Goal: Task Accomplishment & Management: Use online tool/utility

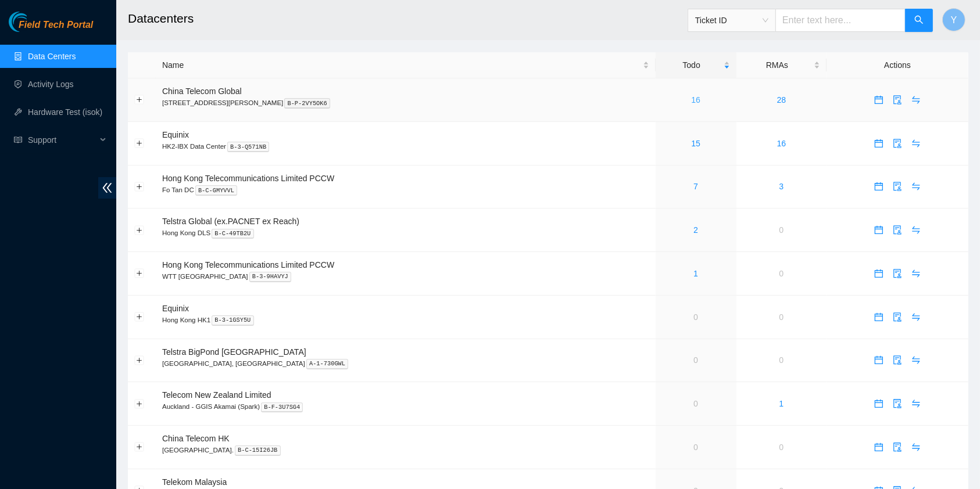
click at [691, 99] on link "16" at bounding box center [695, 99] width 9 height 9
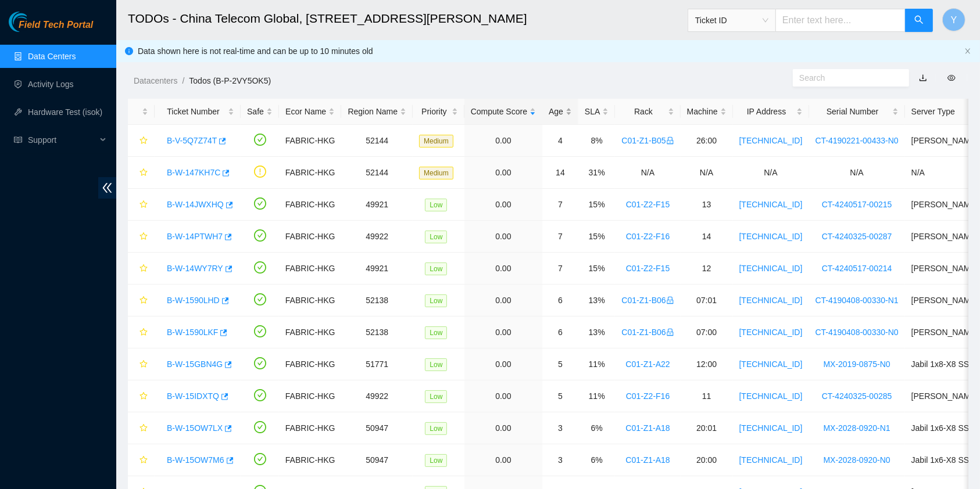
click at [552, 108] on div "Age" at bounding box center [560, 111] width 23 height 13
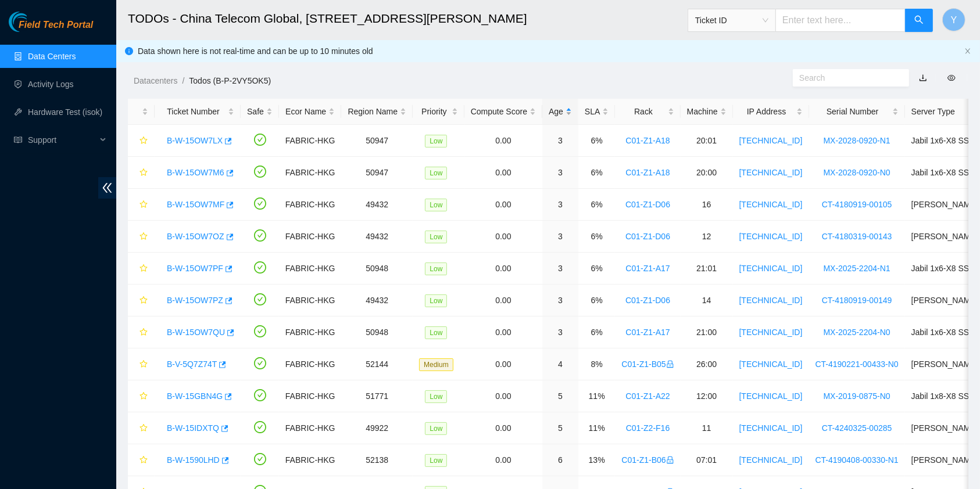
click at [558, 108] on div "Age" at bounding box center [560, 111] width 23 height 13
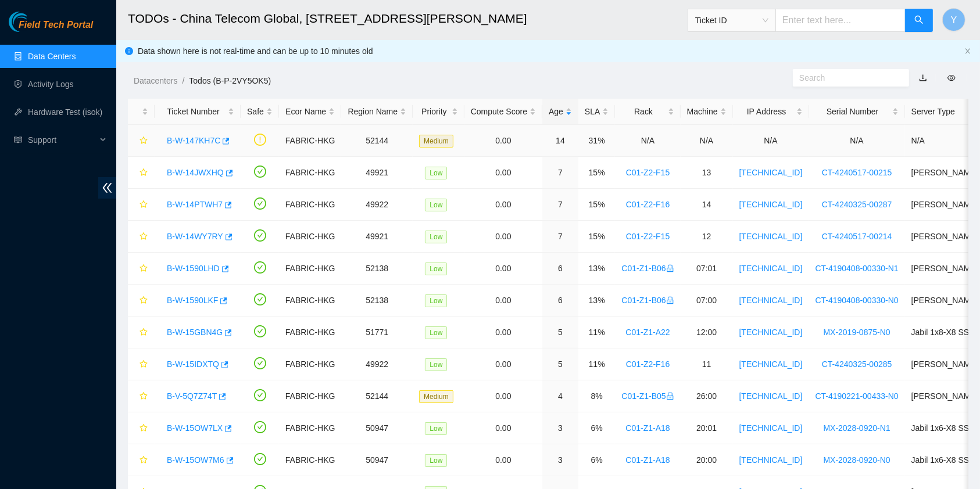
click at [185, 141] on link "B-W-147KH7C" at bounding box center [193, 140] width 53 height 9
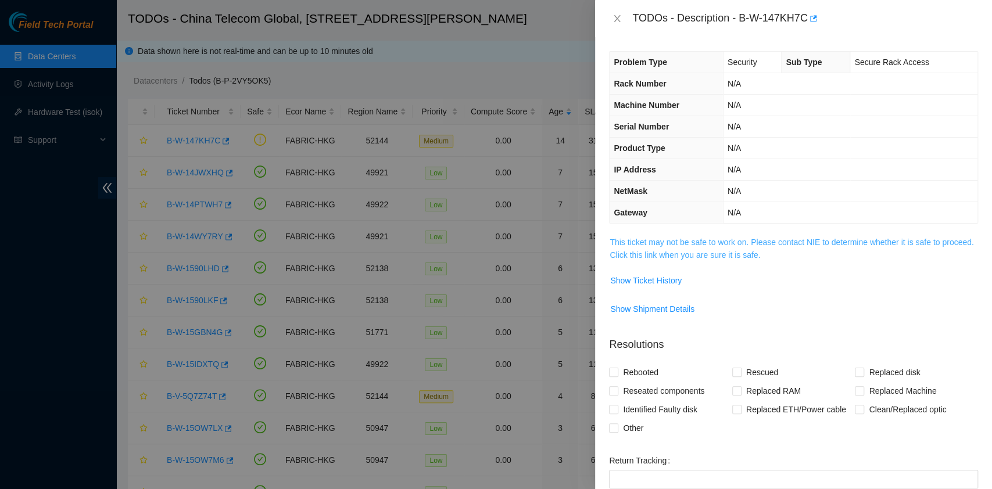
click at [704, 242] on link "This ticket may not be safe to work on. Please contact NIE to determine whether…" at bounding box center [792, 249] width 364 height 22
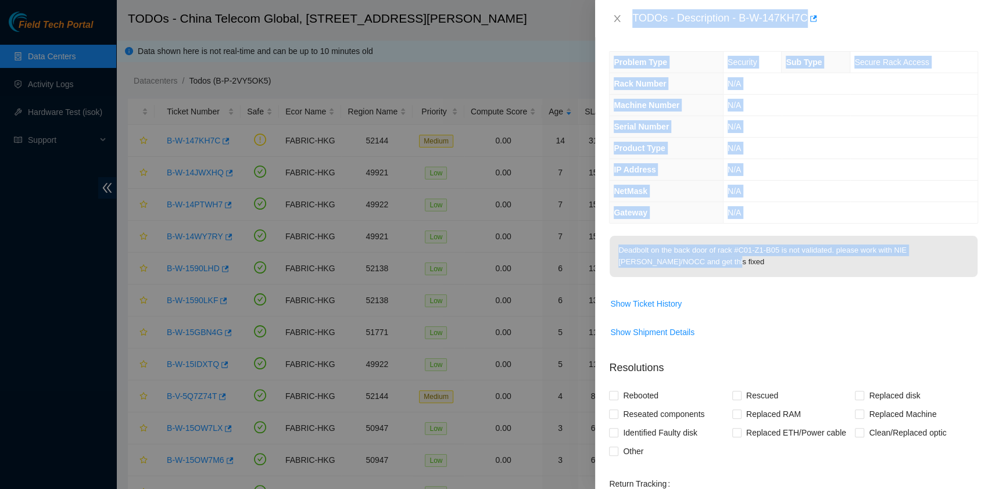
drag, startPoint x: 632, startPoint y: 15, endPoint x: 727, endPoint y: 276, distance: 277.5
click at [727, 276] on div "TODOs - Description - B-W-147KH7C Problem Type Security Sub Type Secure Rack Ac…" at bounding box center [793, 244] width 397 height 489
click at [873, 67] on span "Secure Rack Access" at bounding box center [892, 62] width 74 height 9
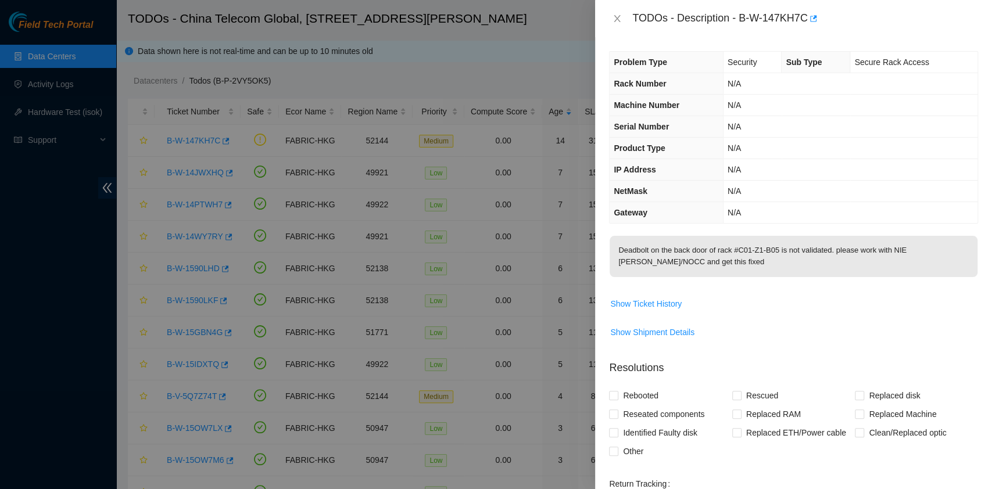
click at [927, 135] on td "N/A" at bounding box center [850, 127] width 255 height 22
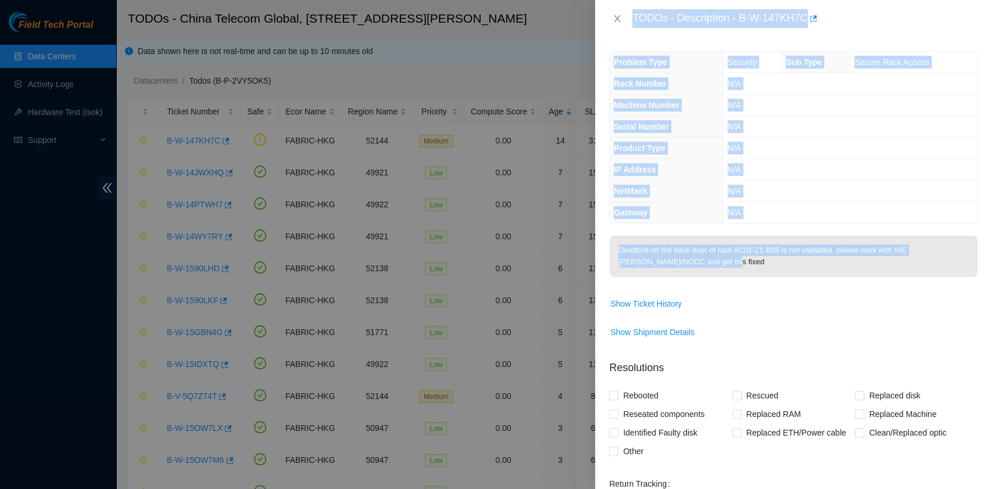
drag, startPoint x: 748, startPoint y: 271, endPoint x: 625, endPoint y: 24, distance: 275.8
click at [625, 24] on div "TODOs - Description - B-W-147KH7C Problem Type Security Sub Type Secure Rack Ac…" at bounding box center [793, 244] width 397 height 489
copy div "TODOs - Description - B-W-147KH7C Problem Type Security Sub Type Secure Rack Ac…"
click at [621, 16] on icon "close" at bounding box center [617, 18] width 9 height 9
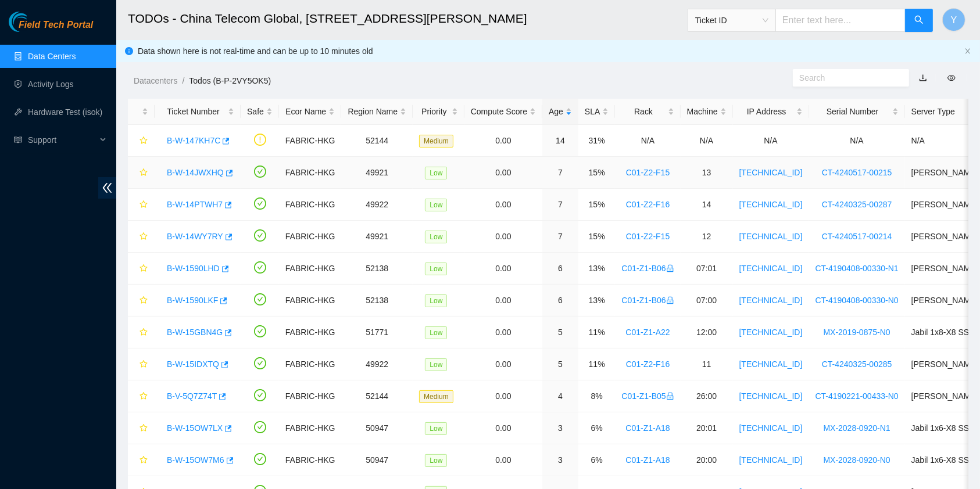
drag, startPoint x: 187, startPoint y: 171, endPoint x: 241, endPoint y: 194, distance: 58.6
click at [188, 171] on link "B-W-14JWXHQ" at bounding box center [195, 172] width 57 height 9
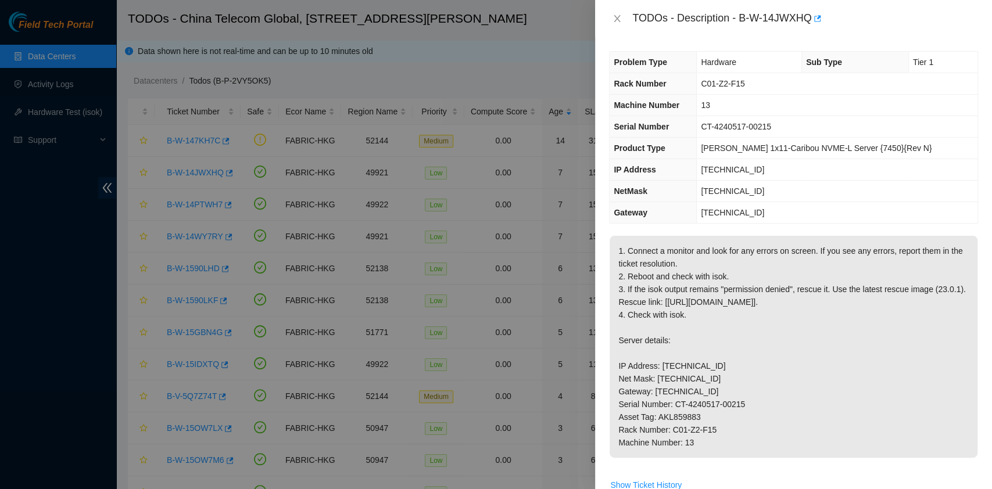
click at [829, 283] on p "1. Connect a monitor and look for any errors on screen. If you see any errors, …" at bounding box center [794, 347] width 368 height 222
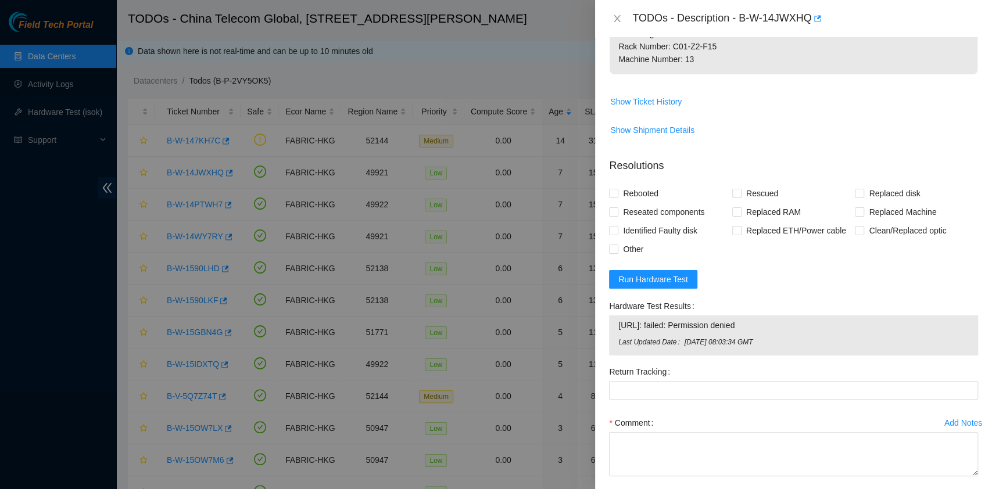
drag, startPoint x: 635, startPoint y: 10, endPoint x: 704, endPoint y: 82, distance: 99.9
click at [704, 82] on div "TODOs - Description - B-W-14JWXHQ Problem Type Hardware Sub Type Tier 1 Rack Nu…" at bounding box center [793, 244] width 397 height 489
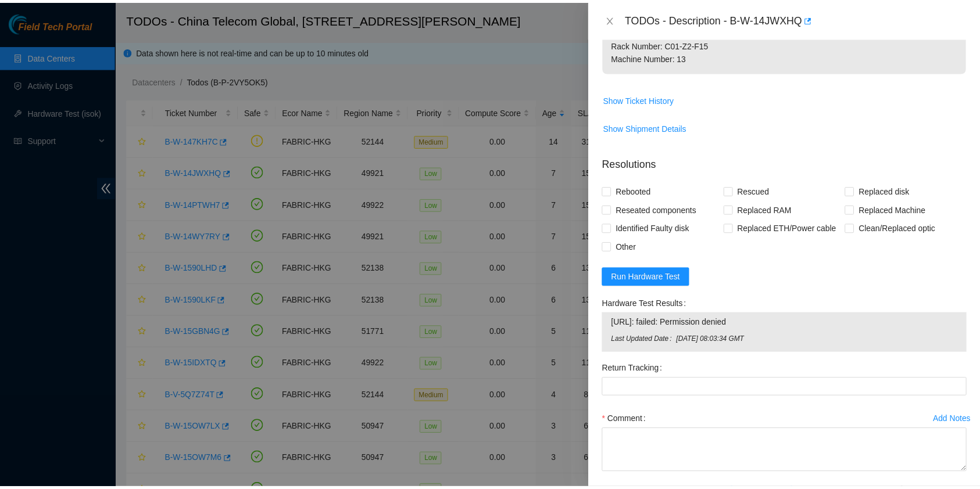
scroll to position [387, 0]
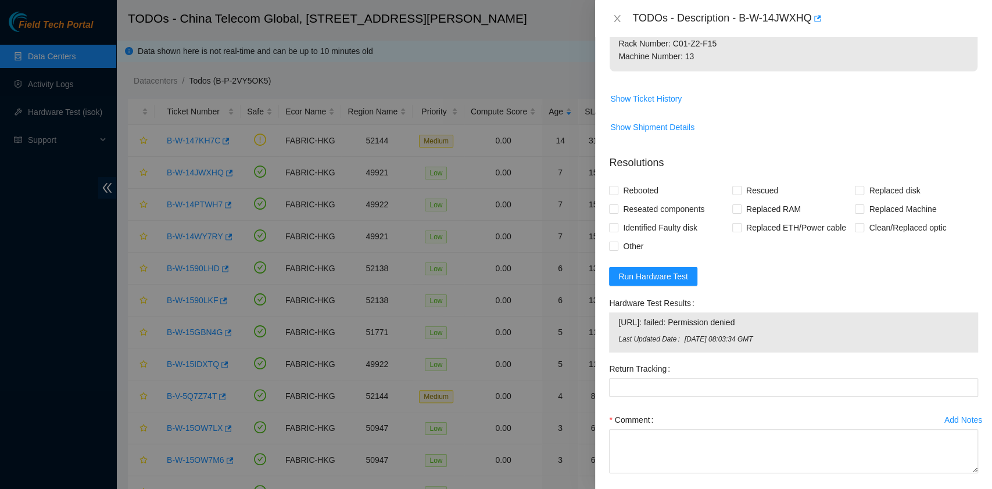
copy div "TODOs - Description - B-W-14JWXHQ Problem Type Hardware Sub Type Tier 1 Rack Nu…"
click at [617, 19] on icon "close" at bounding box center [617, 18] width 6 height 7
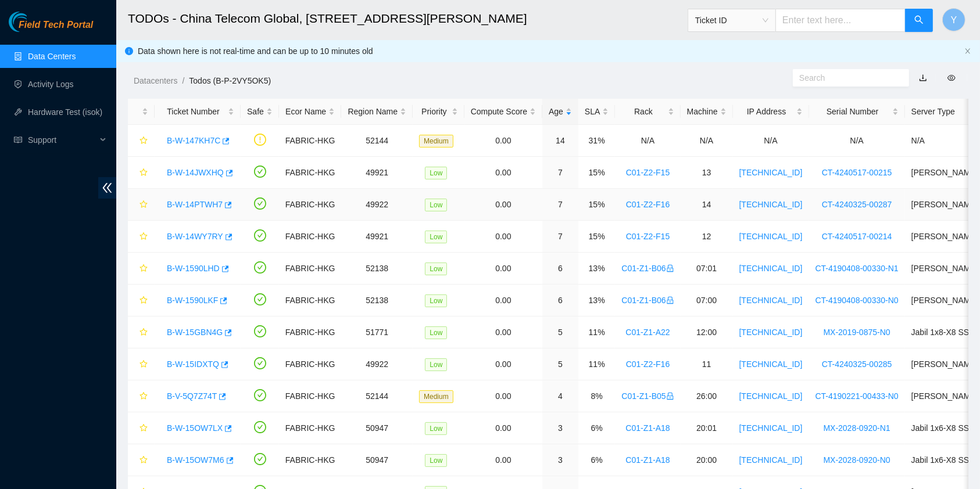
drag, startPoint x: 202, startPoint y: 203, endPoint x: 258, endPoint y: 227, distance: 61.0
click at [201, 203] on link "B-W-14PTWH7" at bounding box center [195, 204] width 56 height 9
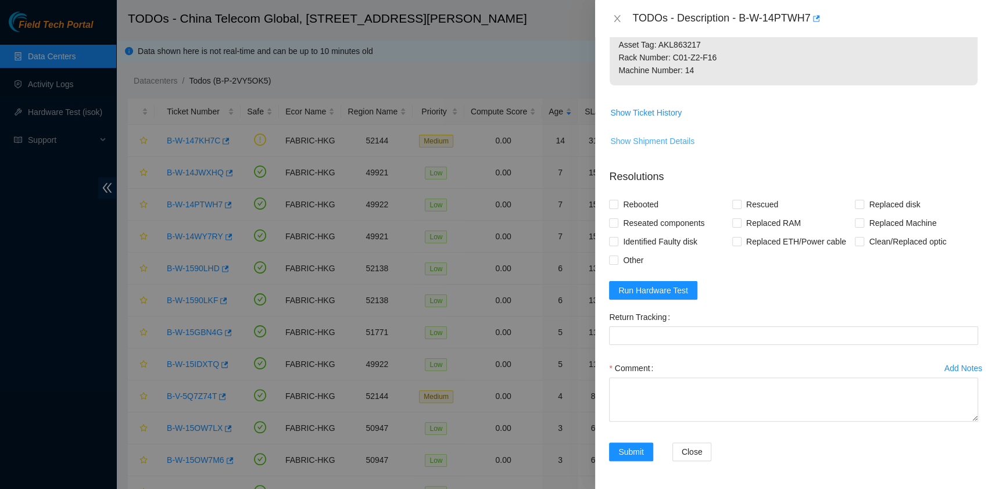
click at [692, 151] on button "Show Shipment Details" at bounding box center [652, 141] width 85 height 19
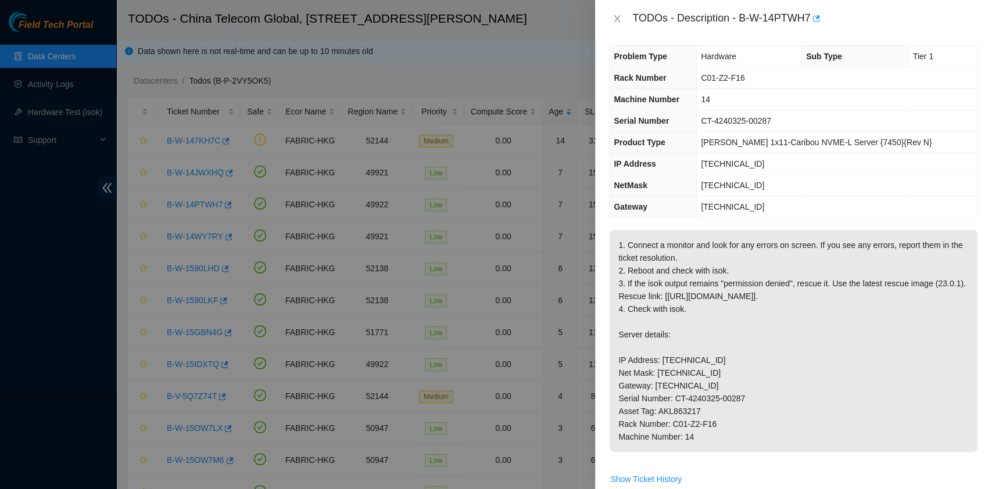
drag, startPoint x: 744, startPoint y: 384, endPoint x: 749, endPoint y: 402, distance: 19.2
click at [746, 384] on p "1. Connect a monitor and look for any errors on screen. If you see any errors, …" at bounding box center [794, 341] width 368 height 222
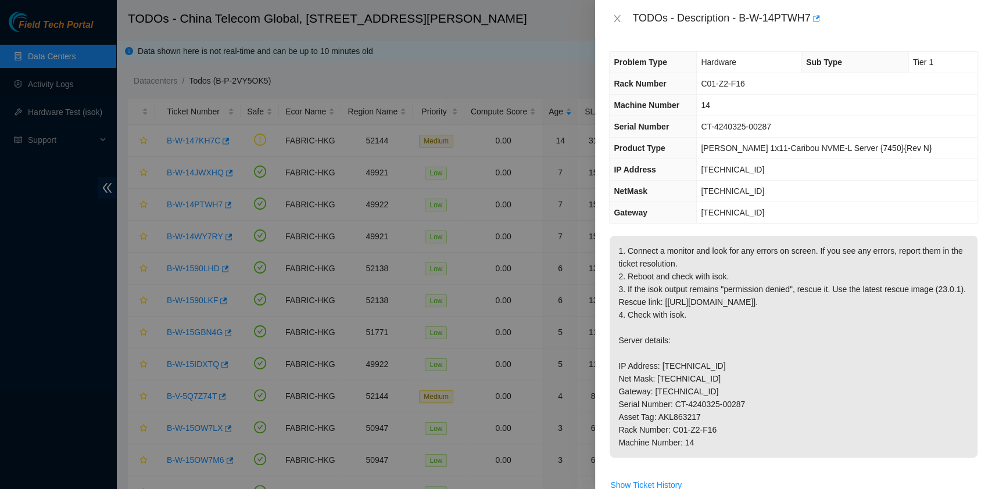
scroll to position [0, 0]
drag, startPoint x: 710, startPoint y: 466, endPoint x: 623, endPoint y: 26, distance: 449.1
click at [623, 26] on div "TODOs - Description - B-W-14PTWH7 Problem Type Hardware Sub Type Tier 1 Rack Nu…" at bounding box center [793, 244] width 397 height 489
copy div "TODOs - Description - B-W-14PTWH7 Problem Type Hardware Sub Type Tier 1 Rack Nu…"
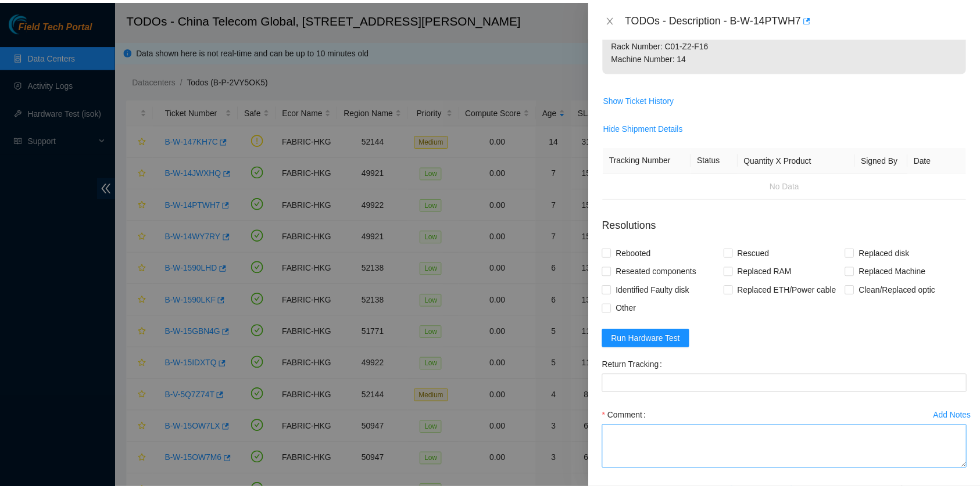
scroll to position [386, 0]
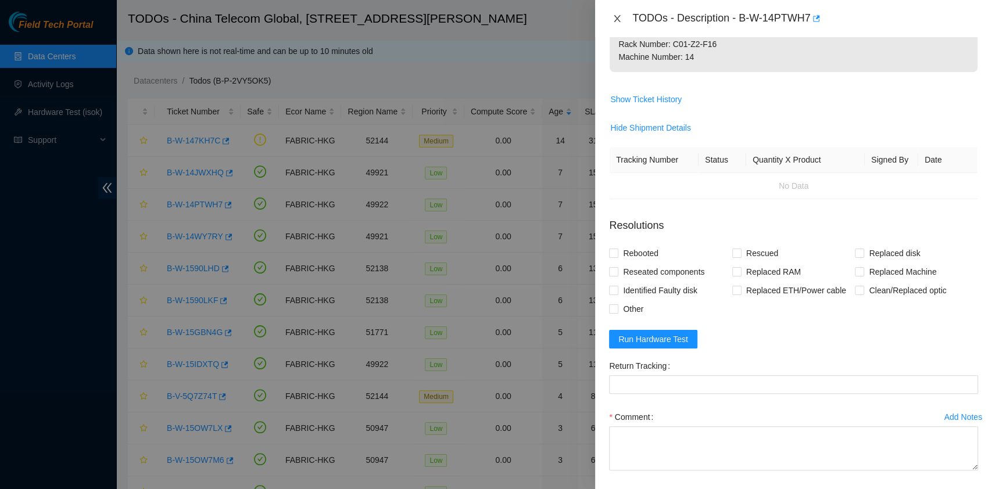
click at [616, 18] on icon "close" at bounding box center [617, 18] width 9 height 9
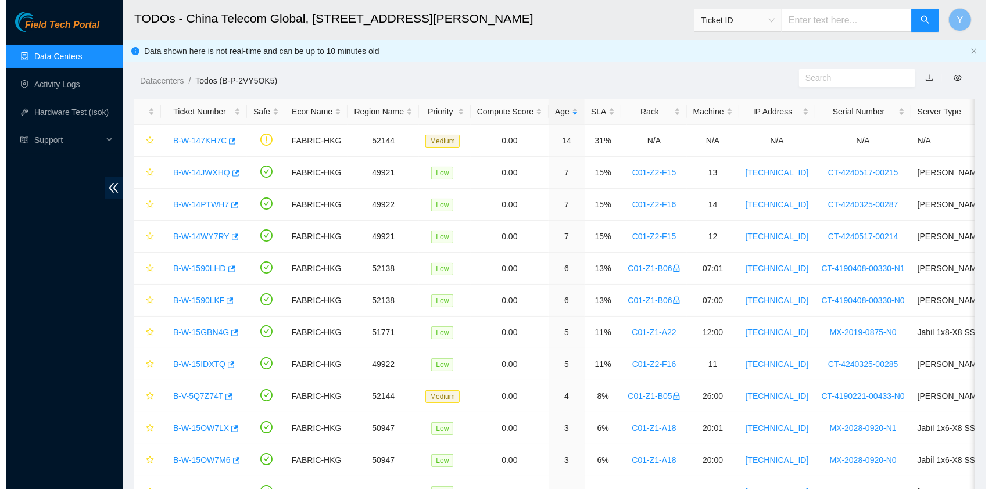
scroll to position [296, 0]
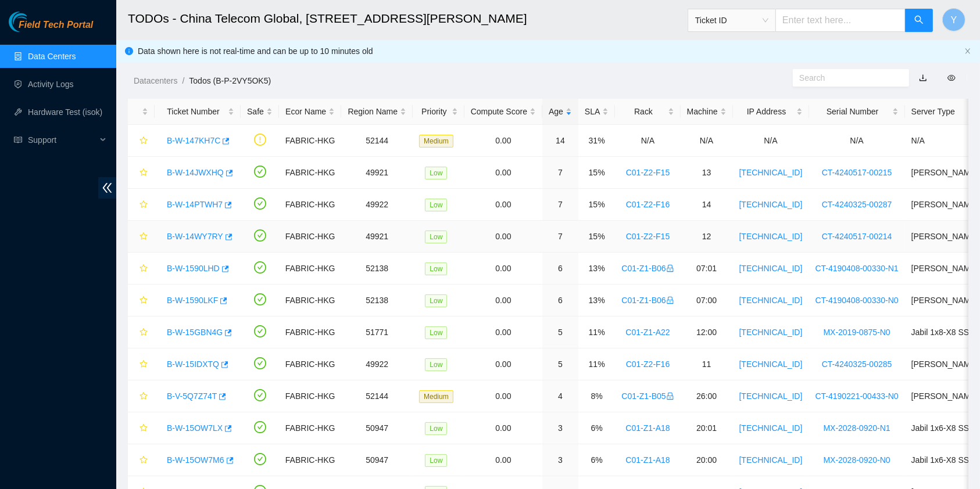
click at [191, 235] on link "B-W-14WY7RY" at bounding box center [195, 236] width 56 height 9
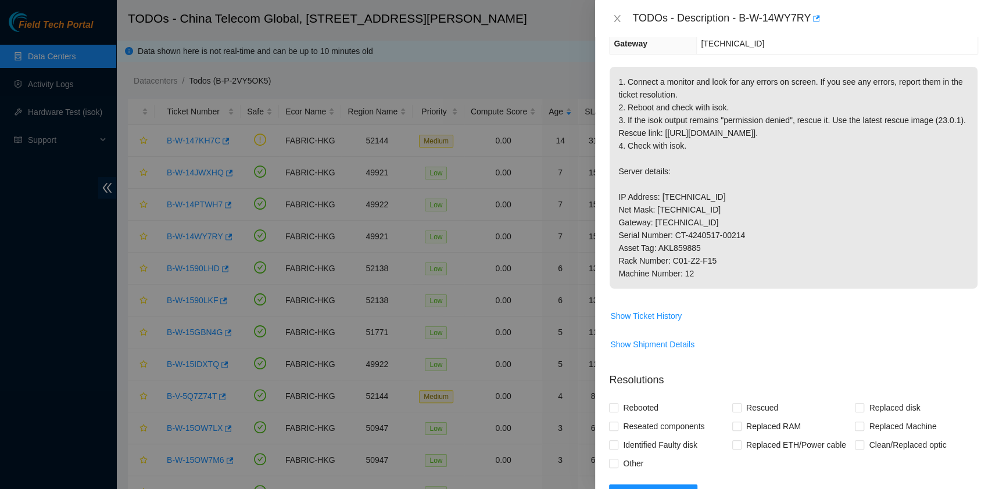
click at [711, 221] on p "1. Connect a monitor and look for any errors on screen. If you see any errors, …" at bounding box center [794, 178] width 368 height 222
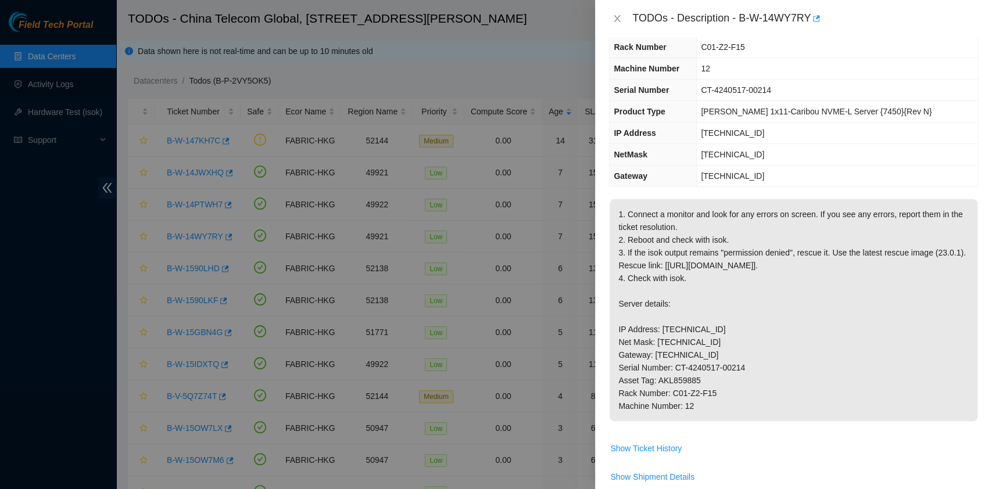
scroll to position [0, 0]
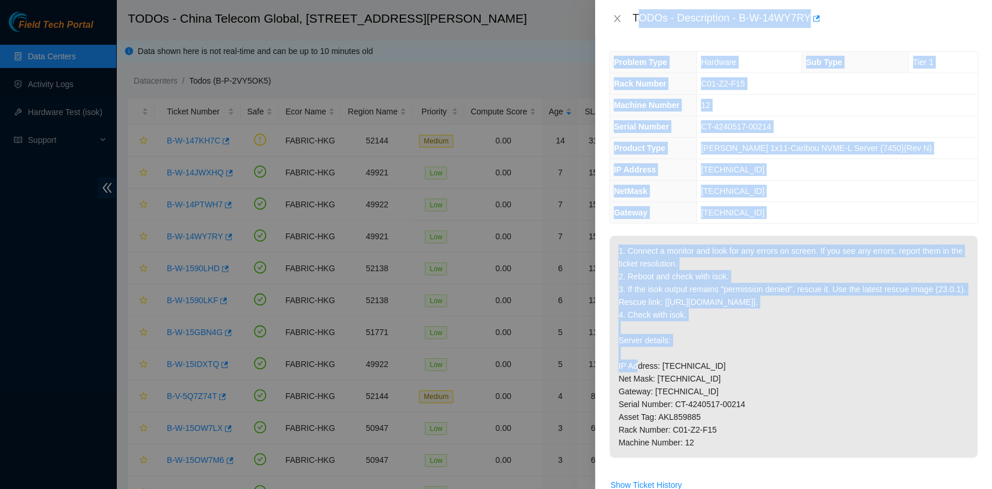
drag, startPoint x: 635, startPoint y: 16, endPoint x: 678, endPoint y: 264, distance: 251.9
click at [744, 298] on div "TODOs - Description - B-W-14WY7RY Problem Type Hardware Sub Type Tier 1 Rack Nu…" at bounding box center [793, 244] width 397 height 489
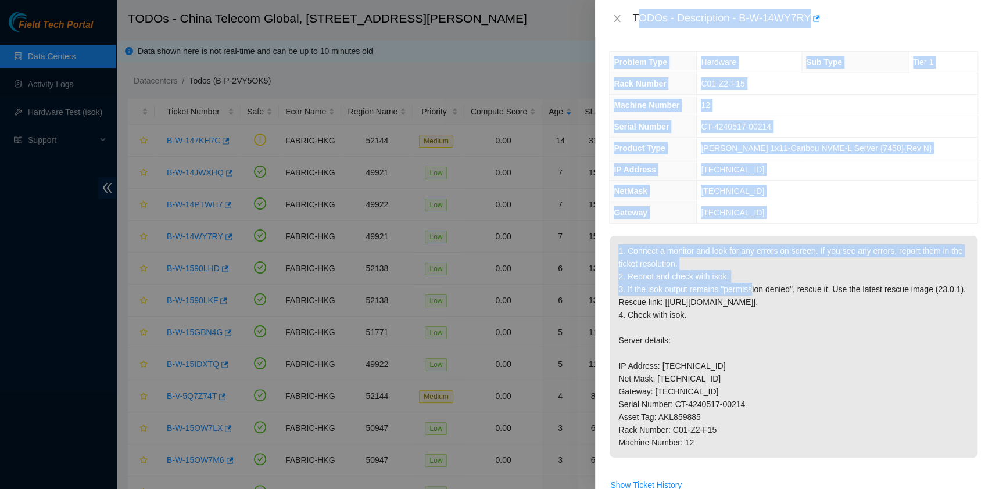
click at [646, 22] on div "TODOs - Description - B-W-14WY7RY" at bounding box center [805, 18] width 346 height 19
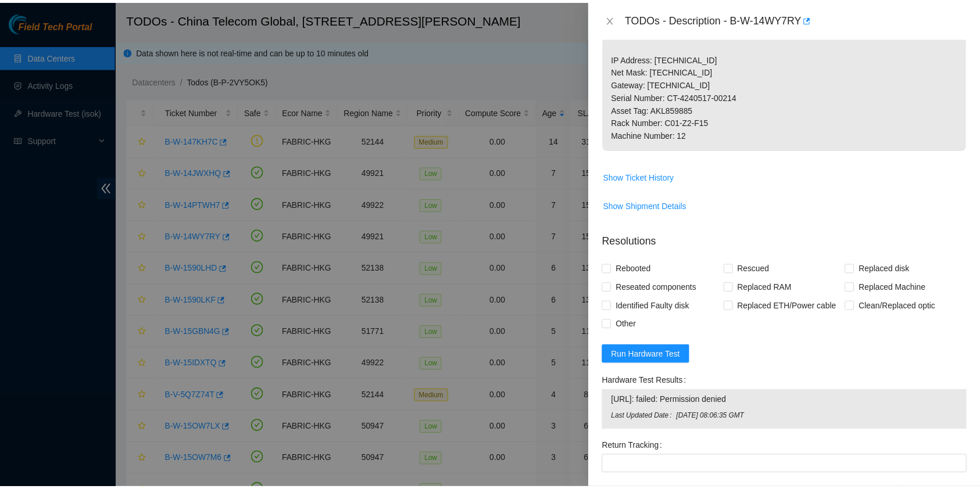
scroll to position [309, 0]
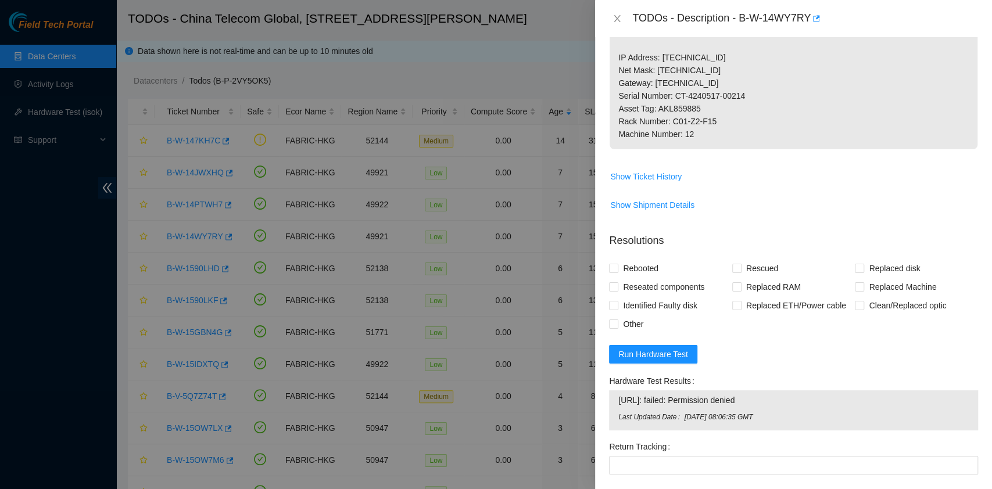
drag, startPoint x: 632, startPoint y: 17, endPoint x: 712, endPoint y: 153, distance: 157.4
click at [712, 153] on div "TODOs - Description - B-W-14WY7RY Problem Type Hardware Sub Type Tier 1 Rack Nu…" at bounding box center [793, 244] width 397 height 489
copy div "TODOs - Description - B-W-14WY7RY Problem Type Hardware Sub Type Tier 1 Rack Nu…"
click at [614, 22] on icon "close" at bounding box center [617, 18] width 9 height 9
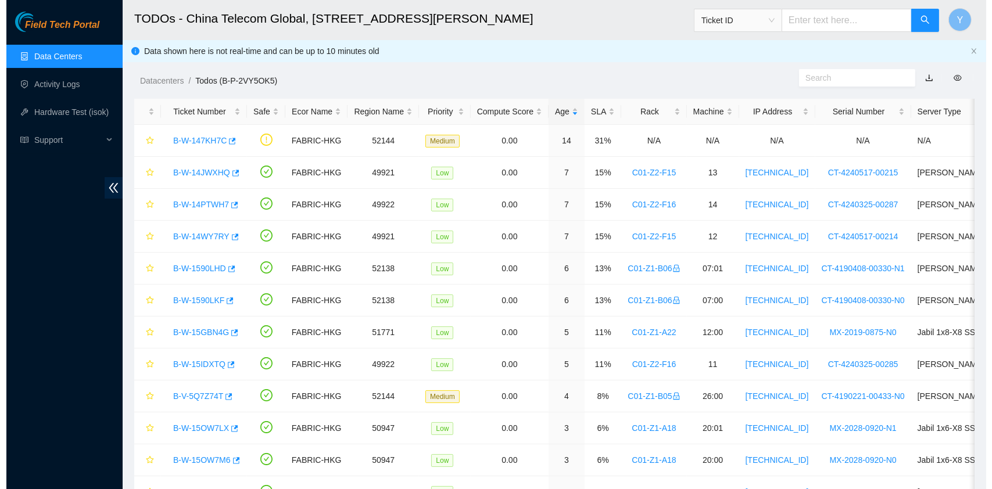
scroll to position [296, 0]
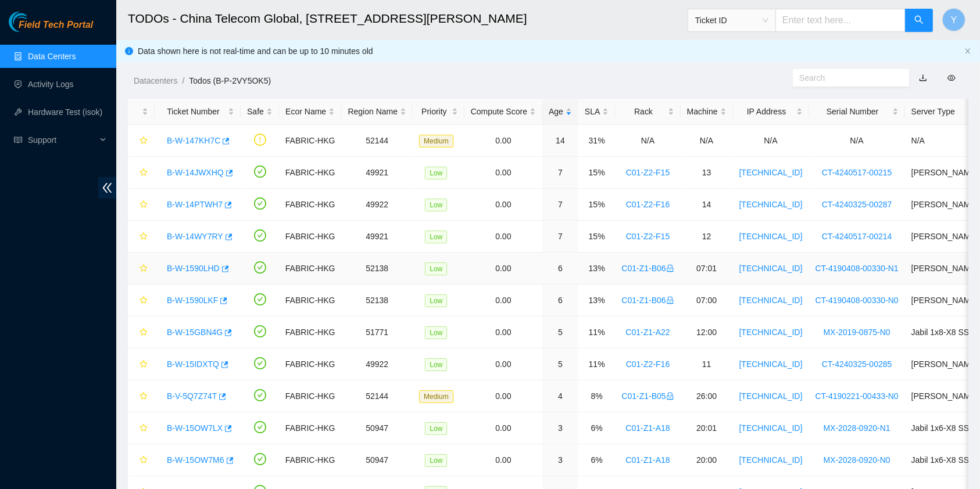
click at [177, 270] on link "B-W-1590LHD" at bounding box center [193, 268] width 53 height 9
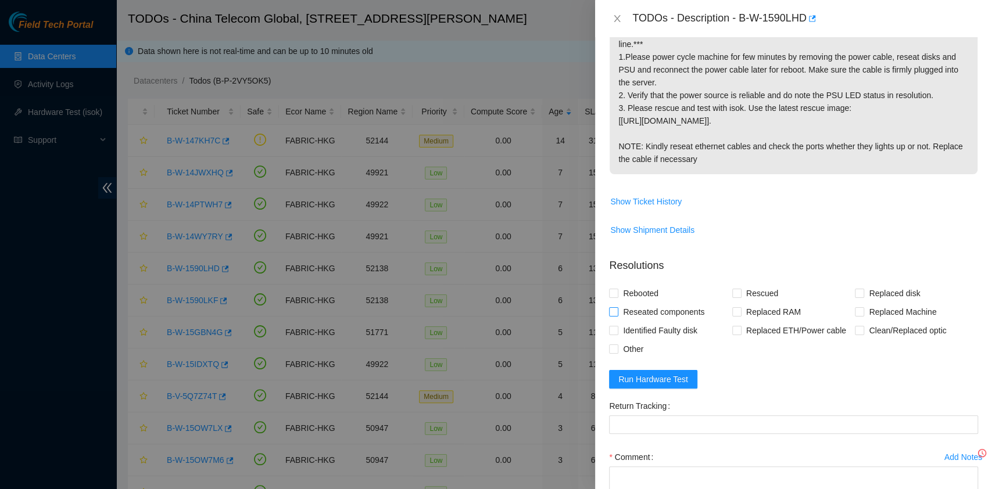
scroll to position [309, 0]
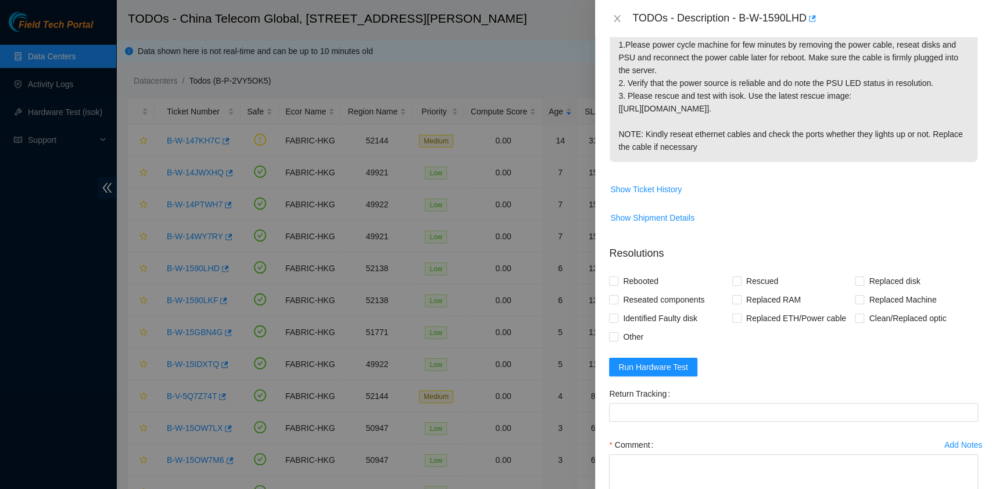
click at [766, 156] on td "Network:ESSL Both nodes are unpingable. ***If you see errors on the screen befo…" at bounding box center [793, 53] width 369 height 253
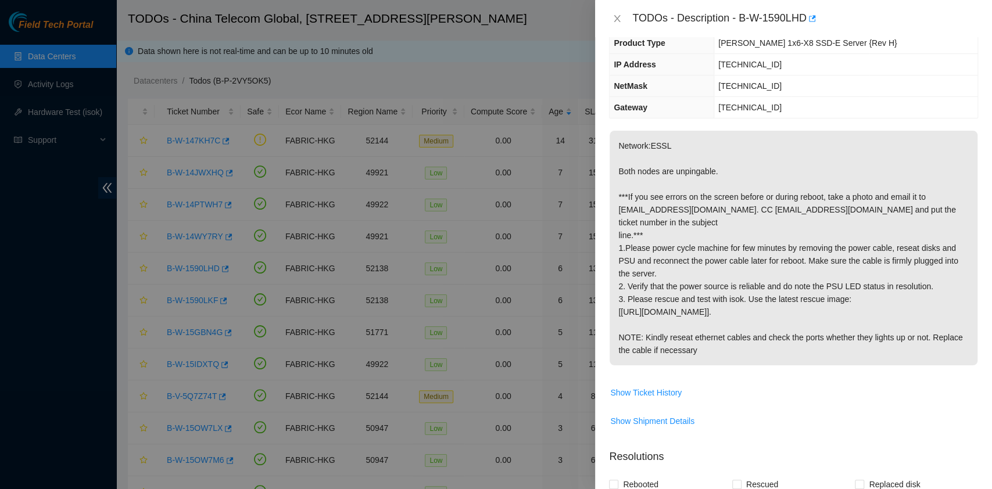
scroll to position [0, 0]
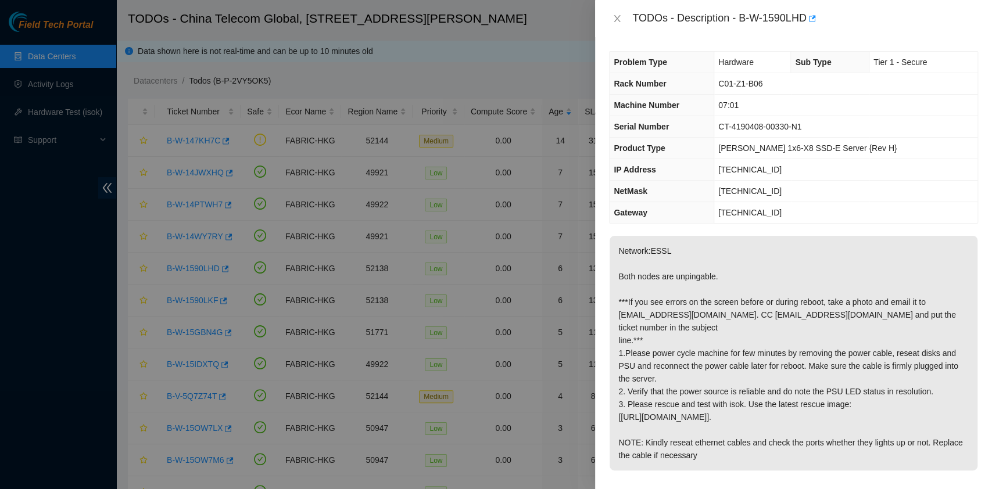
drag, startPoint x: 632, startPoint y: 16, endPoint x: 736, endPoint y: 437, distance: 432.8
click at [736, 437] on div "TODOs - Description - B-W-1590LHD Problem Type Hardware Sub Type Tier 1 - Secur…" at bounding box center [793, 244] width 397 height 489
copy div "TODOs - Description - B-W-1590LHD Problem Type Hardware Sub Type Tier 1 - Secur…"
click at [620, 20] on icon "close" at bounding box center [617, 18] width 9 height 9
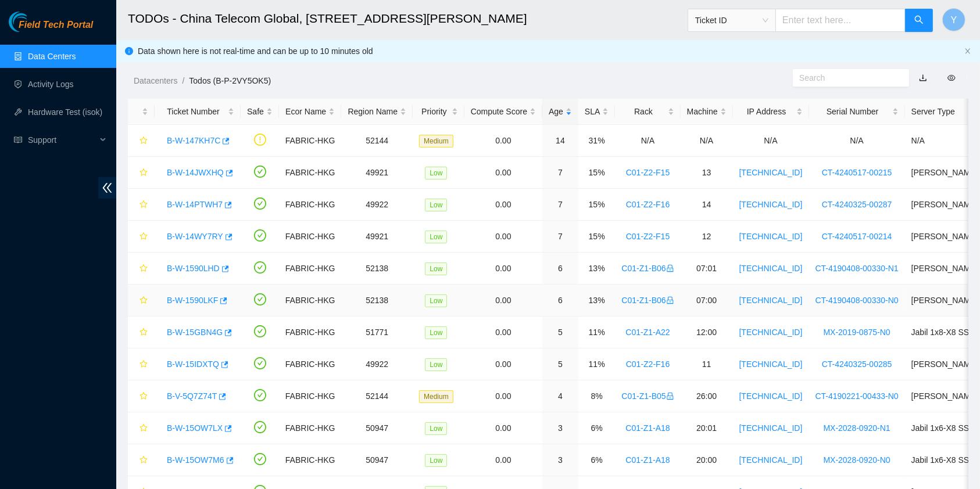
click at [191, 296] on link "B-W-1590LKF" at bounding box center [192, 300] width 51 height 9
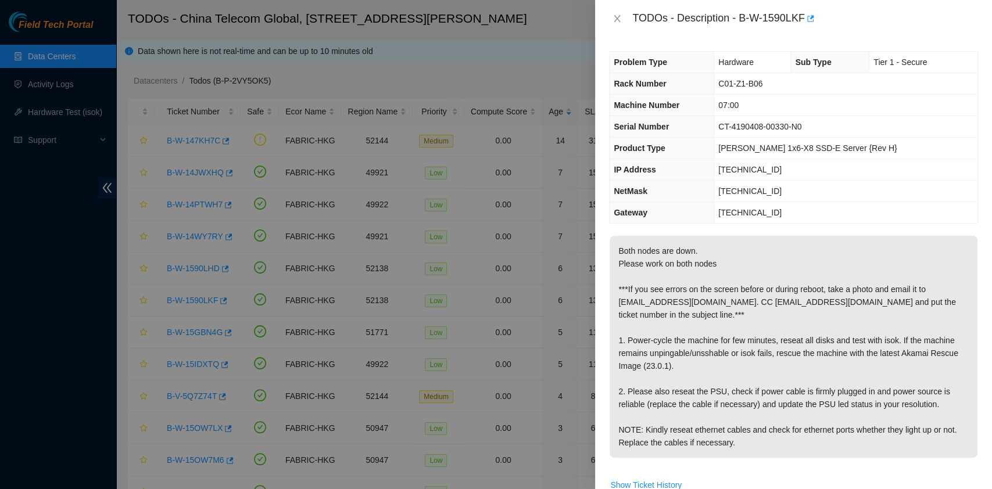
click at [757, 249] on p "Both nodes are down. Please work on both nodes ***If you see errors on the scre…" at bounding box center [794, 347] width 368 height 222
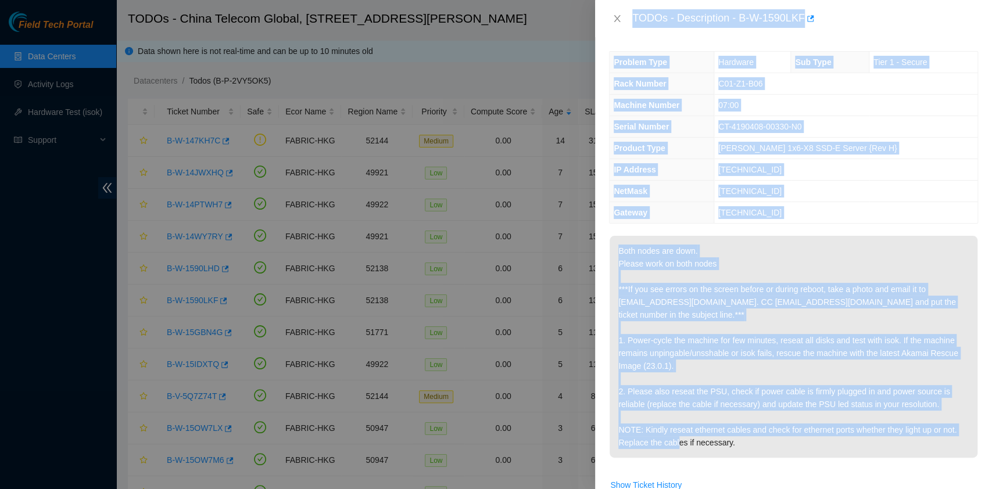
drag, startPoint x: 632, startPoint y: 16, endPoint x: 792, endPoint y: 466, distance: 477.7
click at [792, 466] on div "TODOs - Description - B-W-1590LKF Problem Type Hardware Sub Type Tier 1 - Secur…" at bounding box center [793, 244] width 397 height 489
copy div "TODOs - Description - B-W-1590LKF Problem Type Hardware Sub Type Tier 1 - Secur…"
click at [619, 18] on icon "close" at bounding box center [617, 18] width 9 height 9
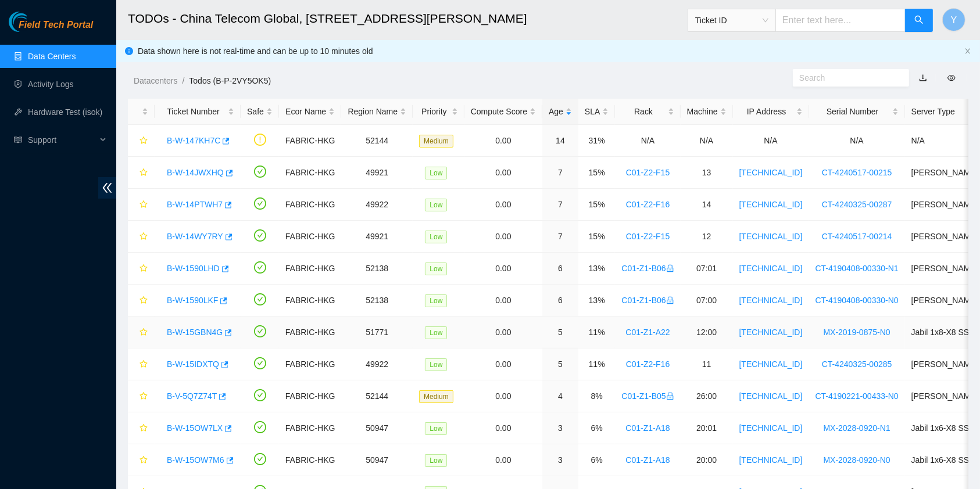
click at [205, 331] on link "B-W-15GBN4G" at bounding box center [195, 332] width 56 height 9
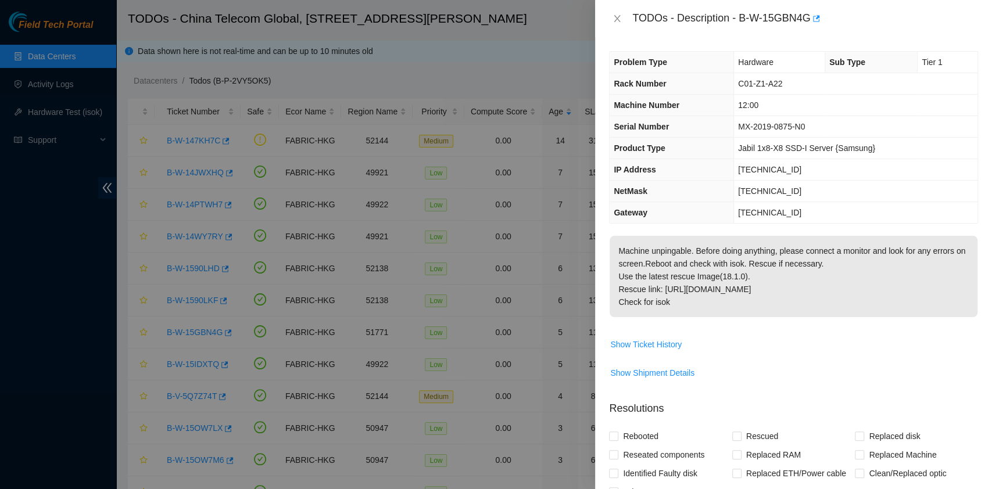
drag, startPoint x: 730, startPoint y: 276, endPoint x: 727, endPoint y: 330, distance: 54.8
click at [731, 276] on p "Machine unpingable. Before doing anything, please connect a monitor and look fo…" at bounding box center [794, 276] width 368 height 81
drag, startPoint x: 697, startPoint y: 310, endPoint x: 632, endPoint y: 16, distance: 300.6
click at [632, 16] on div "TODOs - Description - B-W-15GBN4G Problem Type Hardware Sub Type Tier 1 Rack Nu…" at bounding box center [793, 244] width 397 height 489
copy div "TODOs - Description - B-W-15GBN4G Problem Type Hardware Sub Type Tier 1 Rack Nu…"
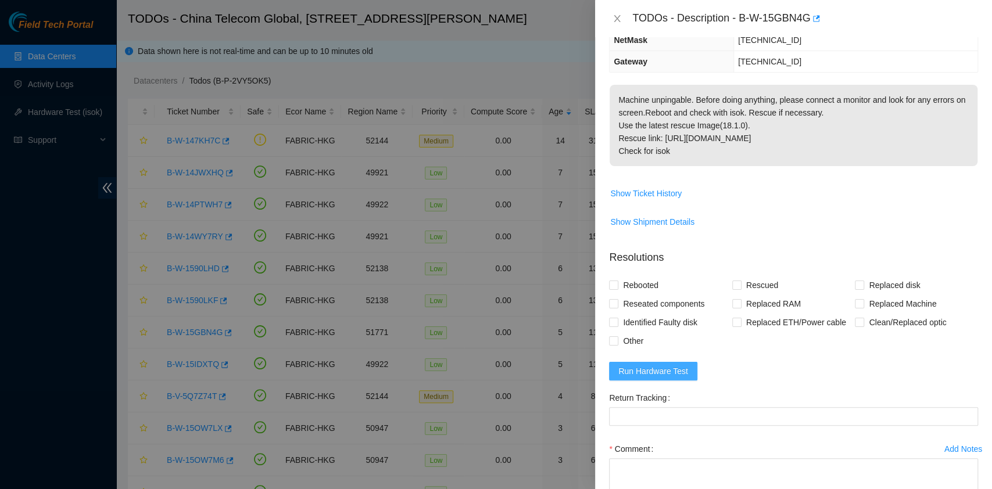
click at [680, 373] on span "Run Hardware Test" at bounding box center [654, 371] width 70 height 13
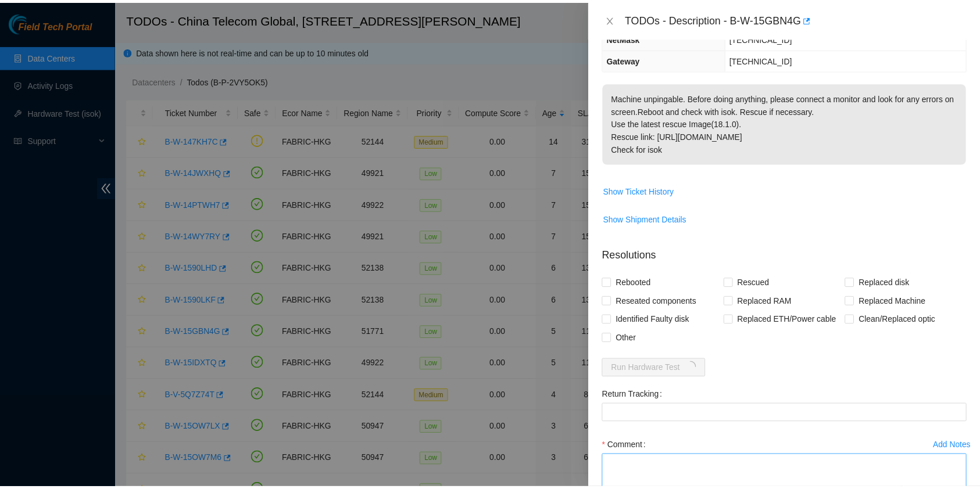
scroll to position [153, 0]
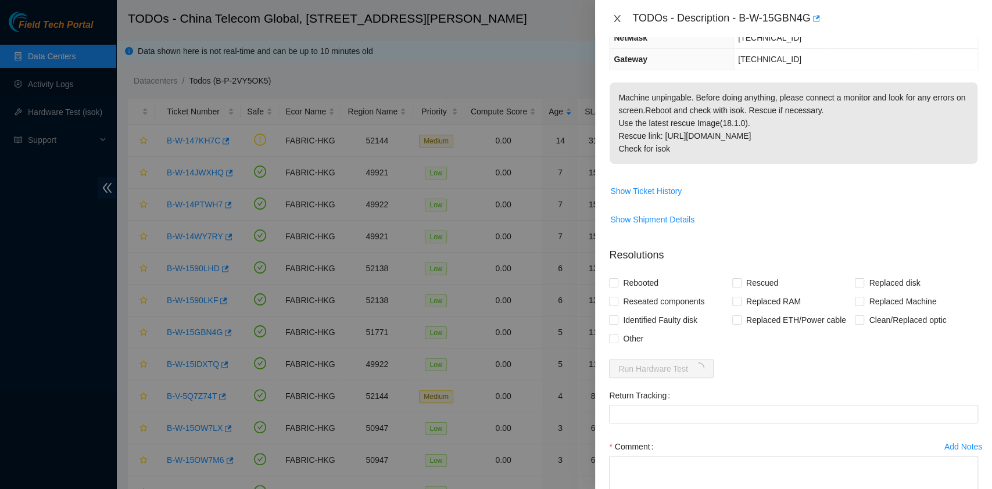
click at [618, 19] on icon "close" at bounding box center [617, 18] width 6 height 7
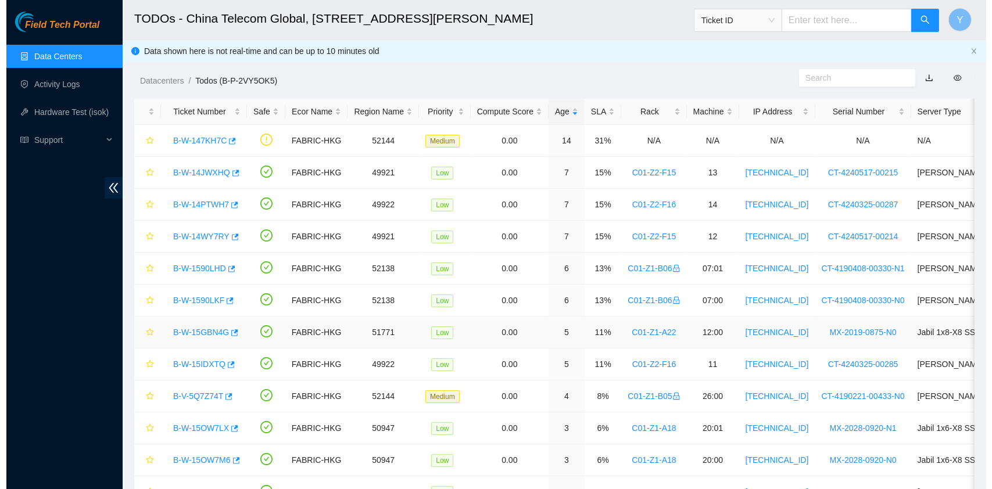
scroll to position [205, 0]
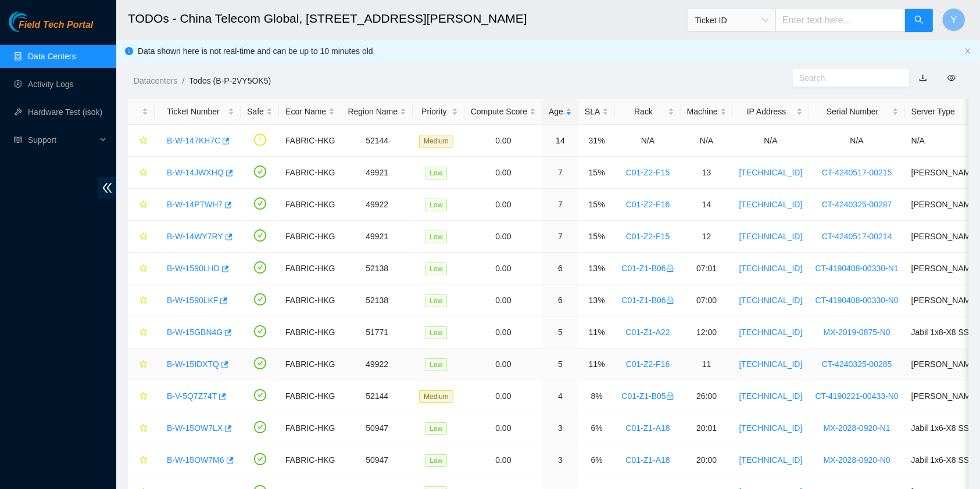
click at [185, 365] on link "B-W-15IDXTQ" at bounding box center [193, 364] width 52 height 9
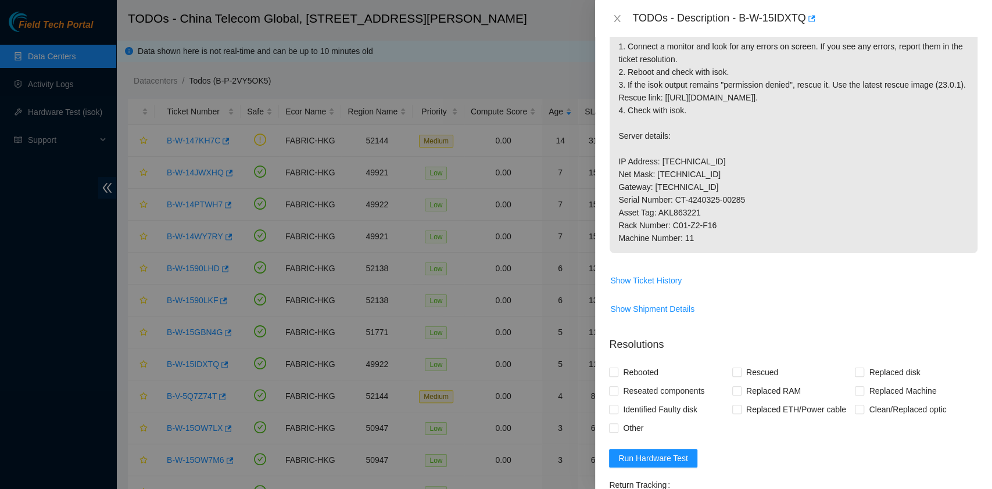
scroll to position [153, 0]
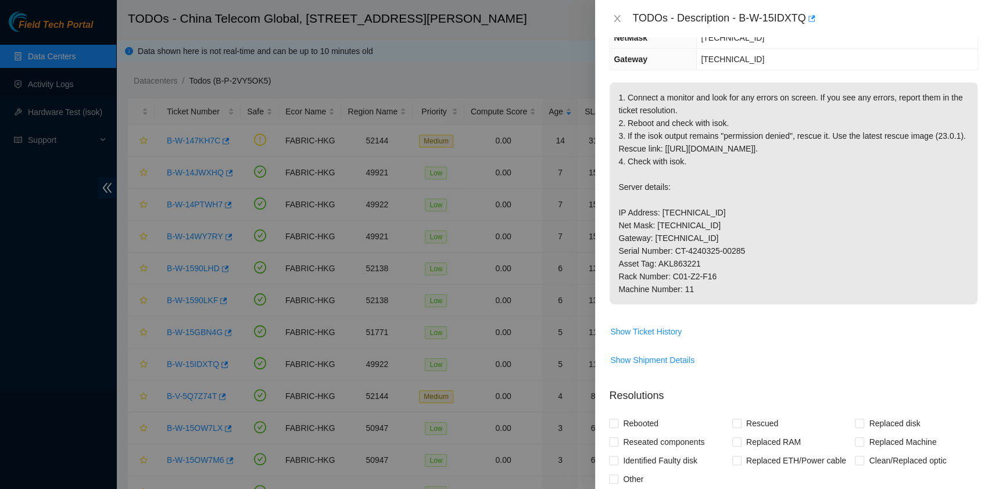
click at [642, 271] on p "1. Connect a monitor and look for any errors on screen. If you see any errors, …" at bounding box center [794, 194] width 368 height 222
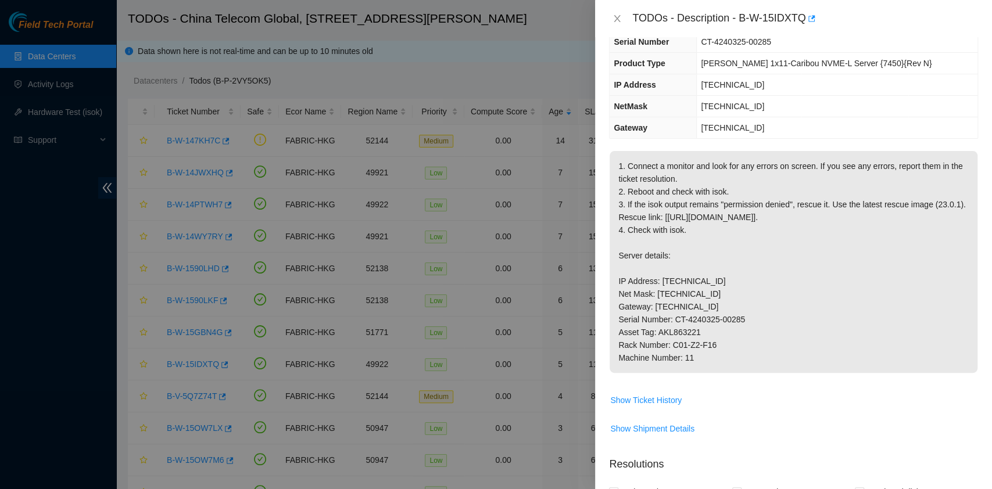
scroll to position [0, 0]
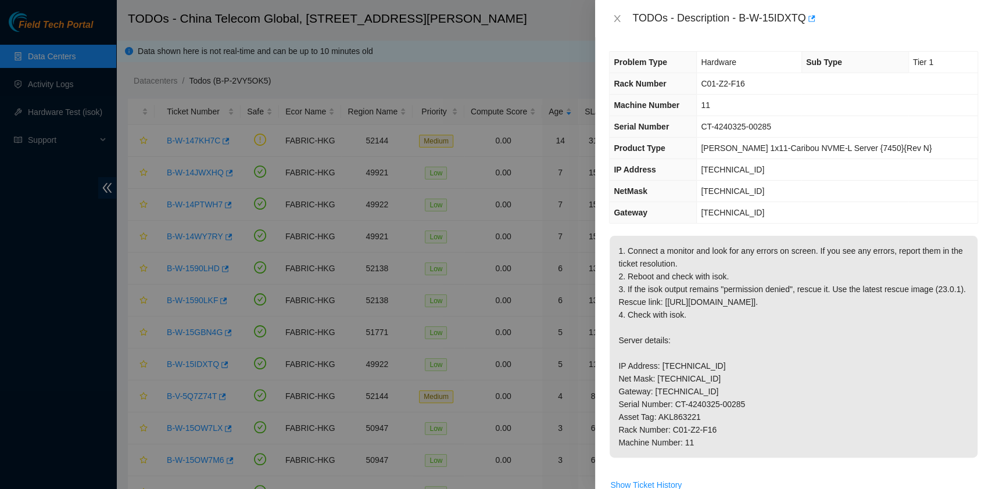
drag, startPoint x: 633, startPoint y: 13, endPoint x: 724, endPoint y: 455, distance: 451.1
click at [724, 455] on div "TODOs - Description - B-W-15IDXTQ Problem Type Hardware Sub Type Tier 1 Rack Nu…" at bounding box center [793, 244] width 397 height 489
copy div "TODOs - Description - B-W-15IDXTQ Problem Type Hardware Sub Type Tier 1 Rack Nu…"
click at [617, 23] on icon "close" at bounding box center [617, 18] width 9 height 9
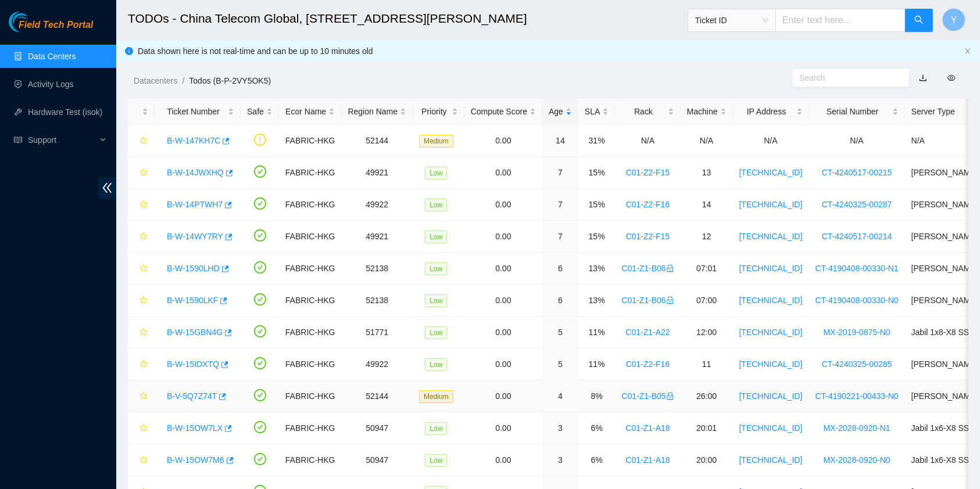
click at [187, 396] on link "B-V-5Q7Z74T" at bounding box center [192, 396] width 50 height 9
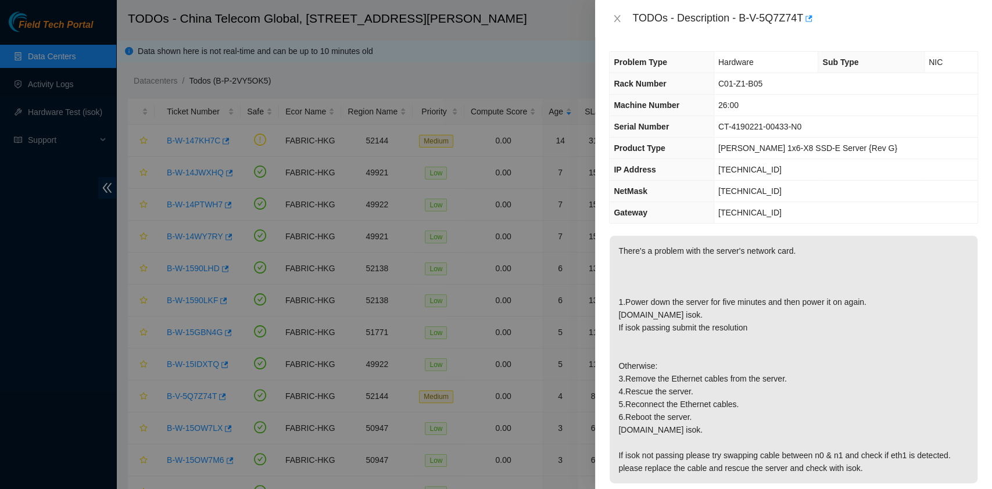
click at [762, 284] on p "There's a problem with the server's network card. 1.Power down the server for f…" at bounding box center [794, 360] width 368 height 248
click at [764, 312] on p "There's a problem with the server's network card. 1.Power down the server for f…" at bounding box center [794, 360] width 368 height 248
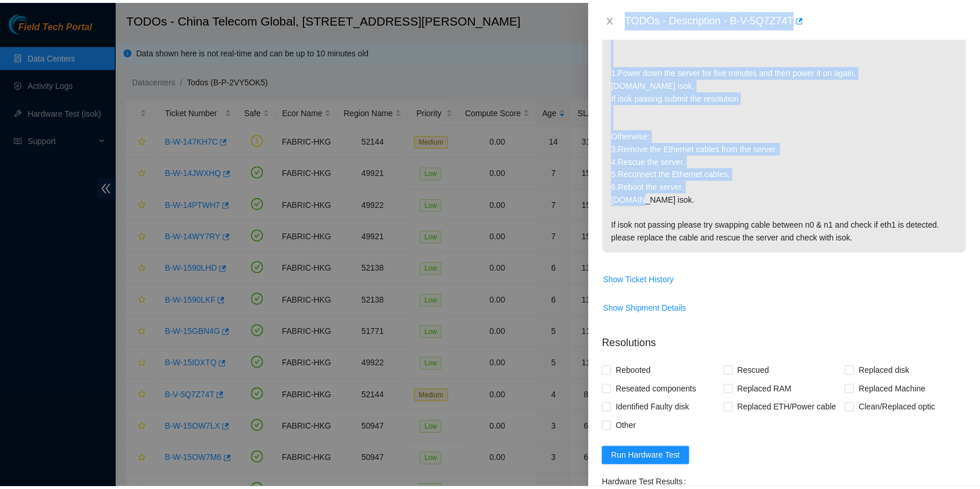
scroll to position [232, 0]
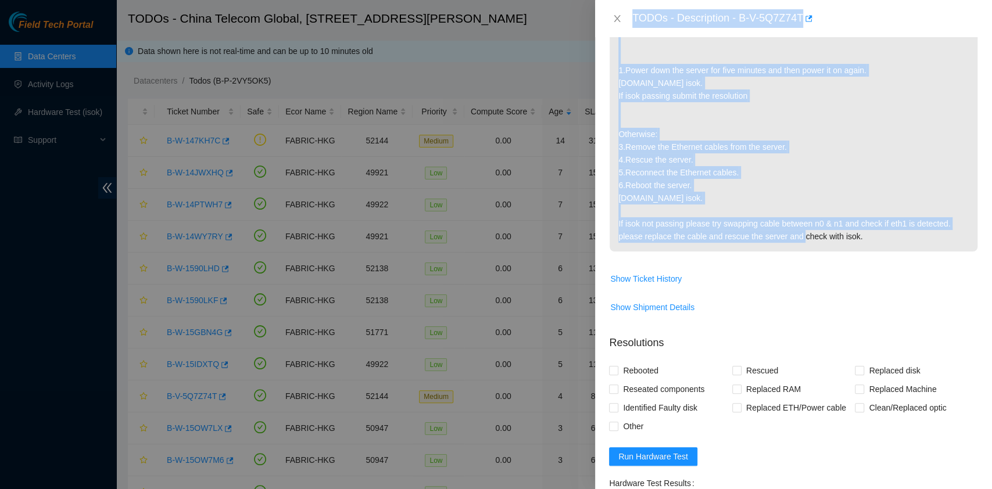
drag, startPoint x: 629, startPoint y: 16, endPoint x: 917, endPoint y: 238, distance: 363.1
click at [917, 238] on div "TODOs - Description - B-V-5Q7Z74T Problem Type Hardware Sub Type NIC Rack Numbe…" at bounding box center [793, 244] width 397 height 489
copy div "TODOs - Description - B-V-5Q7Z74T Problem Type Hardware Sub Type NIC Rack Numbe…"
click at [618, 19] on icon "close" at bounding box center [617, 18] width 6 height 7
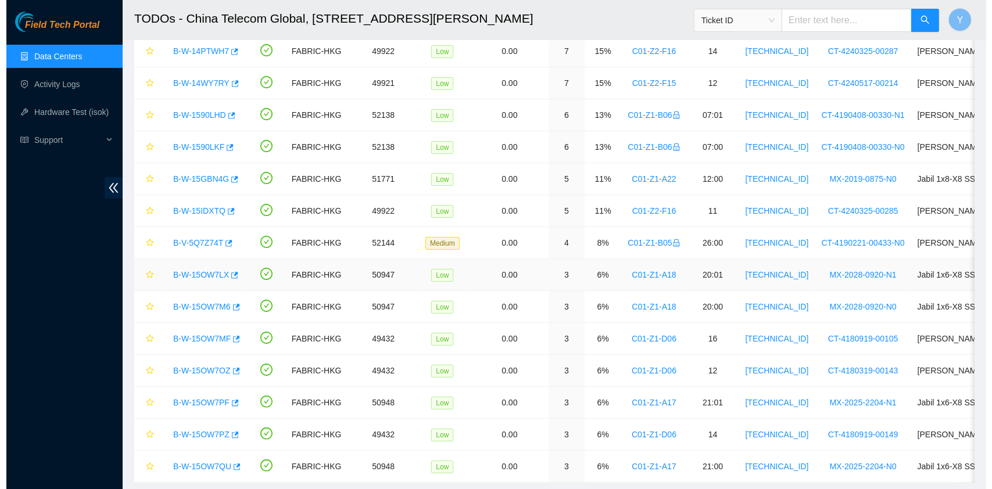
scroll to position [154, 0]
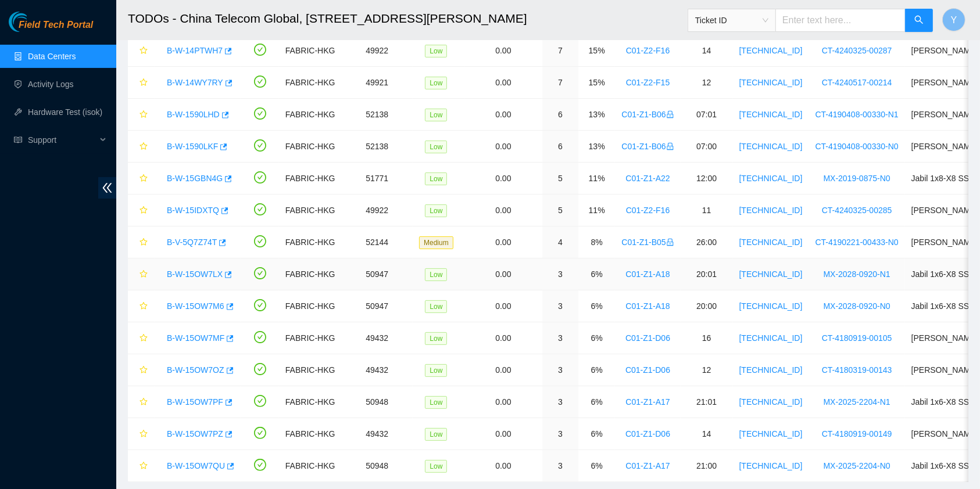
click at [200, 276] on link "B-W-15OW7LX" at bounding box center [195, 274] width 56 height 9
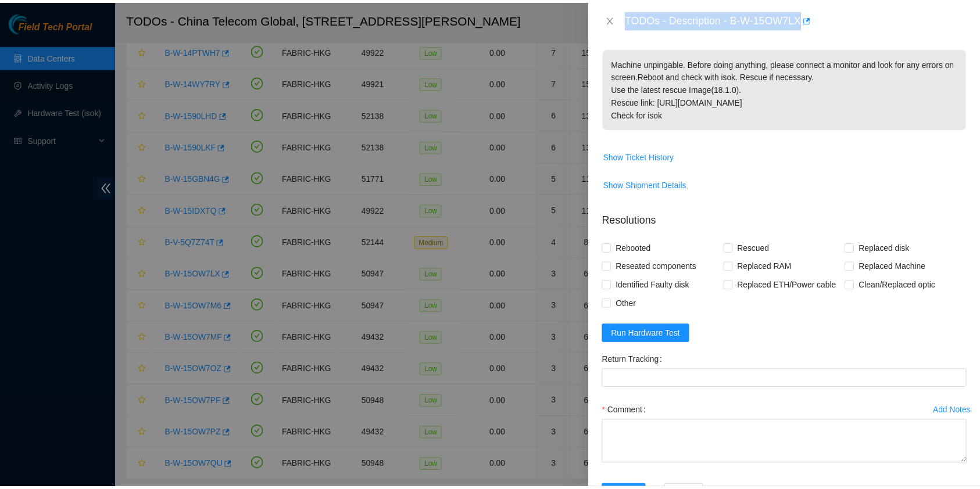
scroll to position [0, 0]
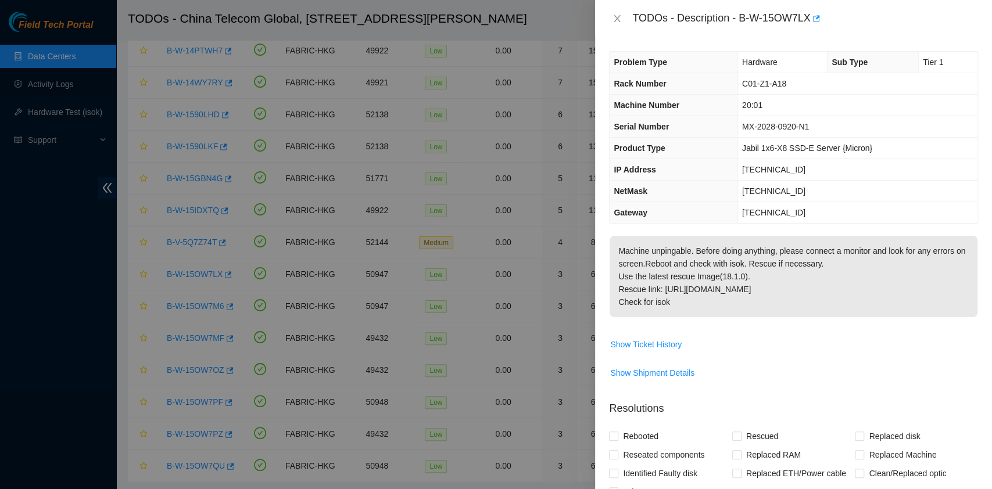
click at [744, 236] on p "Machine unpingable. Before doing anything, please connect a monitor and look fo…" at bounding box center [794, 276] width 368 height 81
drag, startPoint x: 629, startPoint y: 16, endPoint x: 690, endPoint y: 310, distance: 301.0
click at [690, 310] on div "TODOs - Description - B-W-15OW7LX Problem Type Hardware Sub Type Tier 1 Rack Nu…" at bounding box center [793, 244] width 397 height 489
copy div "TODOs - Description - B-W-15OW7LX Problem Type Hardware Sub Type Tier 1 Rack Nu…"
click at [616, 19] on icon "close" at bounding box center [617, 18] width 9 height 9
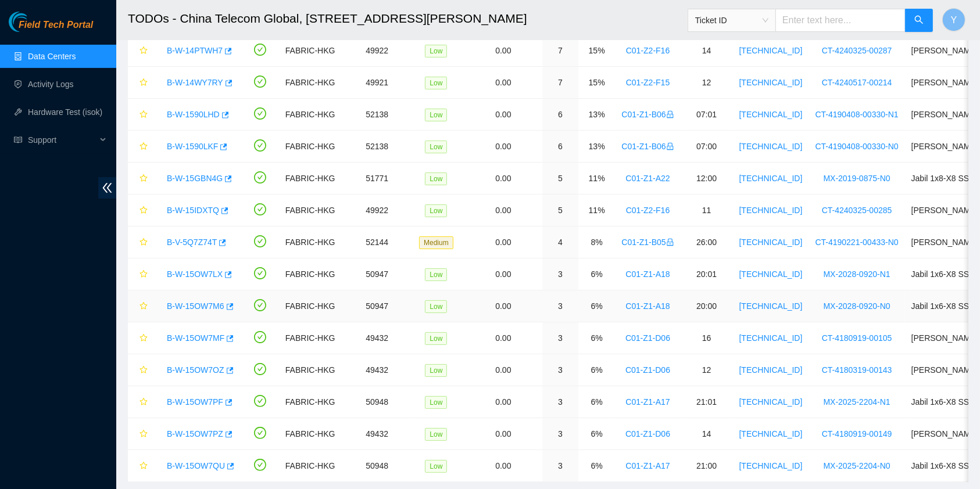
click at [205, 304] on link "B-W-15OW7M6" at bounding box center [196, 306] width 58 height 9
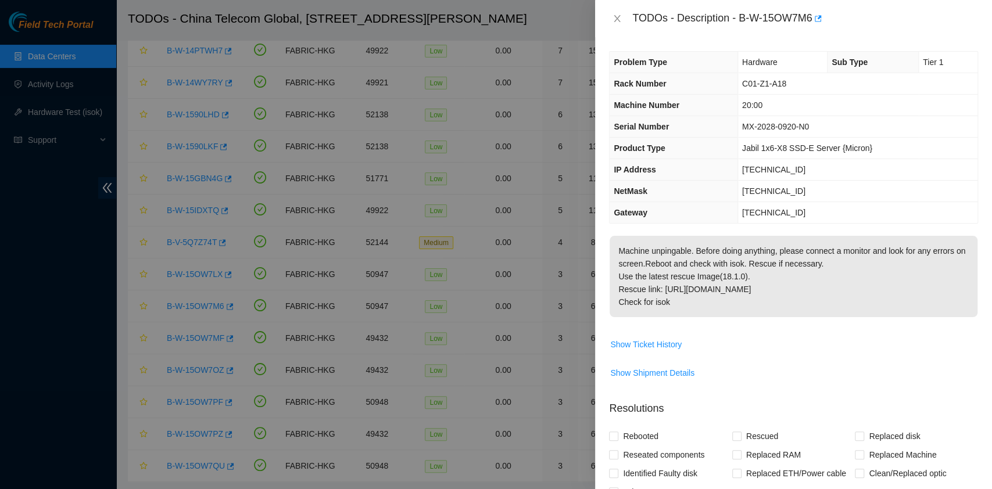
click at [731, 290] on p "Machine unpingable. Before doing anything, please connect a monitor and look fo…" at bounding box center [794, 276] width 368 height 81
drag, startPoint x: 698, startPoint y: 305, endPoint x: 628, endPoint y: 21, distance: 292.1
click at [628, 21] on div "TODOs - Description - B-W-15OW7M6 Problem Type Hardware Sub Type Tier 1 Rack Nu…" at bounding box center [793, 244] width 397 height 489
click at [620, 20] on icon "close" at bounding box center [617, 18] width 9 height 9
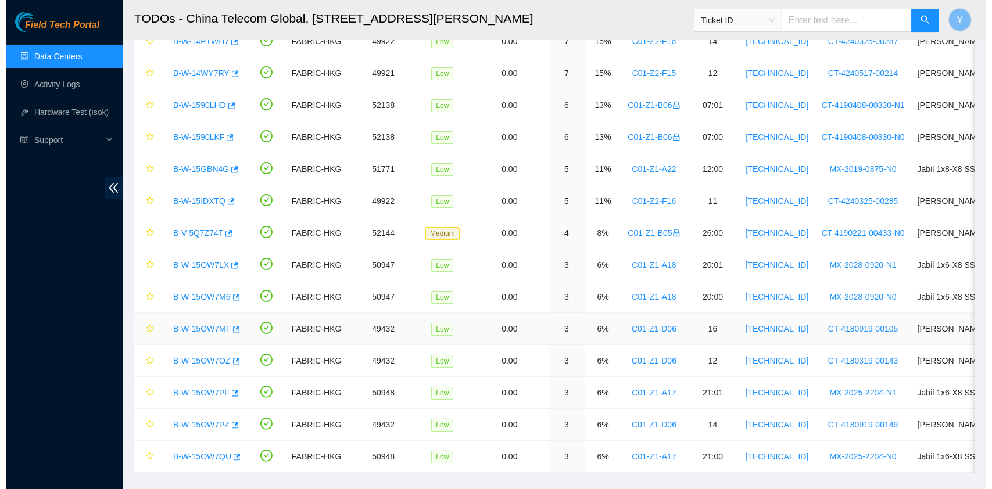
scroll to position [194, 0]
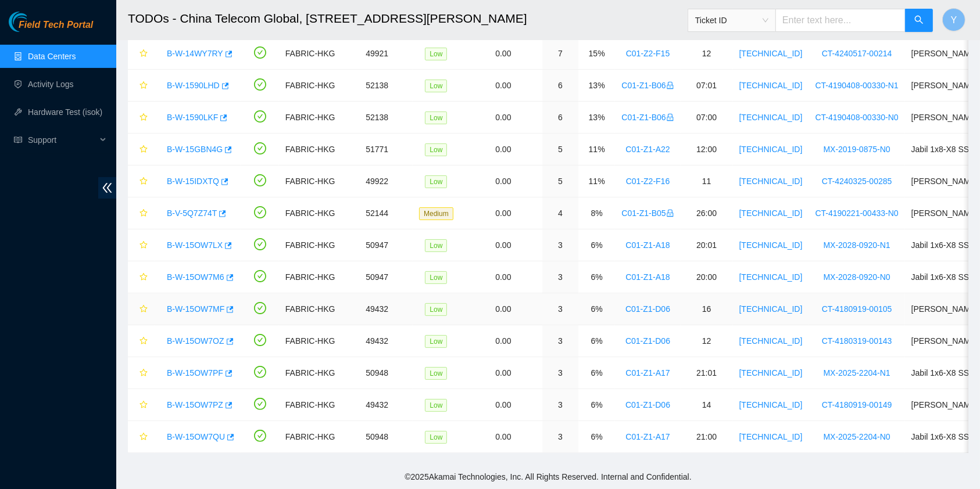
click at [196, 305] on link "B-W-15OW7MF" at bounding box center [196, 309] width 58 height 9
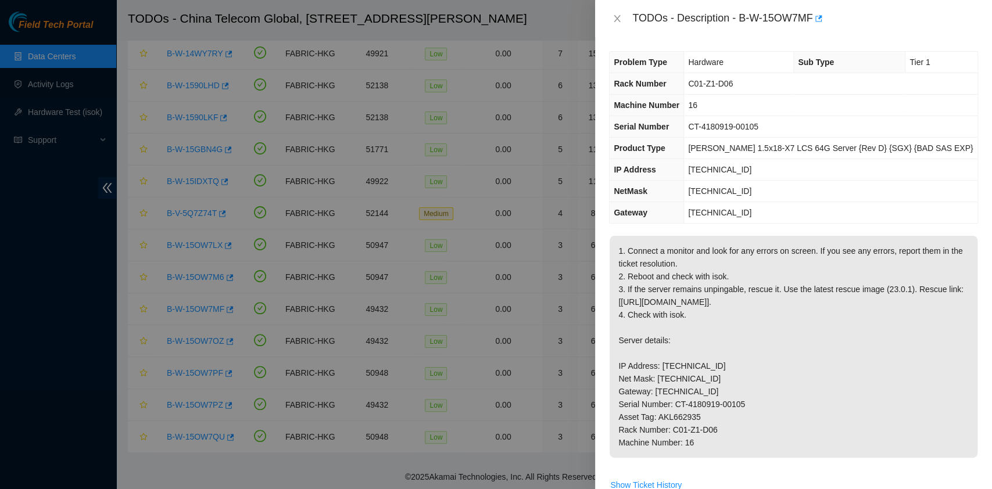
click at [873, 260] on p "1. Connect a monitor and look for any errors on screen. If you see any errors, …" at bounding box center [794, 347] width 368 height 222
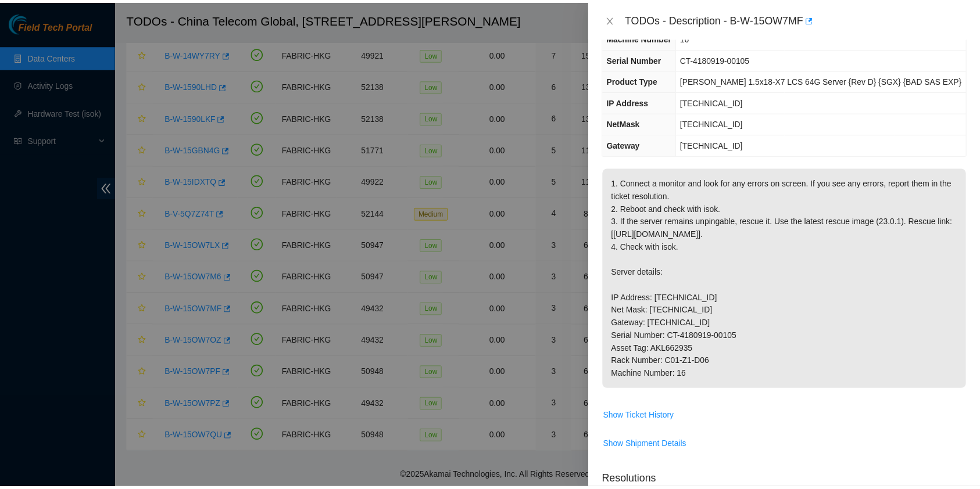
scroll to position [70, 0]
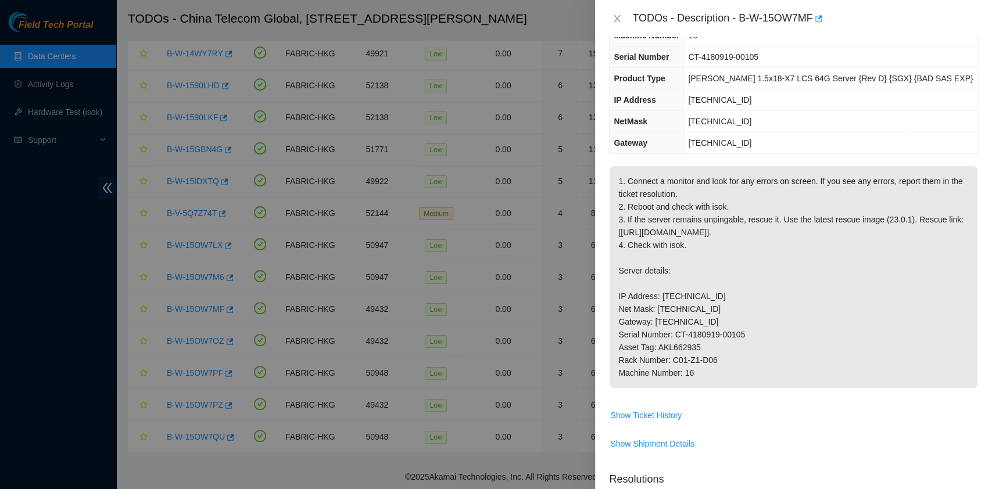
drag, startPoint x: 632, startPoint y: 19, endPoint x: 718, endPoint y: 387, distance: 377.8
click at [718, 387] on div "TODOs - Description - B-W-15OW7MF Problem Type Hardware Sub Type Tier 1 Rack Nu…" at bounding box center [793, 244] width 397 height 489
click at [619, 19] on icon "close" at bounding box center [617, 18] width 9 height 9
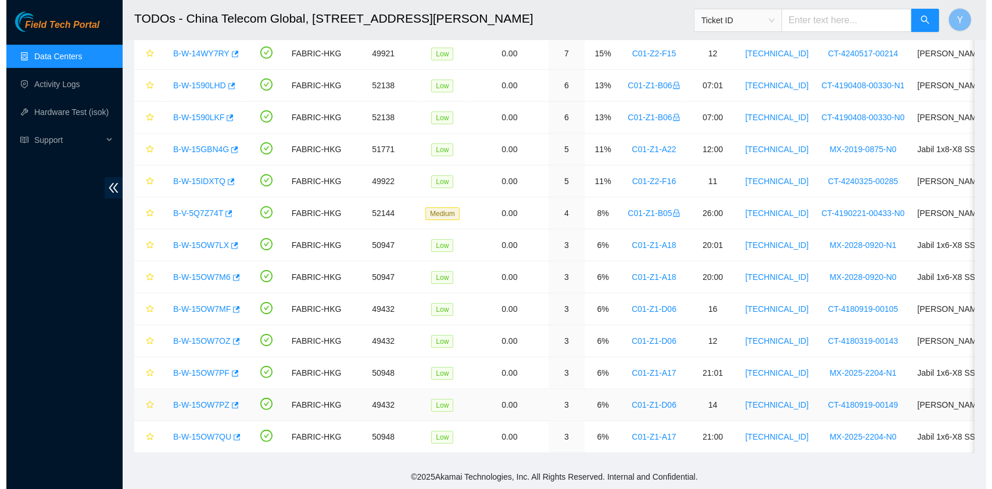
scroll to position [95, 0]
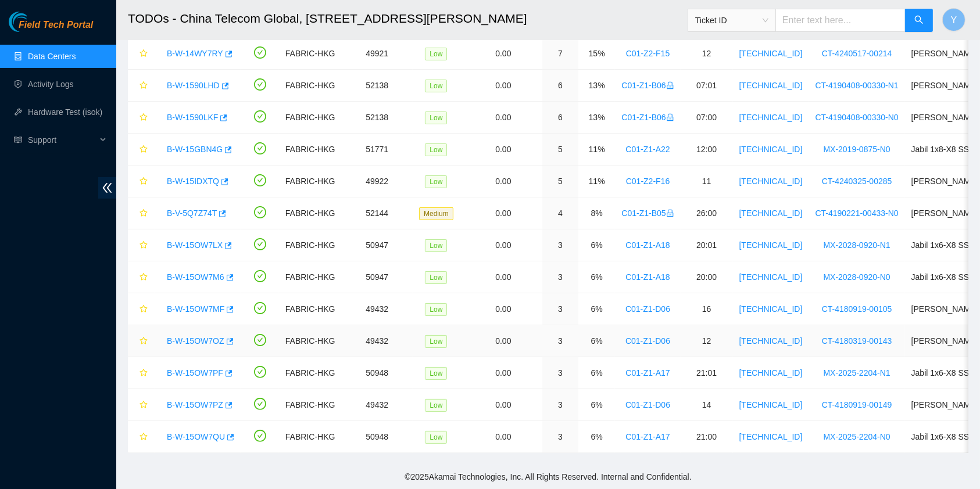
drag, startPoint x: 200, startPoint y: 328, endPoint x: 263, endPoint y: 339, distance: 63.7
click at [200, 337] on link "B-W-15OW7OZ" at bounding box center [196, 341] width 58 height 9
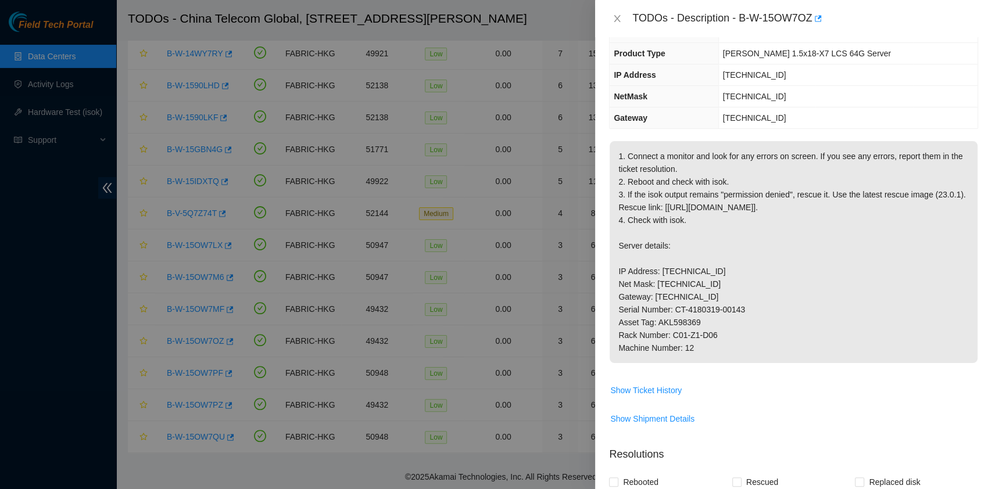
scroll to position [70, 0]
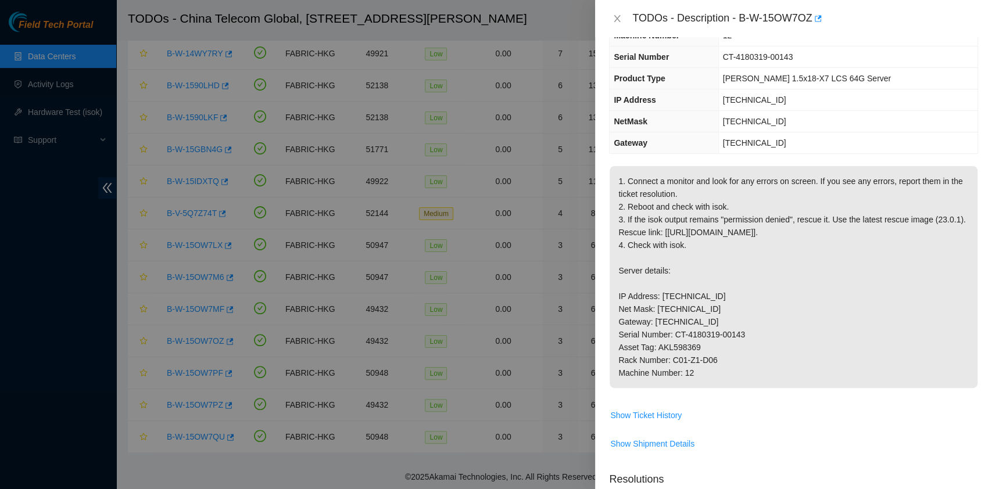
click at [847, 252] on p "1. Connect a monitor and look for any errors on screen. If you see any errors, …" at bounding box center [794, 277] width 368 height 222
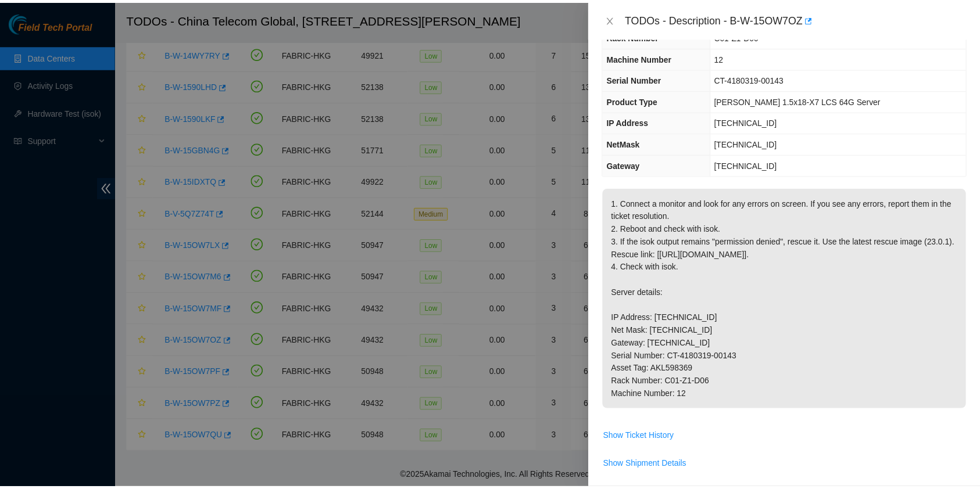
scroll to position [0, 0]
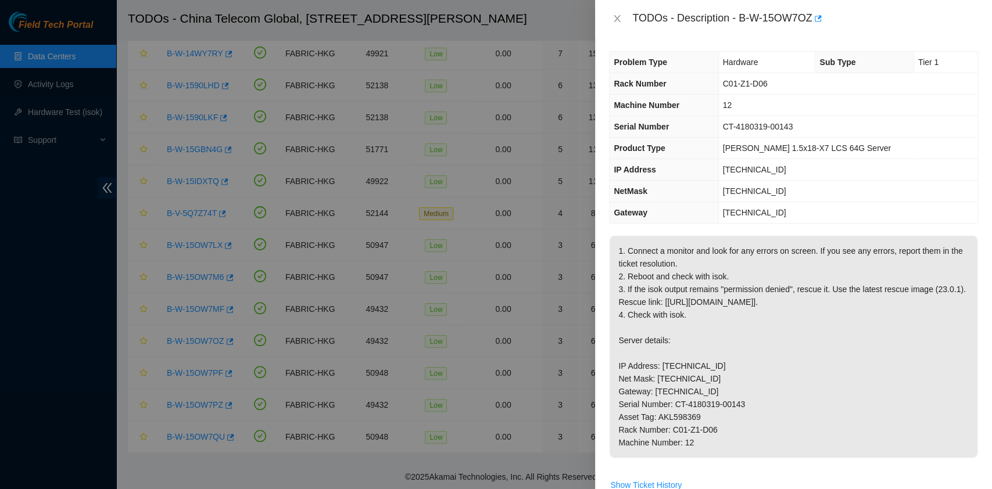
drag, startPoint x: 633, startPoint y: 14, endPoint x: 707, endPoint y: 466, distance: 458.2
click at [707, 466] on div "TODOs - Description - B-W-15OW7OZ Problem Type Hardware Sub Type Tier 1 Rack Nu…" at bounding box center [793, 244] width 397 height 489
click at [620, 14] on icon "close" at bounding box center [617, 18] width 9 height 9
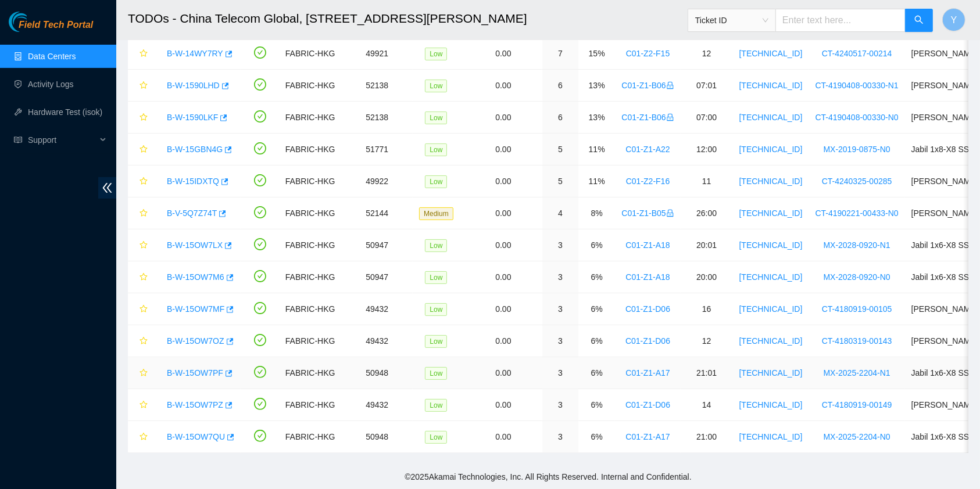
click at [185, 369] on link "B-W-15OW7PF" at bounding box center [195, 373] width 56 height 9
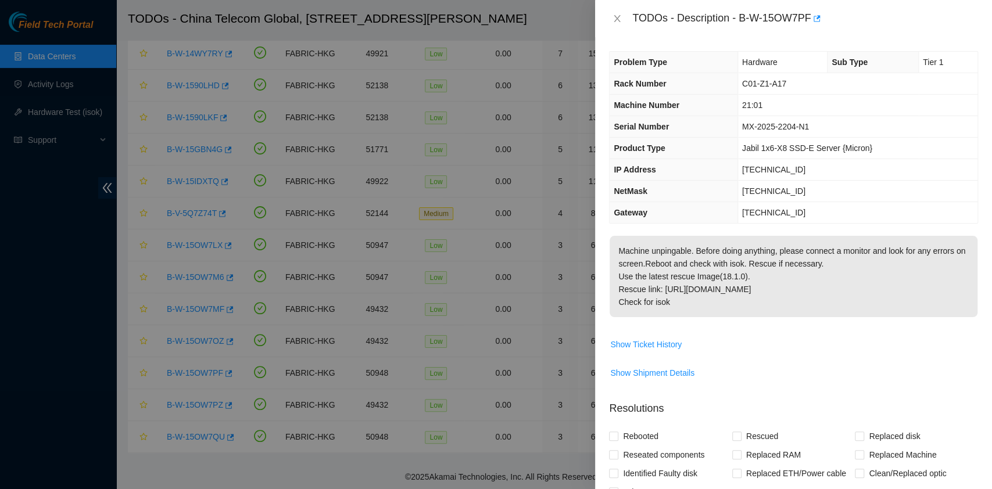
click at [763, 273] on p "Machine unpingable. Before doing anything, please connect a monitor and look fo…" at bounding box center [794, 276] width 368 height 81
drag, startPoint x: 701, startPoint y: 303, endPoint x: 632, endPoint y: 13, distance: 298.6
click at [632, 13] on div "TODOs - Description - B-W-15OW7PF Problem Type Hardware Sub Type Tier 1 Rack Nu…" at bounding box center [793, 244] width 397 height 489
click at [620, 21] on icon "close" at bounding box center [617, 18] width 9 height 9
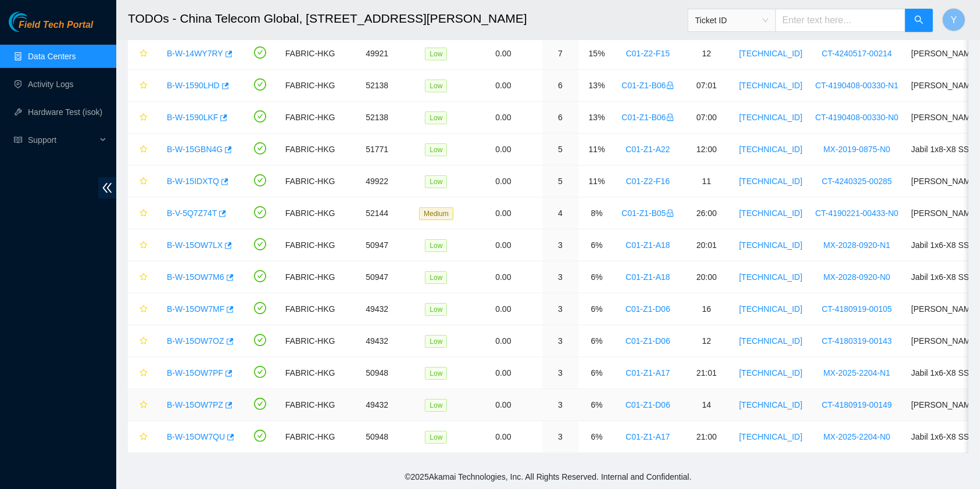
click at [195, 396] on div "B-W-15OW7PZ" at bounding box center [197, 405] width 73 height 19
click at [197, 401] on link "B-W-15OW7PZ" at bounding box center [195, 405] width 56 height 9
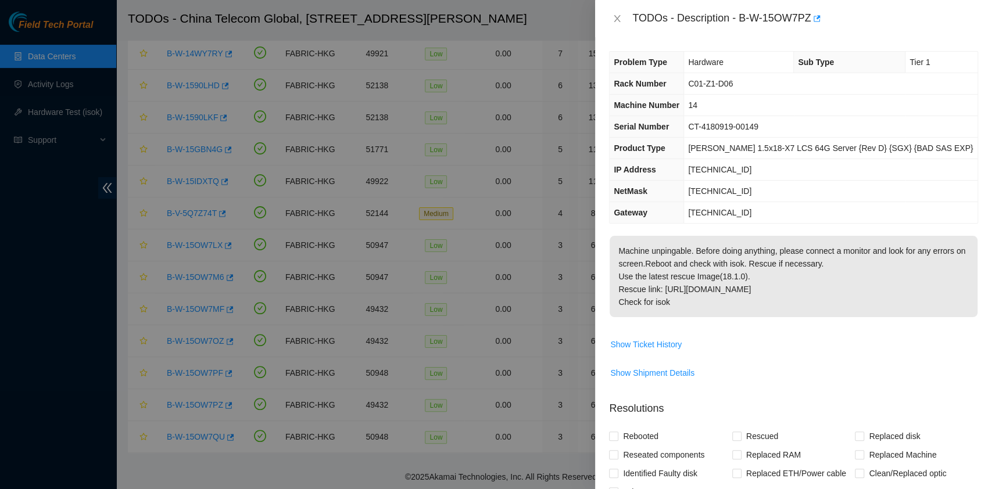
click at [752, 299] on p "Machine unpingable. Before doing anything, please connect a monitor and look fo…" at bounding box center [794, 276] width 368 height 81
drag, startPoint x: 706, startPoint y: 306, endPoint x: 627, endPoint y: 23, distance: 293.5
click at [627, 23] on div "TODOs - Description - B-W-15OW7PZ Problem Type Hardware Sub Type Tier 1 Rack Nu…" at bounding box center [793, 244] width 397 height 489
click at [617, 18] on icon "close" at bounding box center [617, 18] width 9 height 9
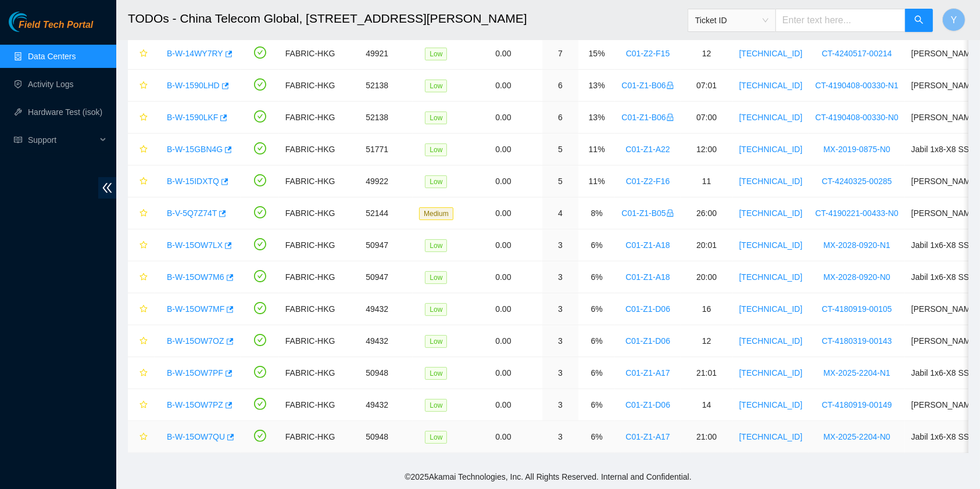
drag, startPoint x: 209, startPoint y: 425, endPoint x: 219, endPoint y: 434, distance: 13.6
click at [209, 432] on link "B-W-15OW7QU" at bounding box center [196, 436] width 58 height 9
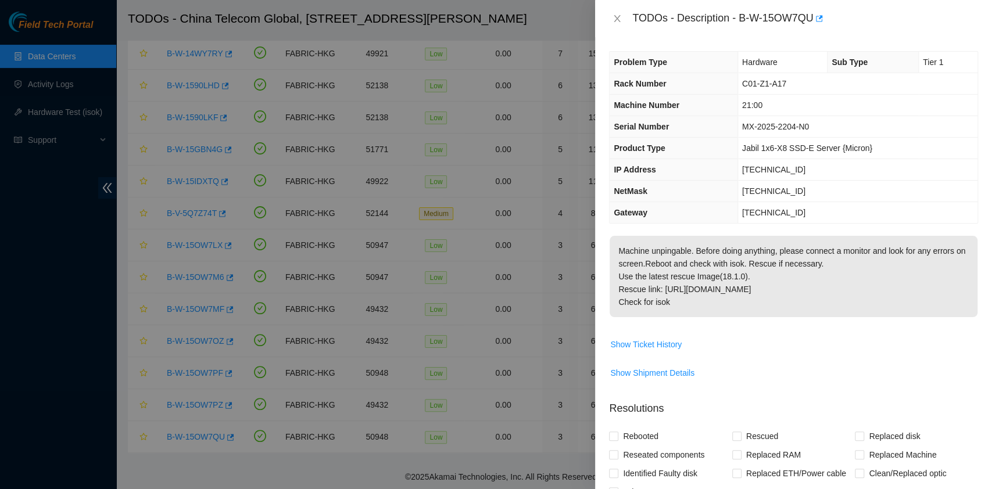
click at [791, 223] on div "Problem Type Hardware Sub Type Tier 1 Rack Number C01-Z1-A17 Machine Number 21:…" at bounding box center [793, 137] width 369 height 173
drag, startPoint x: 702, startPoint y: 307, endPoint x: 632, endPoint y: 18, distance: 297.3
click at [632, 18] on div "TODOs - Description - B-W-15OW7QU Problem Type Hardware Sub Type Tier 1 Rack Nu…" at bounding box center [793, 244] width 397 height 489
click at [811, 351] on span "Show Ticket History" at bounding box center [794, 344] width 368 height 19
drag, startPoint x: 617, startPoint y: 17, endPoint x: 605, endPoint y: 23, distance: 13.5
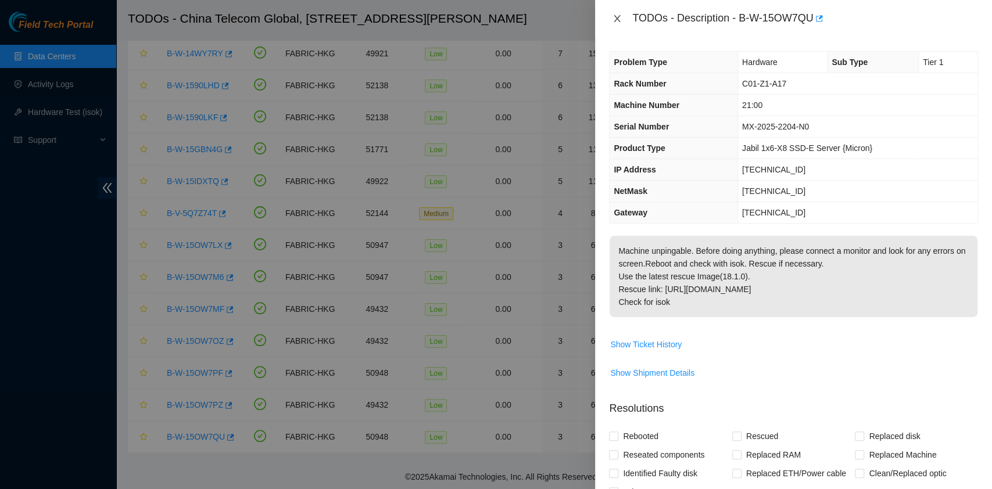
click at [617, 17] on icon "close" at bounding box center [617, 18] width 9 height 9
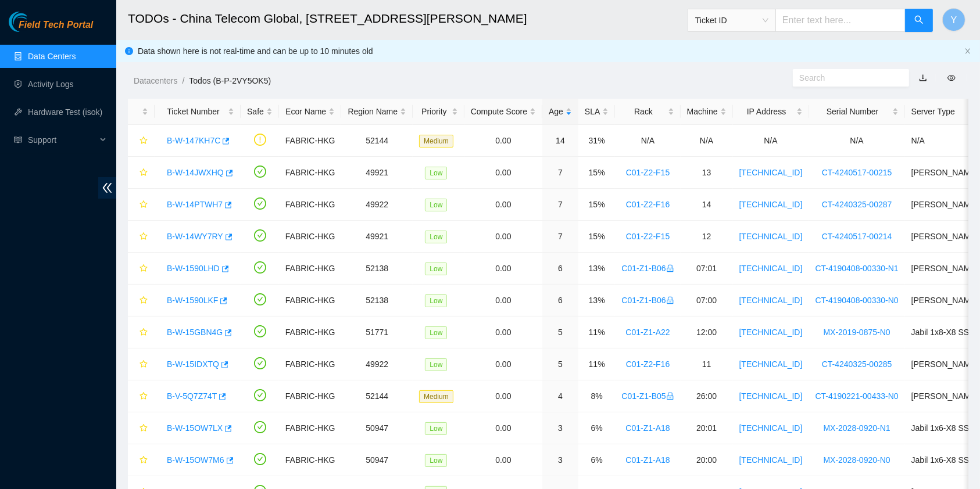
click at [76, 53] on link "Data Centers" at bounding box center [52, 56] width 48 height 9
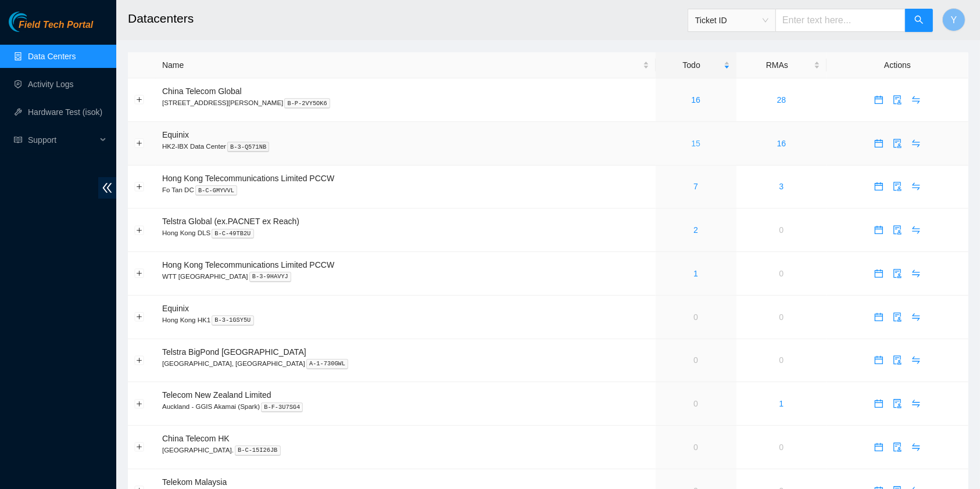
click at [691, 142] on link "15" at bounding box center [695, 143] width 9 height 9
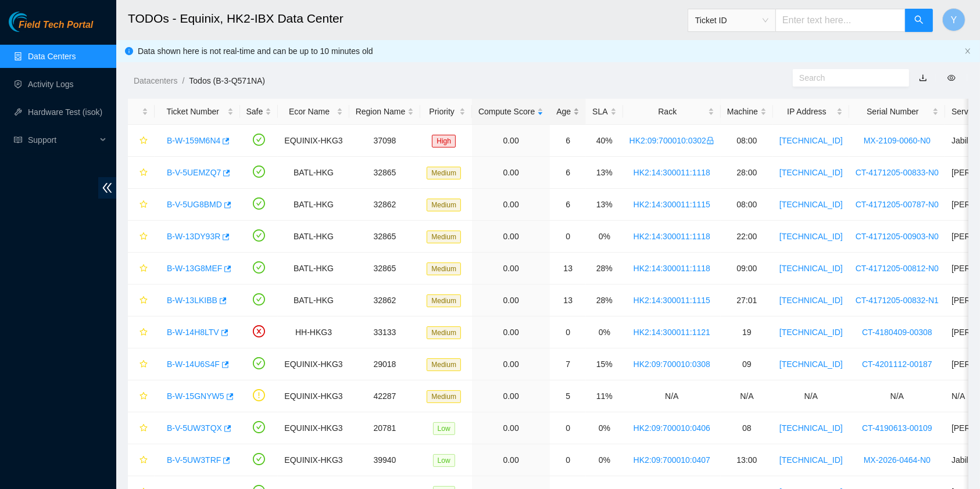
click at [561, 106] on div "Age" at bounding box center [567, 111] width 23 height 13
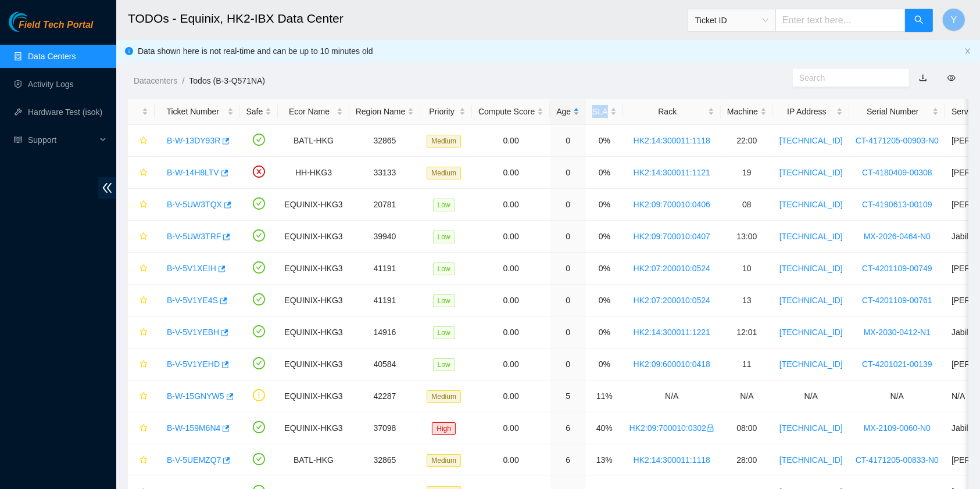
click at [561, 106] on div "Age" at bounding box center [567, 111] width 23 height 13
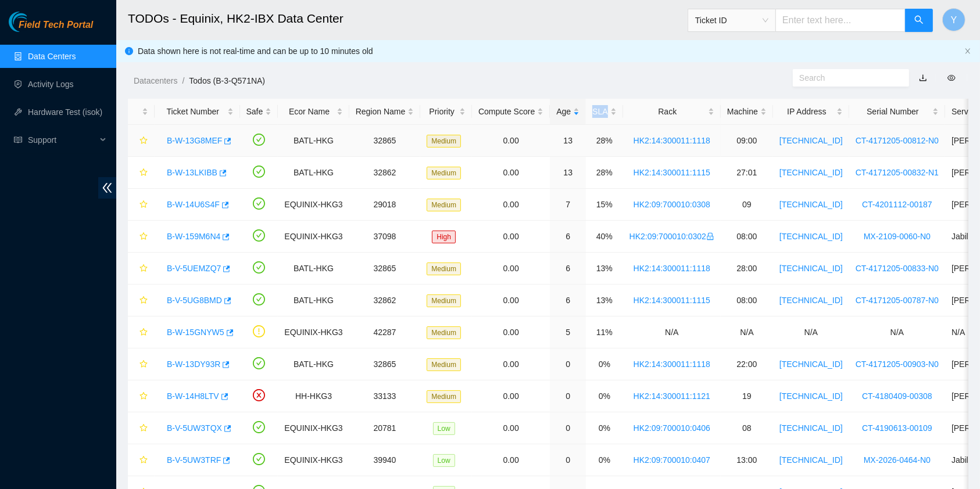
click at [191, 144] on link "B-W-13G8MEF" at bounding box center [194, 140] width 55 height 9
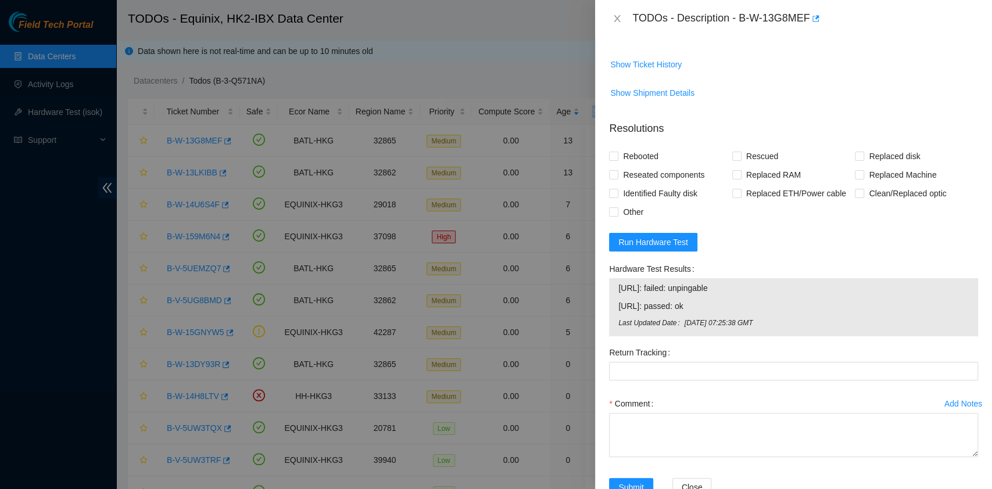
scroll to position [542, 0]
click at [678, 245] on button "Run Hardware Test" at bounding box center [653, 240] width 88 height 19
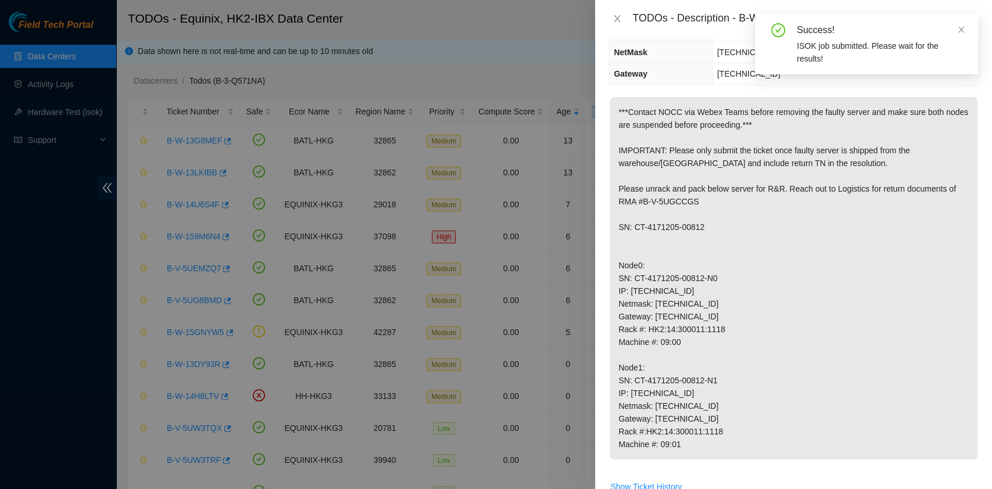
scroll to position [117, 0]
drag, startPoint x: 713, startPoint y: 233, endPoint x: 648, endPoint y: 237, distance: 65.2
click at [648, 237] on p "***Contact NOCC via Webex Teams before removing the faulty server and make sure…" at bounding box center [794, 279] width 368 height 363
click at [643, 251] on p "***Contact NOCC via Webex Teams before removing the faulty server and make sure…" at bounding box center [794, 279] width 368 height 363
drag, startPoint x: 635, startPoint y: 240, endPoint x: 670, endPoint y: 242, distance: 34.3
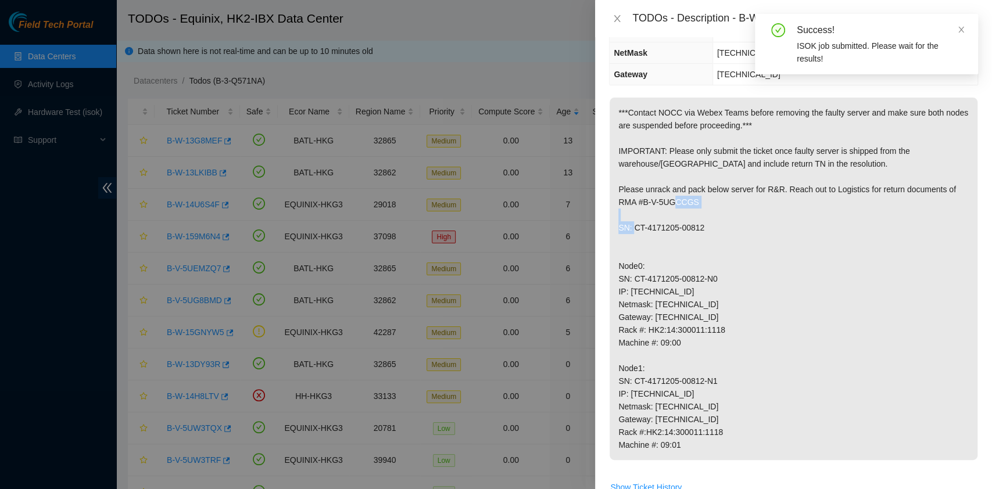
click at [689, 239] on p "***Contact NOCC via Webex Teams before removing the faulty server and make sure…" at bounding box center [794, 279] width 368 height 363
click at [656, 244] on p "***Contact NOCC via Webex Teams before removing the faulty server and make sure…" at bounding box center [794, 279] width 368 height 363
click at [630, 237] on p "***Contact NOCC via Webex Teams before removing the faulty server and make sure…" at bounding box center [794, 279] width 368 height 363
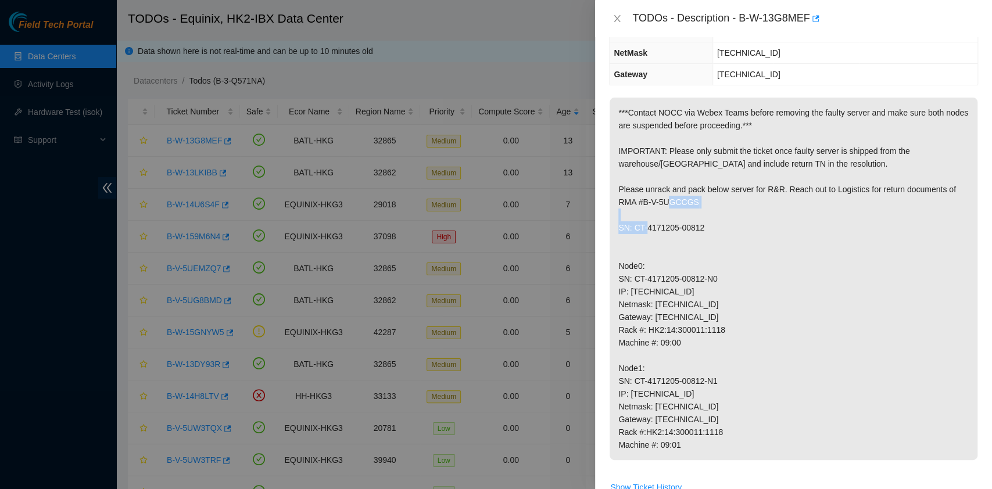
drag, startPoint x: 632, startPoint y: 238, endPoint x: 704, endPoint y: 242, distance: 71.6
click at [704, 242] on p "***Contact NOCC via Webex Teams before removing the faulty server and make sure…" at bounding box center [794, 279] width 368 height 363
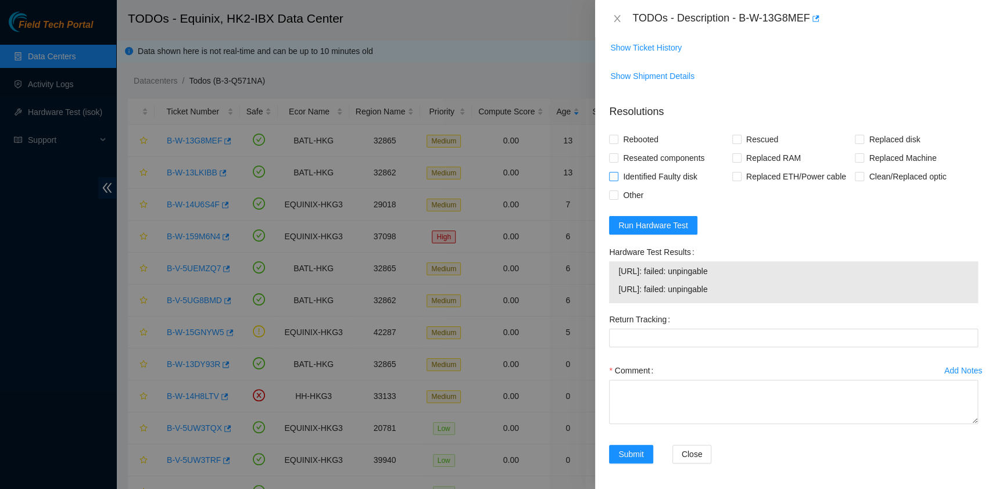
scroll to position [571, 0]
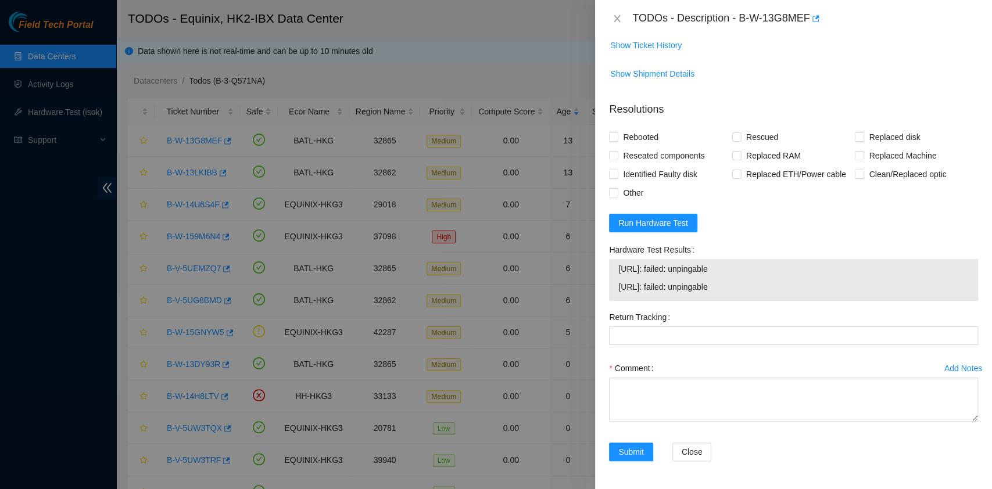
click at [621, 203] on form "Resolutions Rebooted Rescued Replaced disk Reseated components Replaced RAM Rep…" at bounding box center [793, 283] width 369 height 383
click at [621, 197] on span "Other" at bounding box center [634, 193] width 30 height 19
click at [617, 196] on input "Other" at bounding box center [613, 192] width 8 height 8
checkbox input "true"
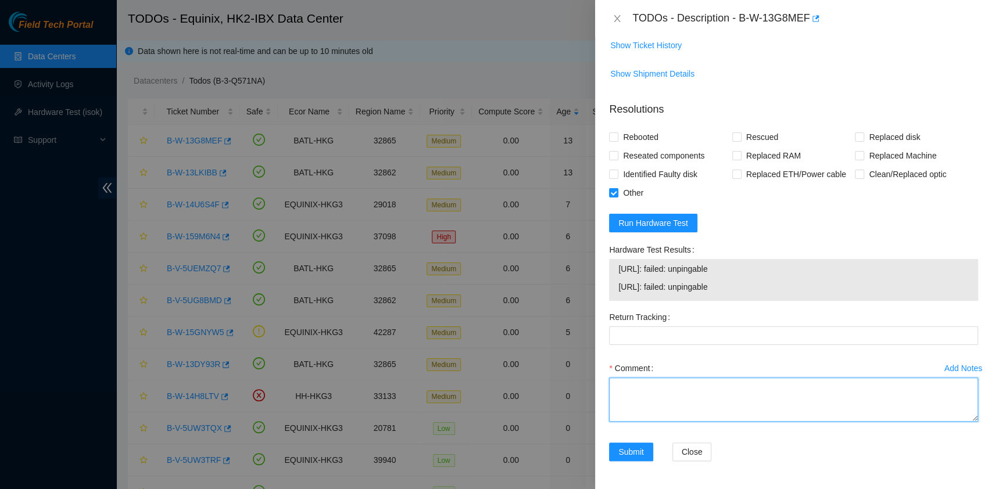
click at [666, 394] on textarea "Comment" at bounding box center [793, 400] width 369 height 44
type textarea "shipped"
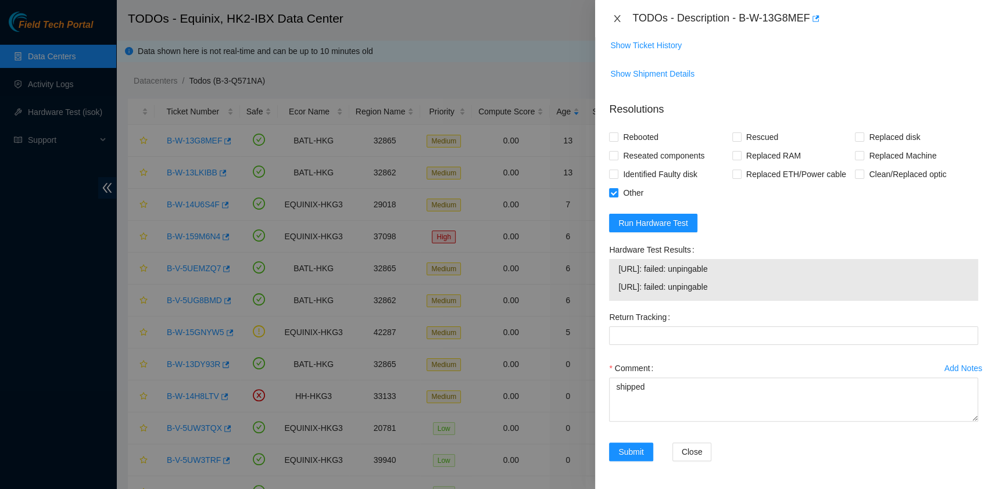
click at [612, 21] on button "Close" at bounding box center [617, 18] width 16 height 11
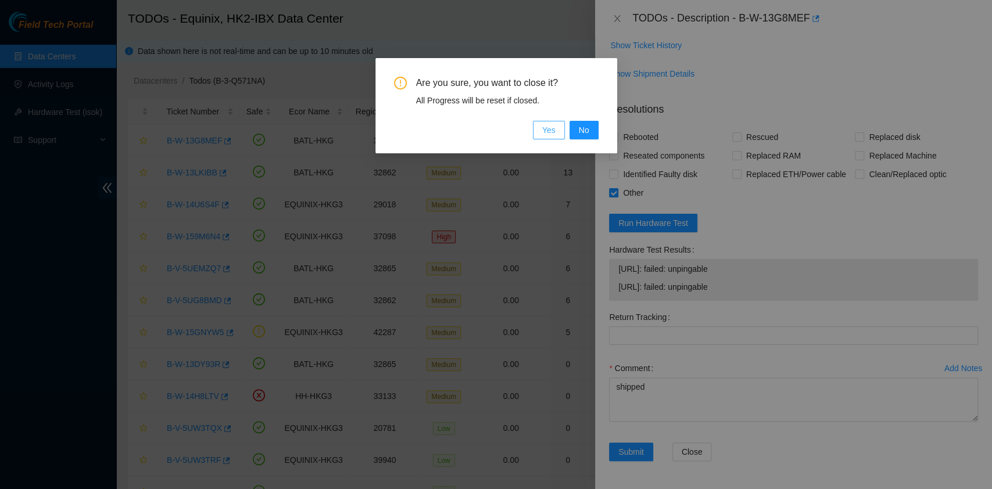
click at [550, 128] on span "Yes" at bounding box center [548, 130] width 13 height 13
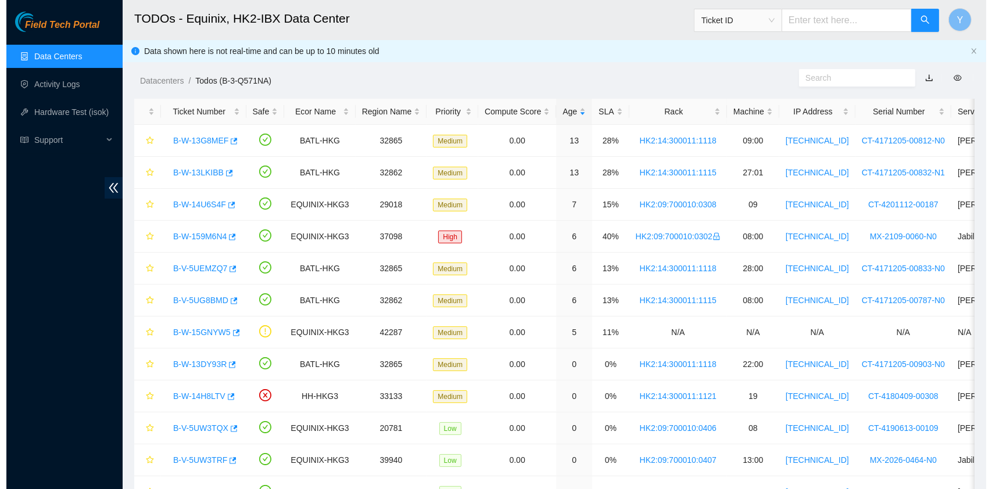
scroll to position [264, 0]
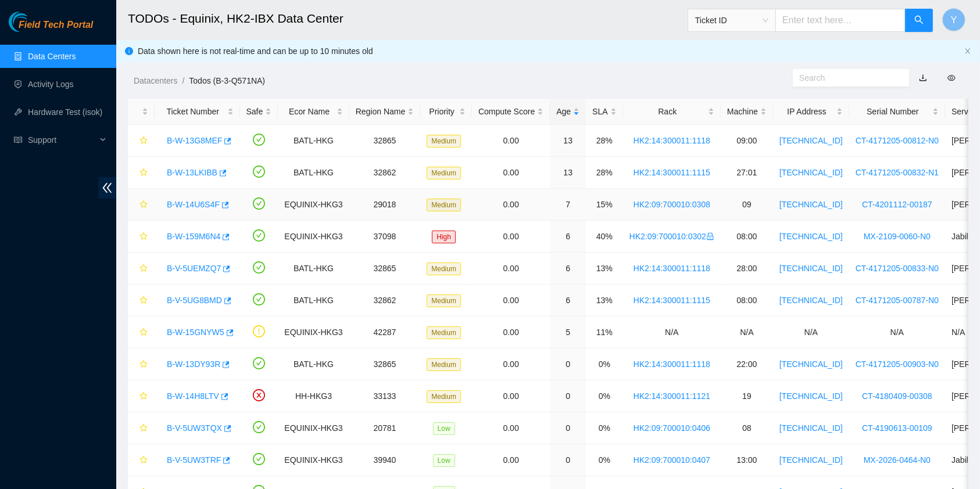
drag, startPoint x: 185, startPoint y: 207, endPoint x: 220, endPoint y: 211, distance: 35.1
click at [185, 207] on link "B-W-14U6S4F" at bounding box center [193, 204] width 53 height 9
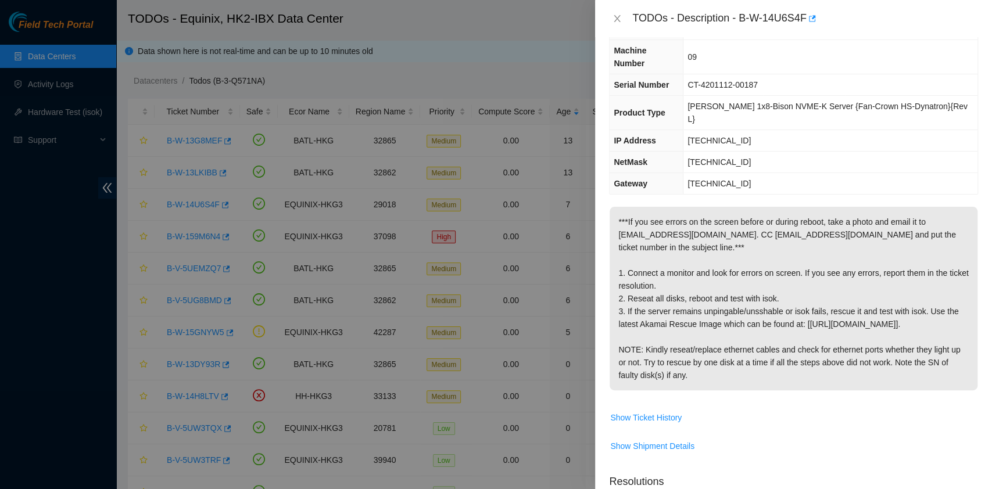
scroll to position [0, 0]
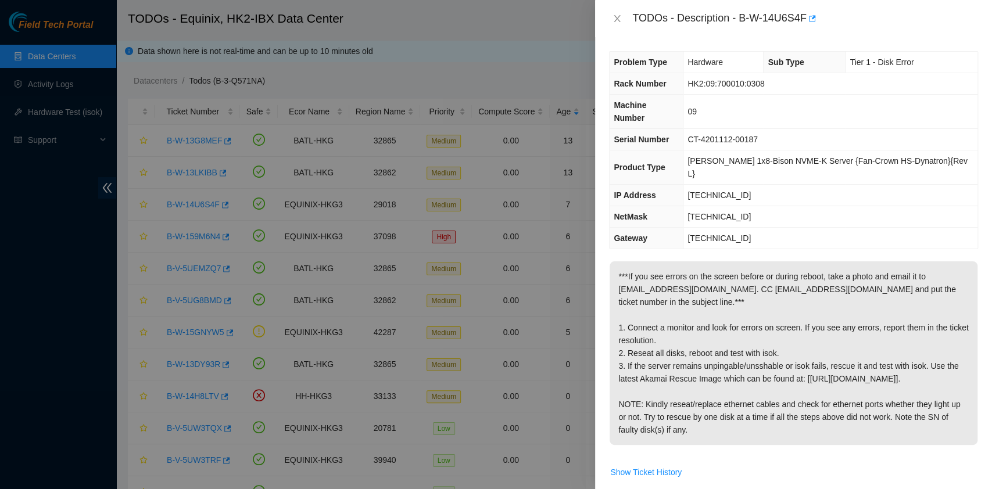
drag, startPoint x: 633, startPoint y: 18, endPoint x: 753, endPoint y: 444, distance: 442.2
click at [753, 444] on div "TODOs - Description - B-W-14U6S4F Problem Type Hardware Sub Type Tier 1 - Disk …" at bounding box center [793, 244] width 397 height 489
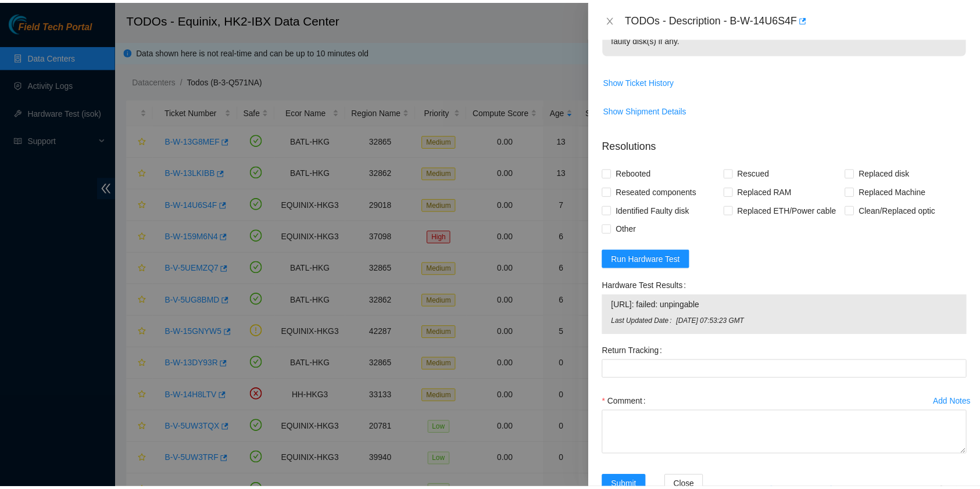
scroll to position [412, 0]
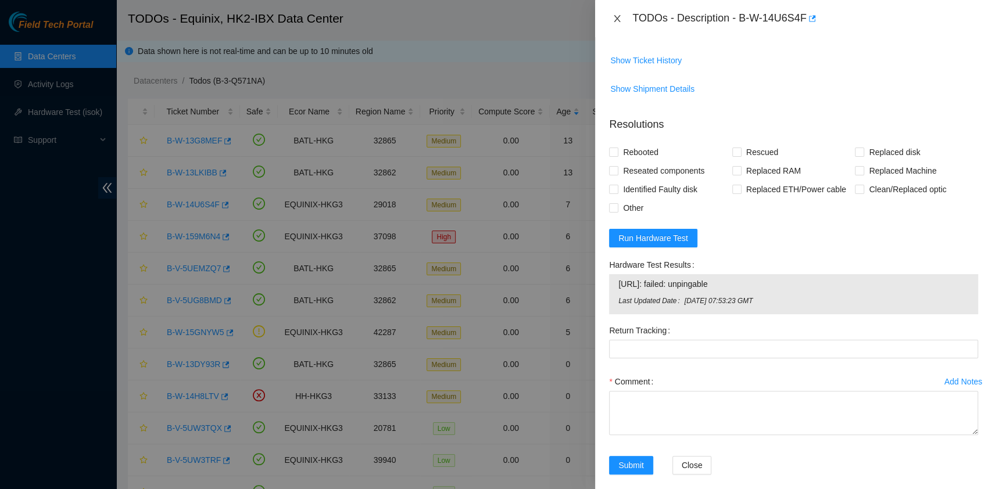
click at [620, 17] on icon "close" at bounding box center [617, 18] width 9 height 9
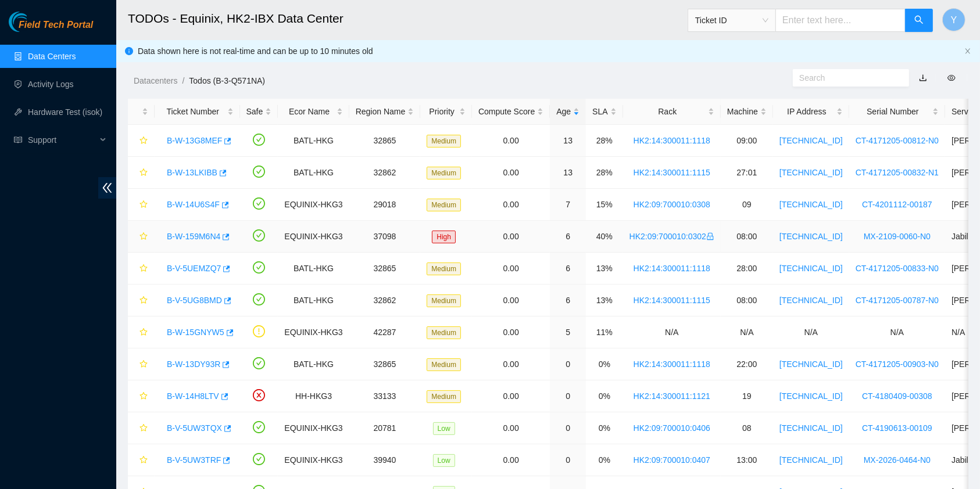
click at [211, 238] on link "B-W-159M6N4" at bounding box center [193, 236] width 53 height 9
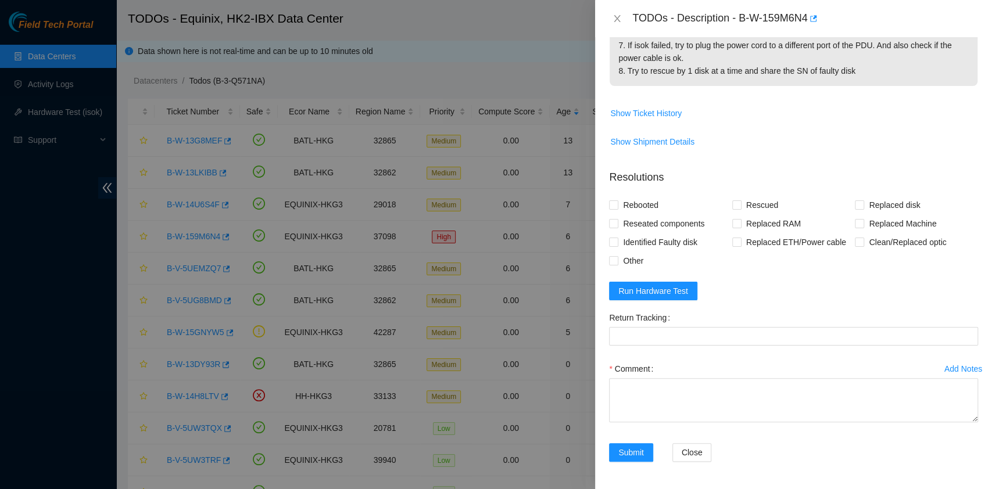
click at [792, 124] on td "Show Ticket History" at bounding box center [793, 117] width 369 height 28
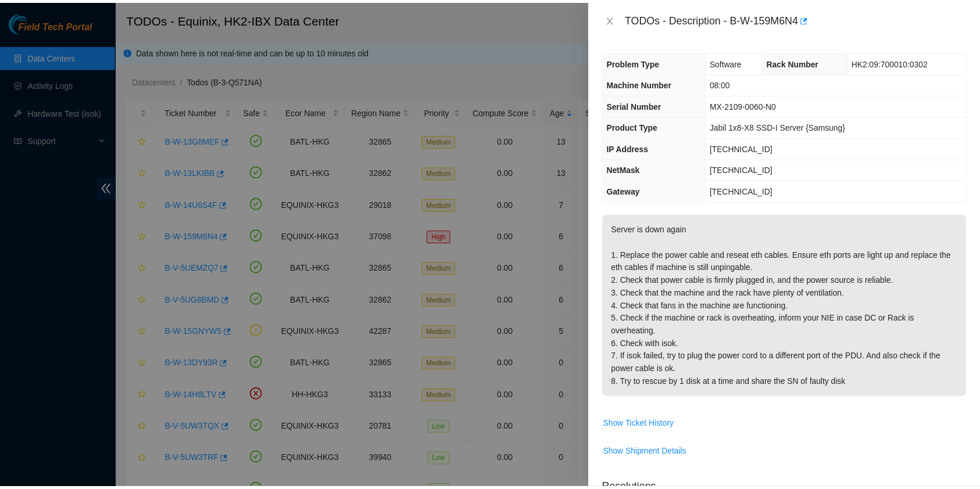
scroll to position [0, 0]
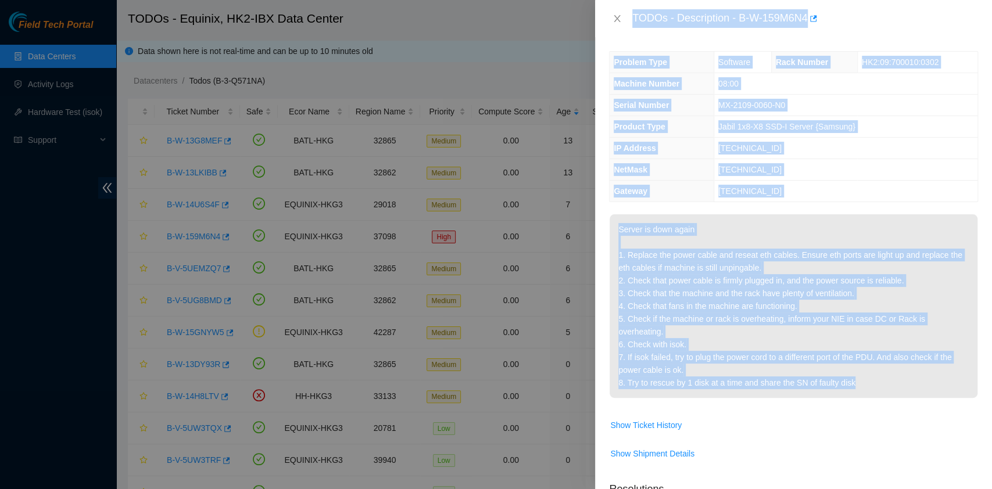
drag, startPoint x: 631, startPoint y: 19, endPoint x: 932, endPoint y: 404, distance: 488.6
click at [932, 405] on div "TODOs - Description - B-W-159M6N4 Problem Type Software Rack Number HK2:09:7000…" at bounding box center [793, 244] width 397 height 489
click at [618, 17] on icon "close" at bounding box center [617, 18] width 6 height 7
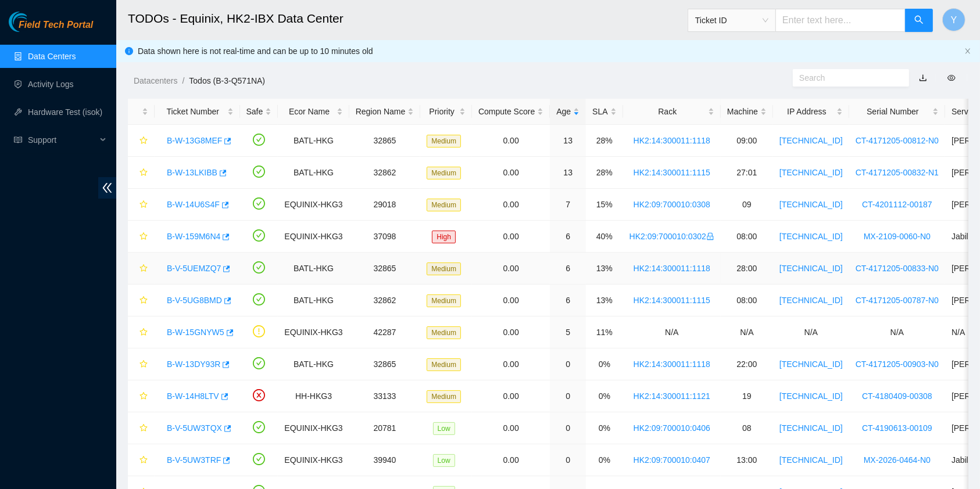
click at [197, 267] on link "B-V-5UEMZQ7" at bounding box center [194, 268] width 54 height 9
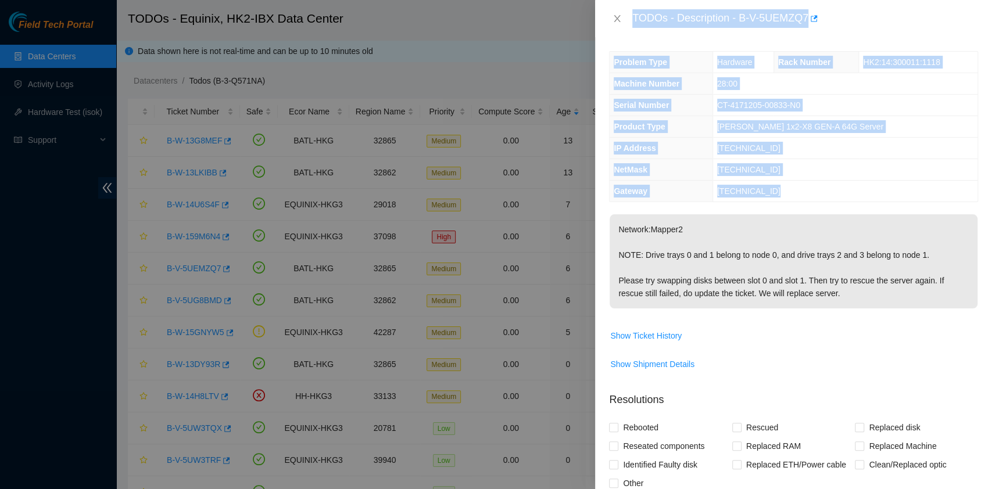
click at [884, 188] on td "23.204.140.193" at bounding box center [845, 192] width 265 height 22
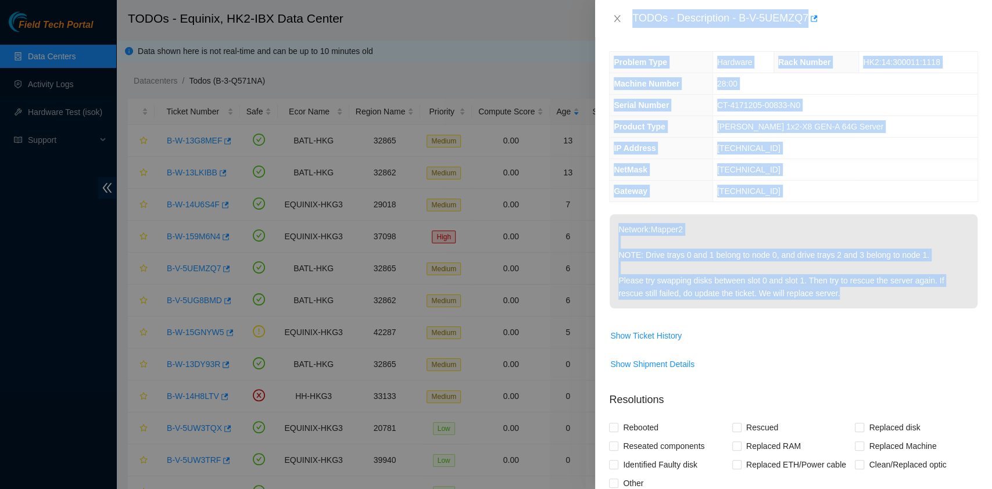
drag, startPoint x: 632, startPoint y: 15, endPoint x: 860, endPoint y: 292, distance: 359.3
click at [860, 292] on div "TODOs - Description - B-V-5UEMZQ7 Problem Type Hardware Rack Number HK2:14:3000…" at bounding box center [793, 244] width 397 height 489
click at [617, 16] on icon "close" at bounding box center [617, 18] width 9 height 9
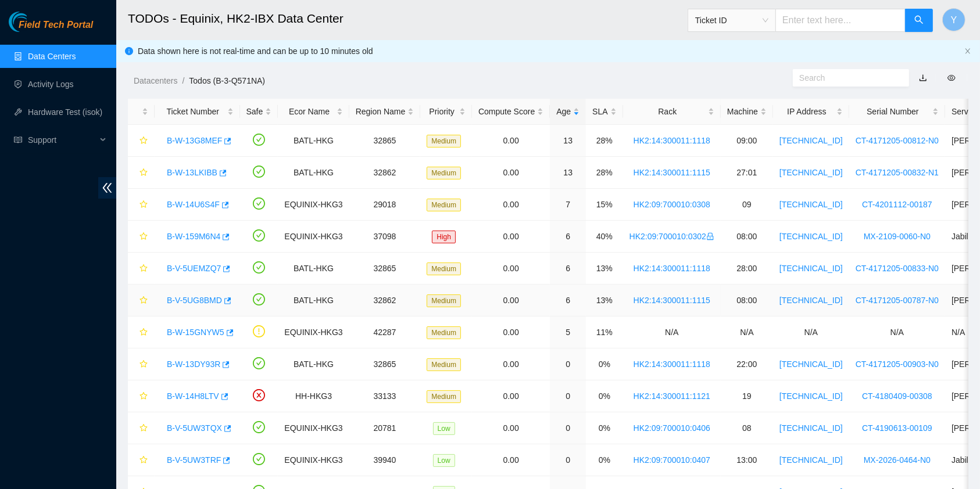
click at [203, 302] on link "B-V-5UG8BMD" at bounding box center [194, 300] width 55 height 9
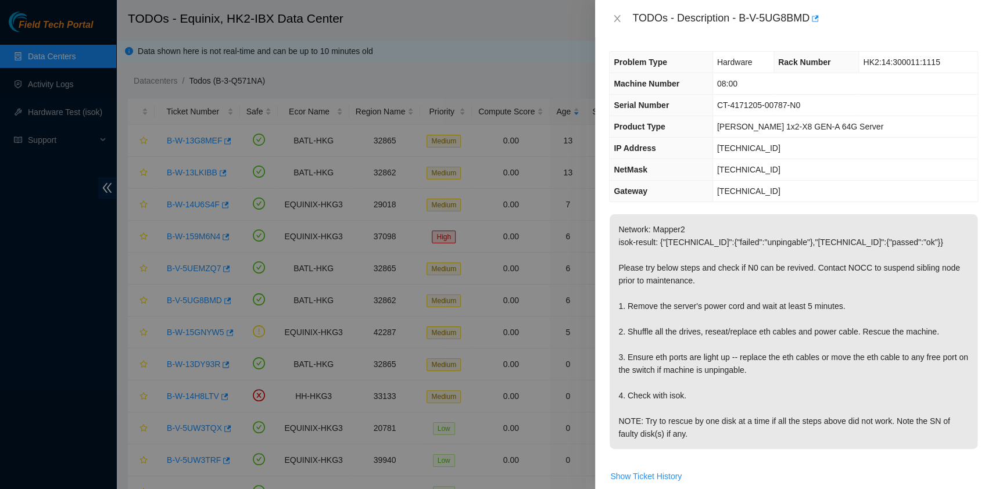
click at [758, 264] on p "Network: Mapper2 isok-result: {"23.204.140.16":{"failed":"unpingable"},"23.204.…" at bounding box center [794, 331] width 368 height 235
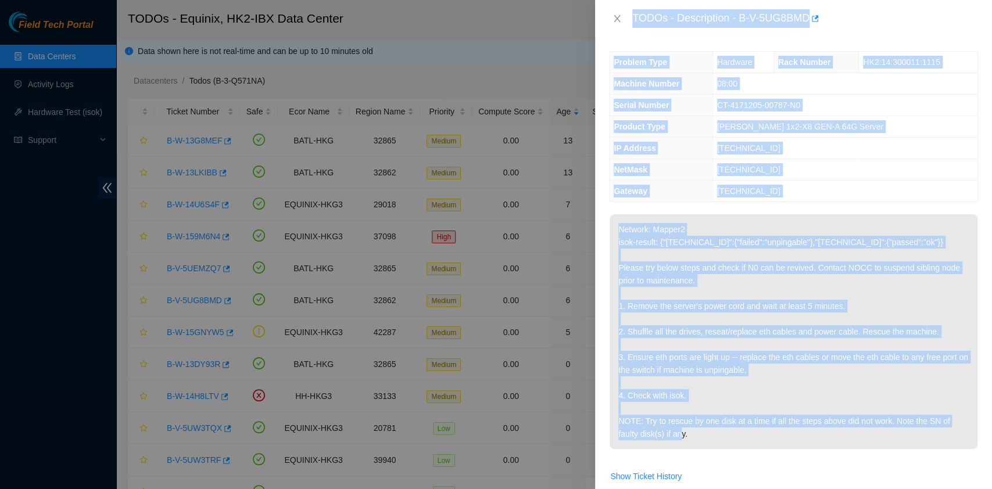
drag, startPoint x: 632, startPoint y: 12, endPoint x: 734, endPoint y: 446, distance: 445.9
click at [734, 446] on div "TODOs - Description - B-V-5UG8BMD Problem Type Hardware Rack Number HK2:14:3000…" at bounding box center [793, 244] width 397 height 489
click at [617, 16] on icon "close" at bounding box center [617, 18] width 9 height 9
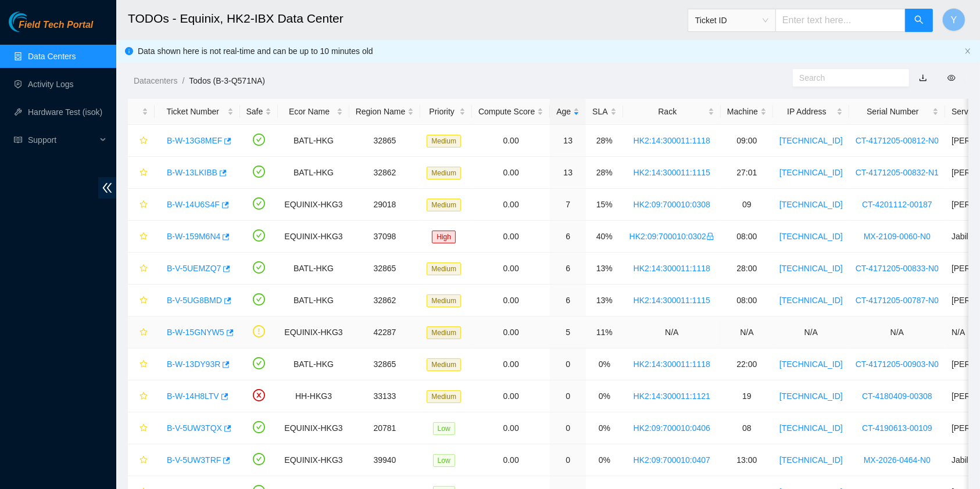
click at [202, 328] on link "B-W-15GNYW5" at bounding box center [196, 332] width 58 height 9
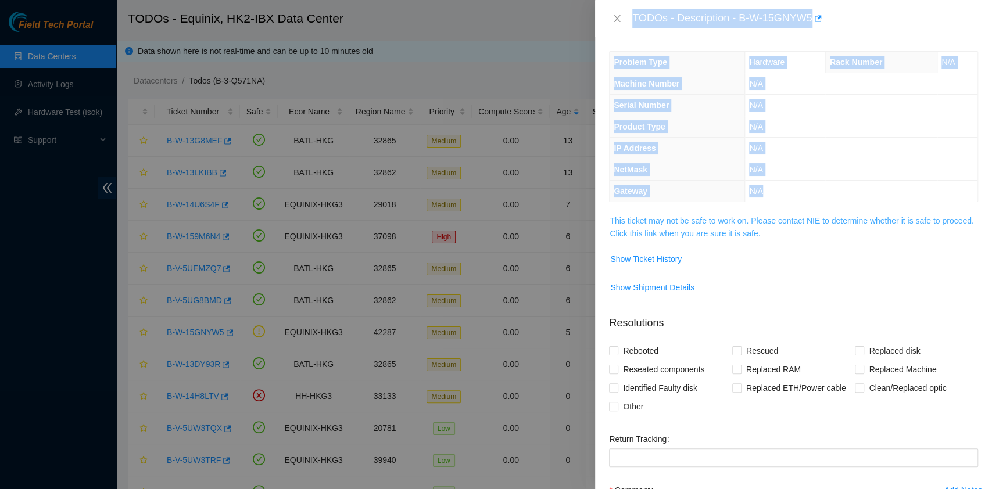
click at [678, 237] on link "This ticket may not be safe to work on. Please contact NIE to determine whether…" at bounding box center [792, 227] width 364 height 22
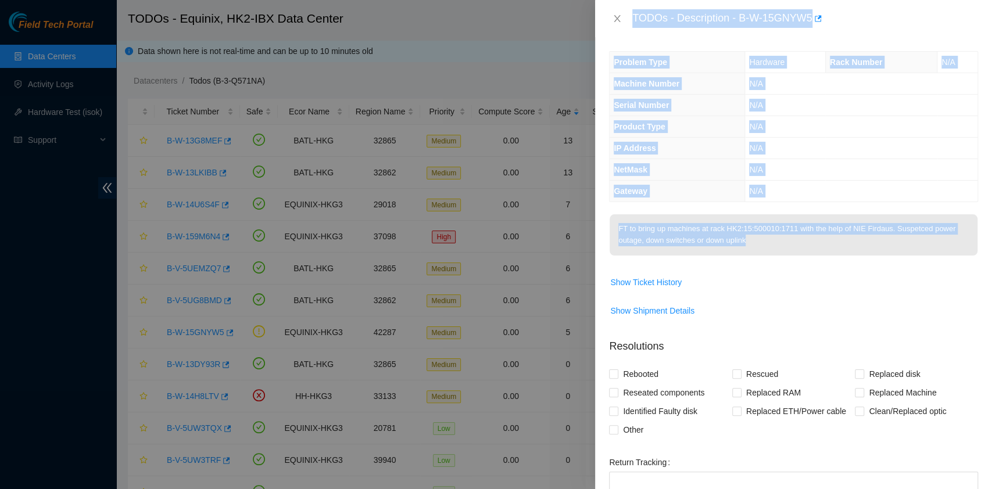
drag, startPoint x: 777, startPoint y: 239, endPoint x: 634, endPoint y: 29, distance: 254.4
click at [634, 29] on div "TODOs - Description - B-W-15GNYW5 Problem Type Hardware Rack Number N/A Machine…" at bounding box center [793, 244] width 397 height 489
click at [619, 17] on icon "close" at bounding box center [617, 18] width 9 height 9
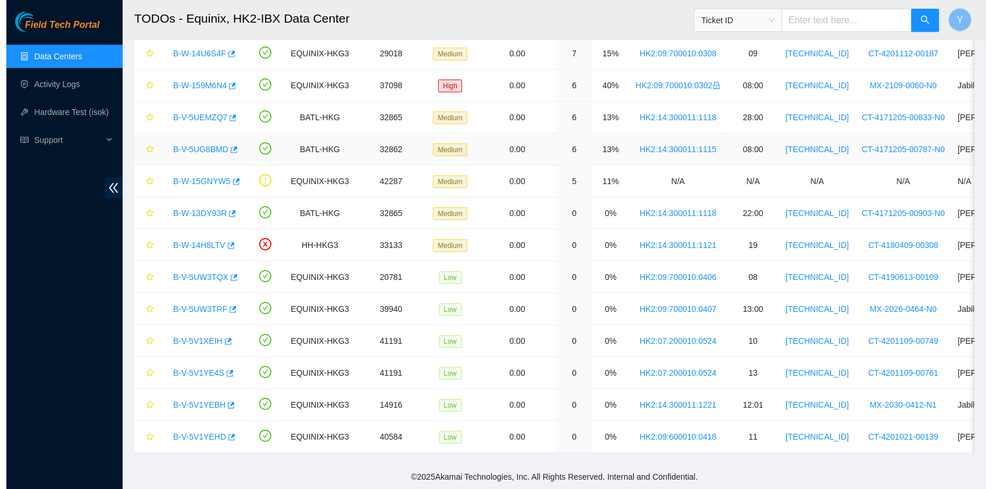
scroll to position [162, 0]
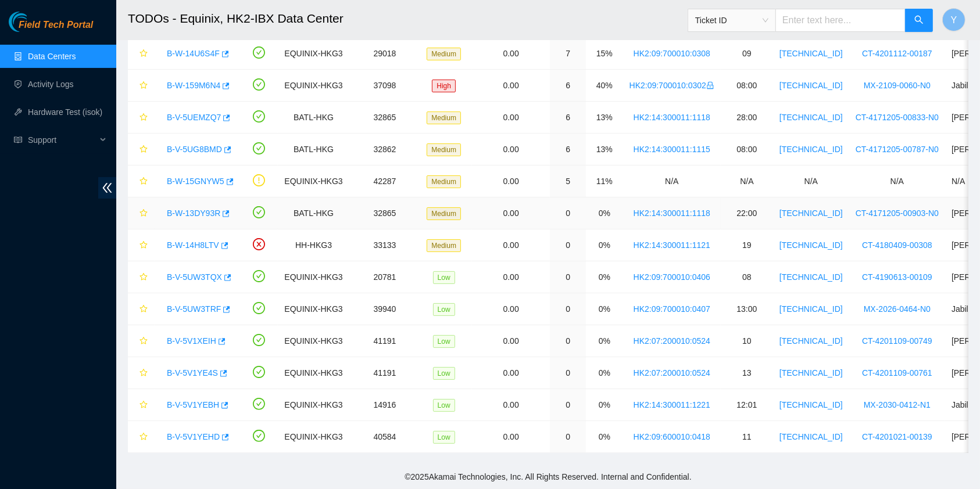
drag, startPoint x: 199, startPoint y: 198, endPoint x: 378, endPoint y: 205, distance: 178.6
click at [199, 209] on link "B-W-13DY93R" at bounding box center [193, 213] width 53 height 9
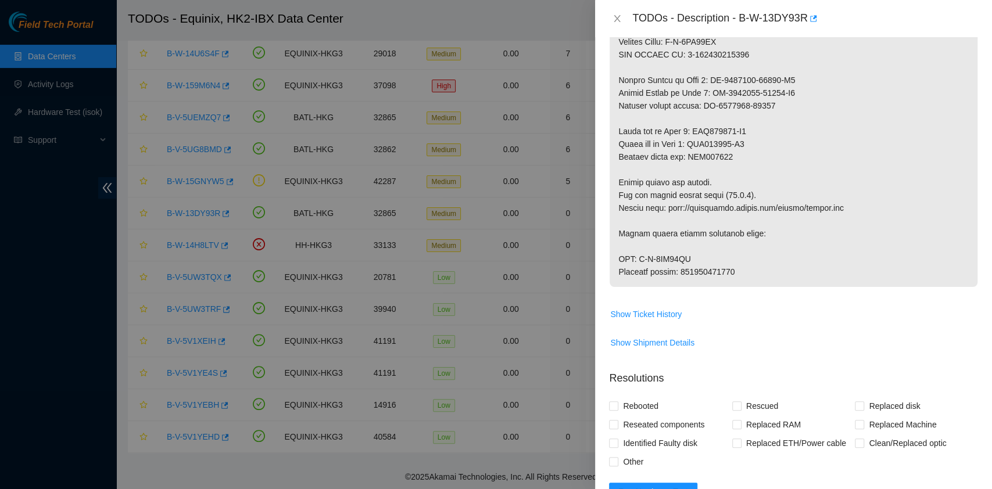
drag, startPoint x: 631, startPoint y: 16, endPoint x: 732, endPoint y: 308, distance: 308.7
click at [732, 308] on div "TODOs - Description - B-W-13DY93R Problem Type Hardware Rack Number HK2:14:3000…" at bounding box center [793, 244] width 397 height 489
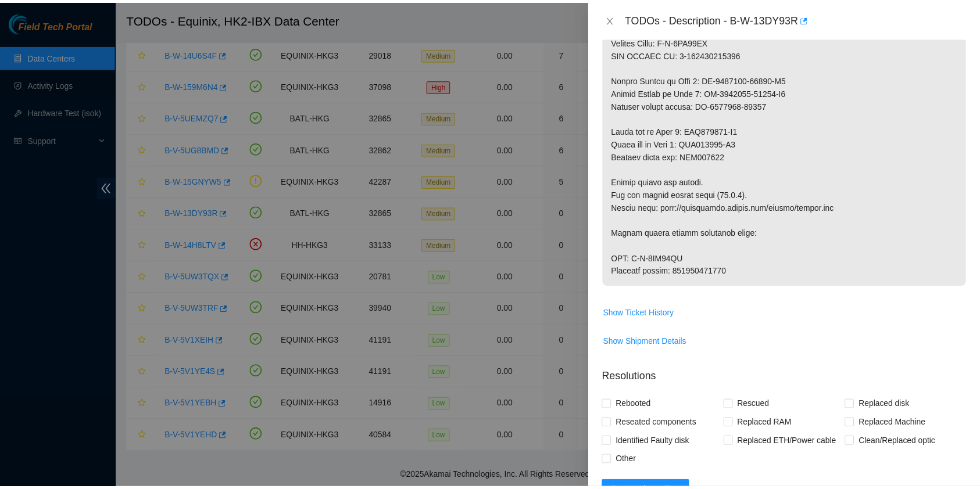
scroll to position [1084, 0]
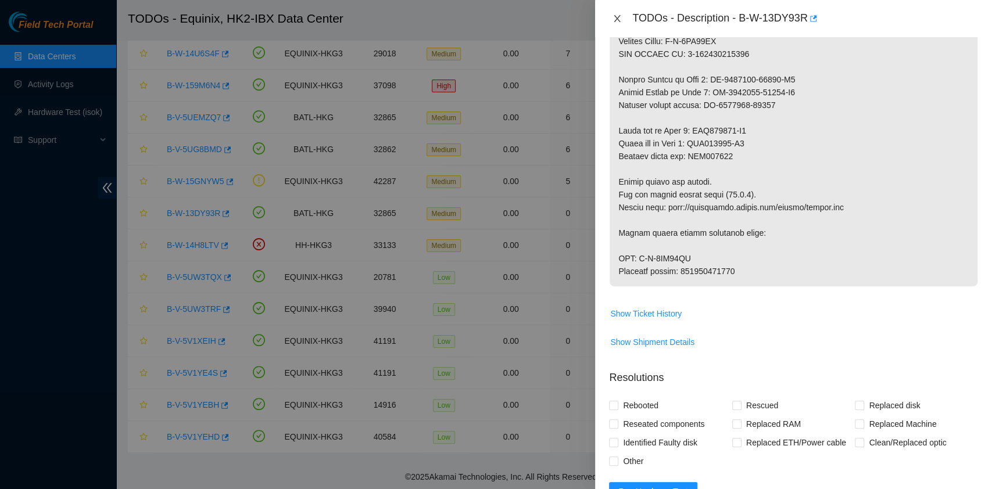
click at [621, 17] on icon "close" at bounding box center [617, 18] width 9 height 9
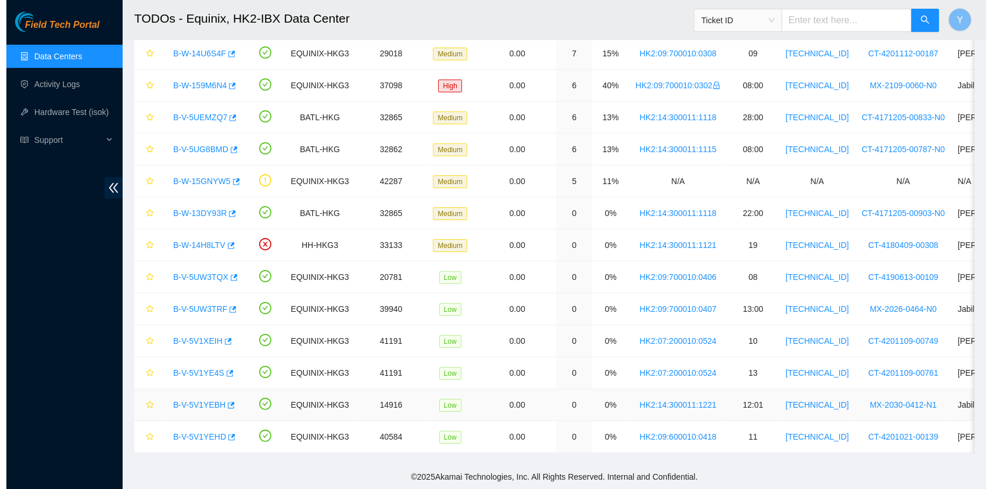
scroll to position [296, 0]
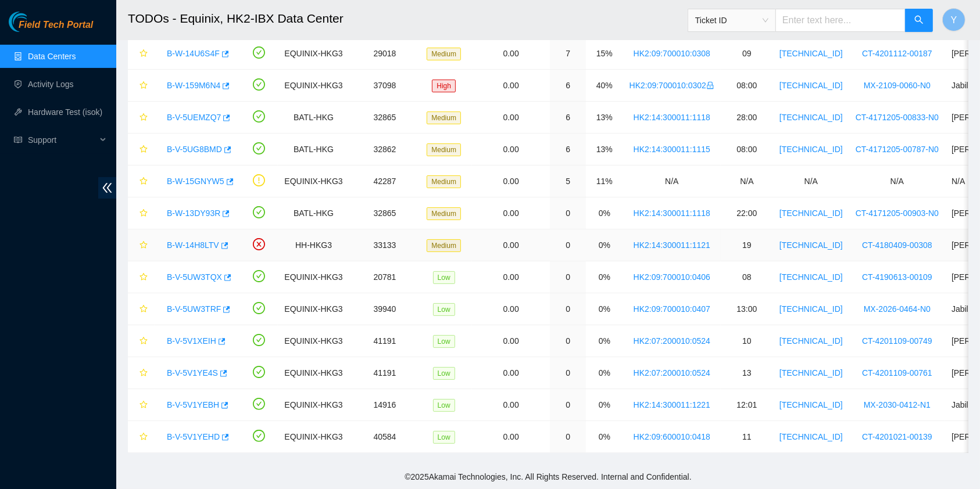
click at [188, 241] on link "B-W-14H8LTV" at bounding box center [193, 245] width 52 height 9
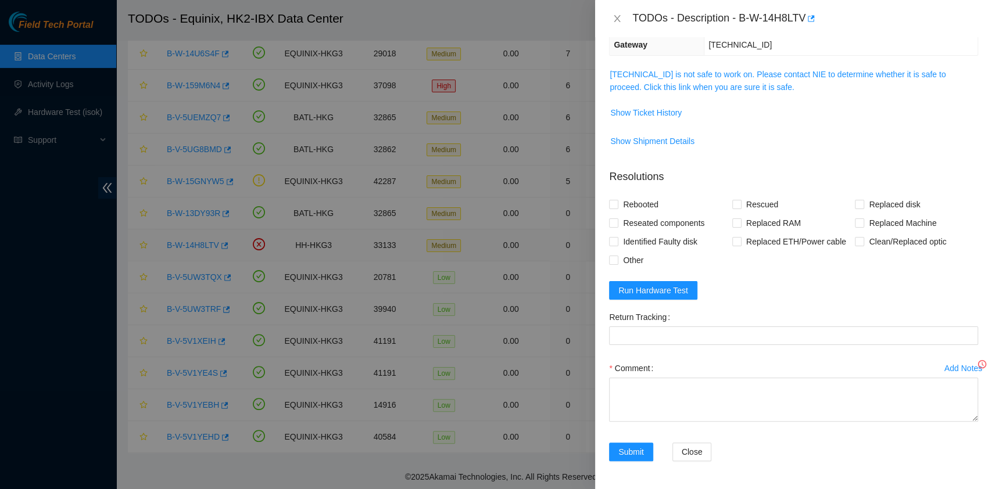
scroll to position [167, 0]
click at [772, 91] on span "23.206.239.87 is not safe to work on. Please contact NIE to determine whether i…" at bounding box center [794, 82] width 368 height 26
click at [763, 63] on div "Problem Type Hardware Sub Type Tier 1 Rack Number HK2:14:300011:1121 Machine Nu…" at bounding box center [793, 263] width 397 height 452
click at [761, 68] on td "23.206.239.87 is not safe to work on. Please contact NIE to determine whether i…" at bounding box center [793, 85] width 369 height 35
click at [762, 76] on link "23.206.239.87 is not safe to work on. Please contact NIE to determine whether i…" at bounding box center [778, 81] width 336 height 22
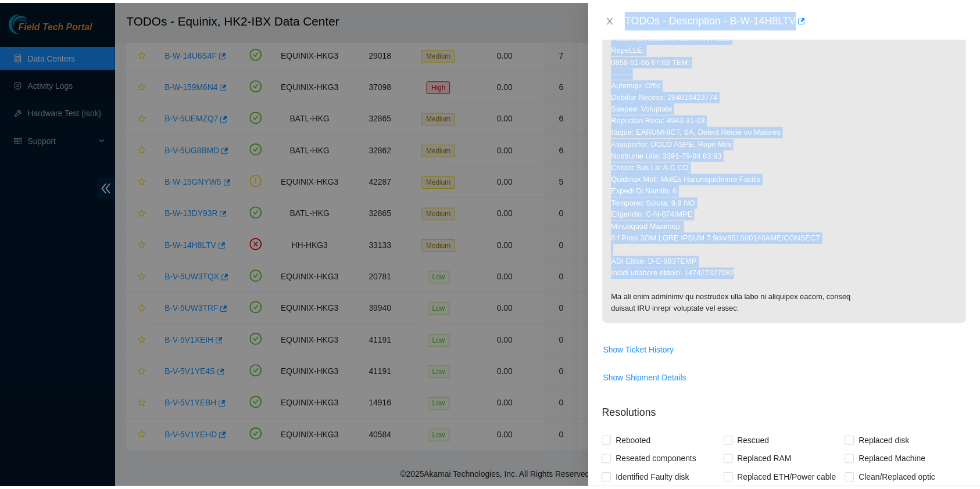
scroll to position [464, 0]
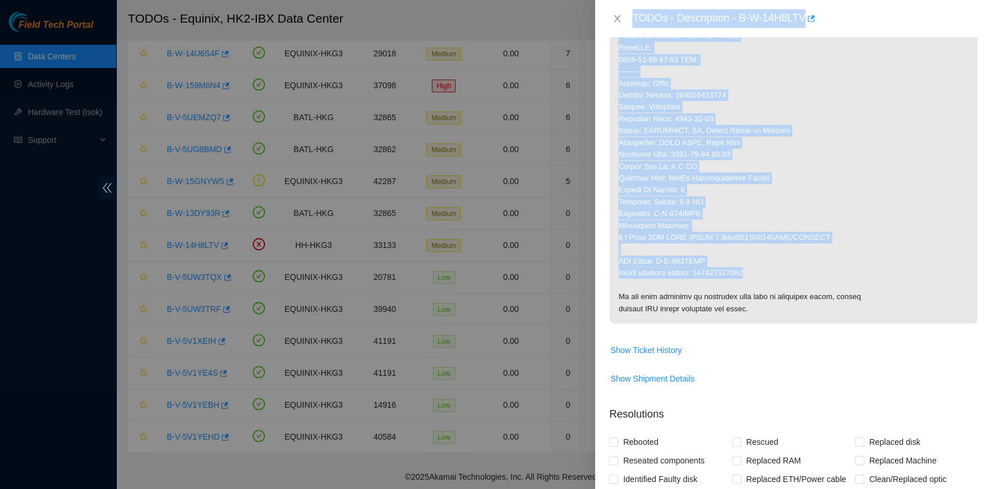
drag, startPoint x: 638, startPoint y: 15, endPoint x: 760, endPoint y: 269, distance: 281.3
click at [760, 269] on div "TODOs - Description - B-W-14H8LTV Problem Type Hardware Sub Type Tier 1 Rack Nu…" at bounding box center [793, 244] width 397 height 489
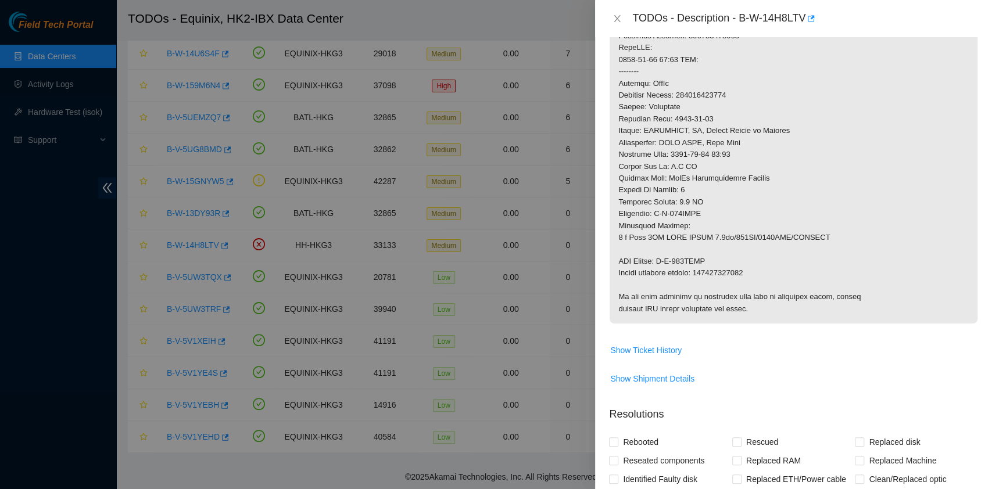
click at [619, 24] on div "TODOs - Description - B-W-14H8LTV" at bounding box center [793, 18] width 369 height 19
click at [619, 15] on icon "close" at bounding box center [617, 18] width 9 height 9
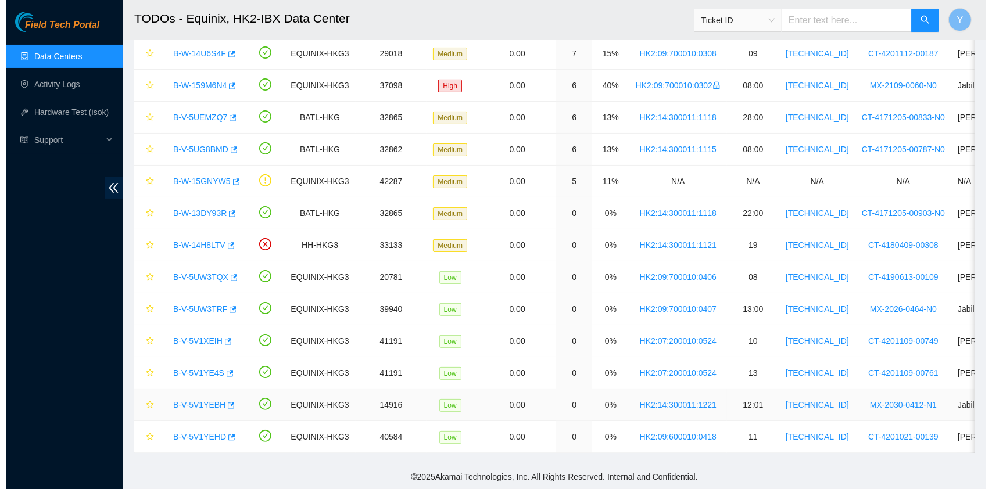
scroll to position [173, 0]
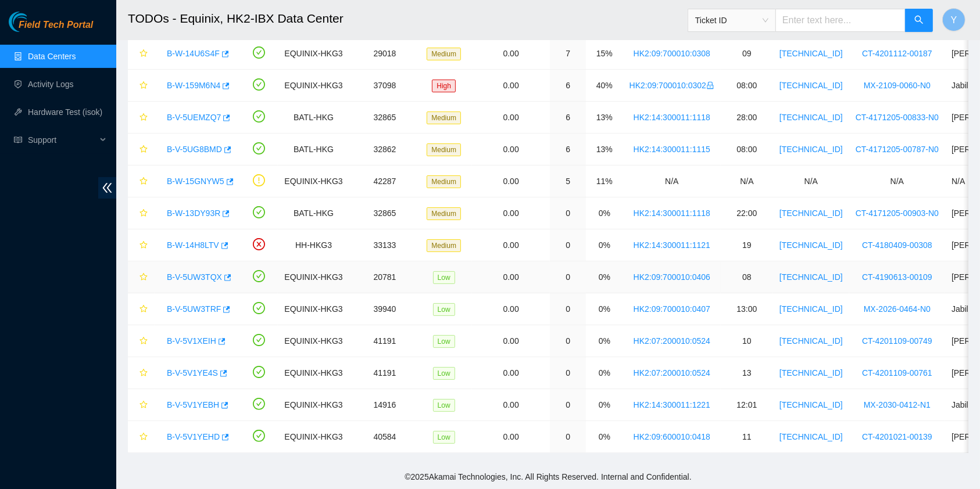
drag, startPoint x: 205, startPoint y: 263, endPoint x: 242, endPoint y: 278, distance: 40.7
click at [205, 273] on link "B-V-5UW3TQX" at bounding box center [194, 277] width 55 height 9
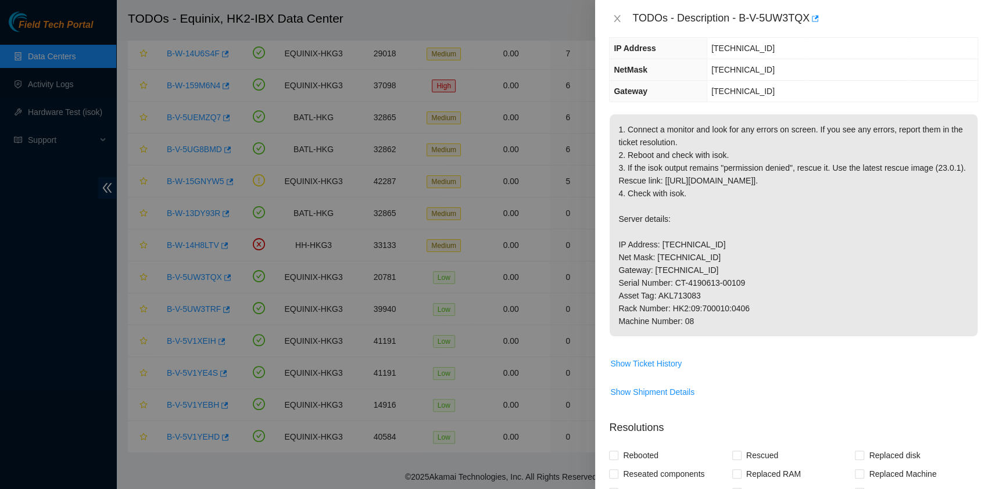
click at [766, 281] on p "1. Connect a monitor and look for any errors on screen. If you see any errors, …" at bounding box center [794, 226] width 368 height 222
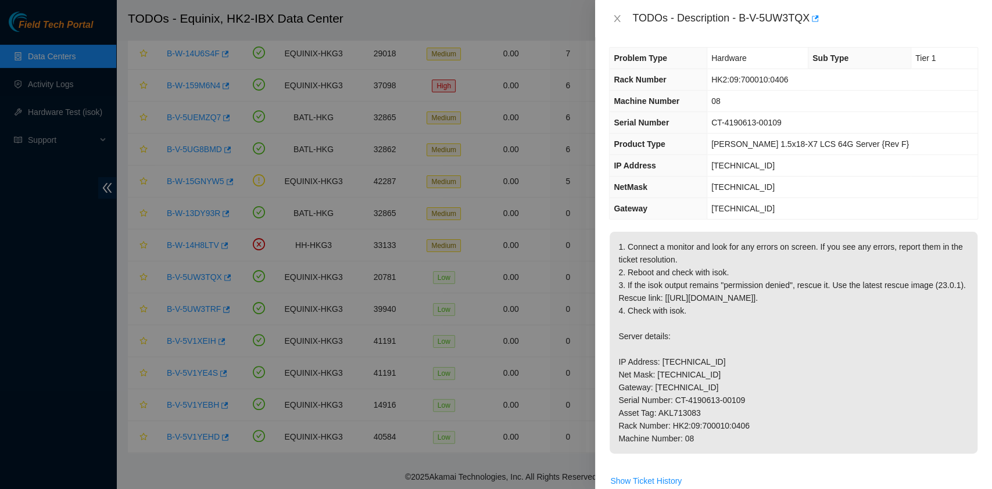
scroll to position [0, 0]
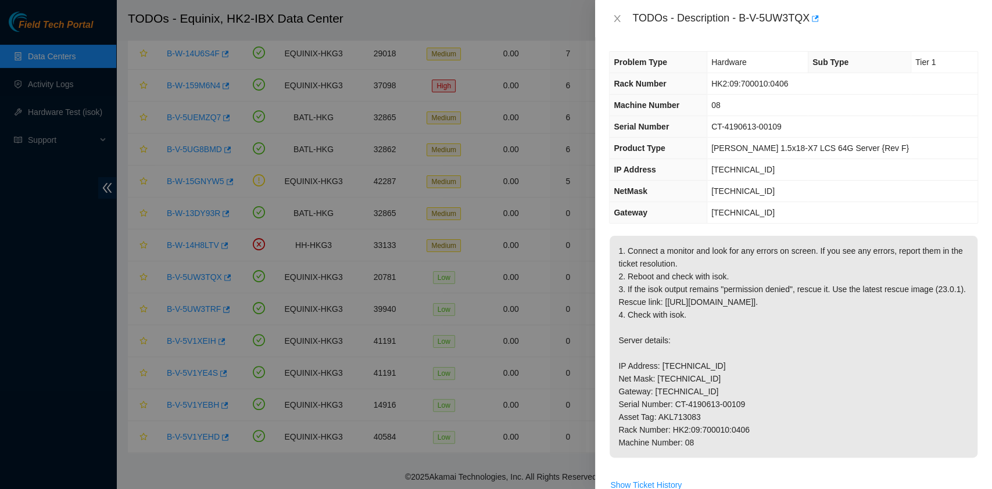
drag, startPoint x: 632, startPoint y: 21, endPoint x: 706, endPoint y: 455, distance: 440.4
click at [706, 455] on div "TODOs - Description - B-V-5UW3TQX Problem Type Hardware Sub Type Tier 1 Rack Nu…" at bounding box center [793, 244] width 397 height 489
click at [622, 20] on button "Close" at bounding box center [617, 18] width 16 height 11
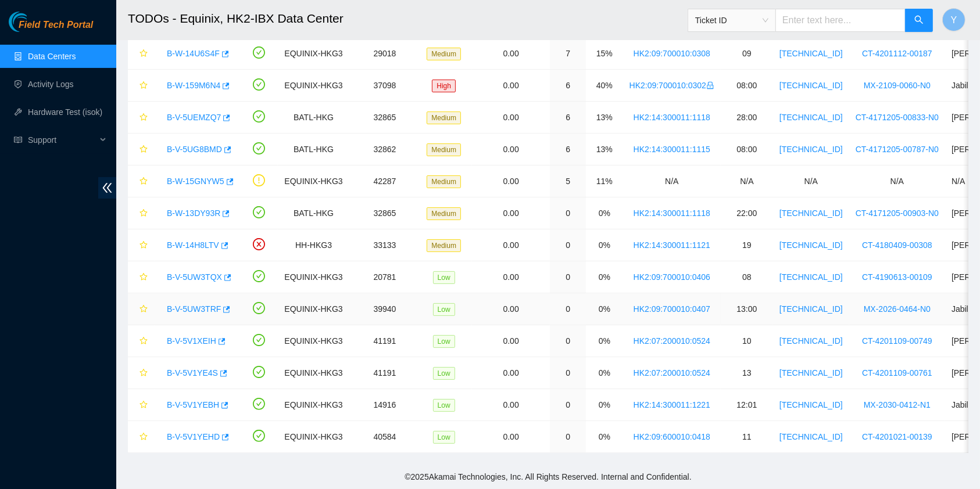
drag, startPoint x: 184, startPoint y: 293, endPoint x: 186, endPoint y: 300, distance: 7.2
click at [184, 305] on link "B-V-5UW3TRF" at bounding box center [194, 309] width 54 height 9
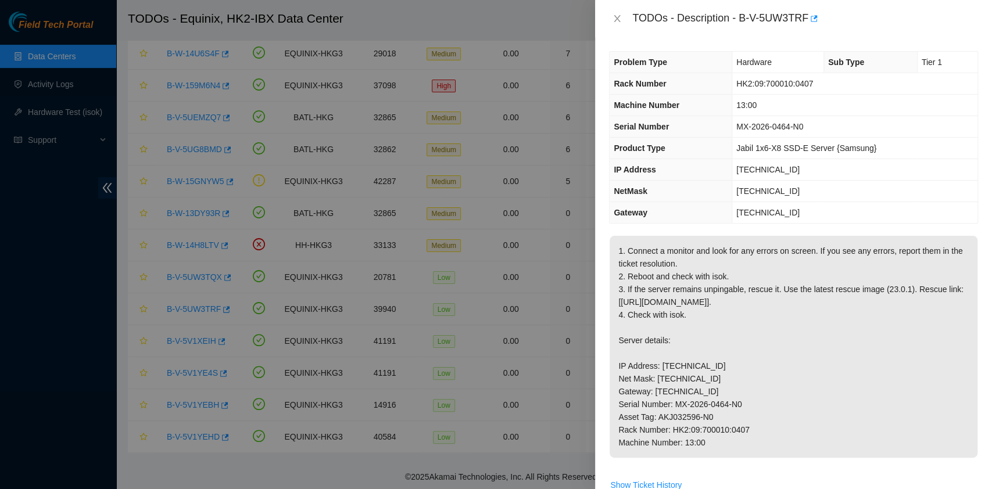
click at [779, 306] on p "1. Connect a monitor and look for any errors on screen. If you see any errors, …" at bounding box center [794, 347] width 368 height 222
click at [673, 357] on p "1. Connect a monitor and look for any errors on screen. If you see any errors, …" at bounding box center [794, 347] width 368 height 222
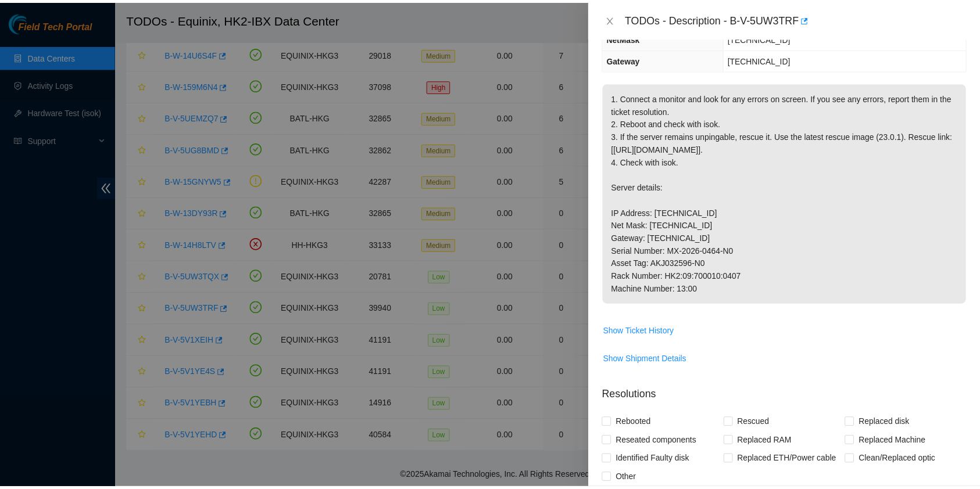
scroll to position [154, 0]
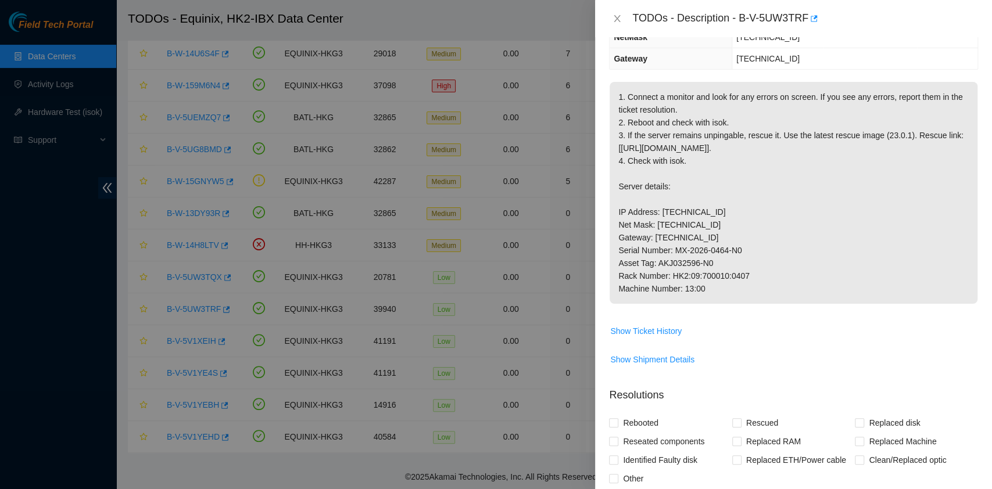
drag, startPoint x: 628, startPoint y: 16, endPoint x: 721, endPoint y: 306, distance: 304.4
click at [718, 307] on div "TODOs - Description - B-V-5UW3TRF Problem Type Hardware Sub Type Tier 1 Rack Nu…" at bounding box center [793, 244] width 397 height 489
click at [616, 15] on icon "close" at bounding box center [617, 18] width 9 height 9
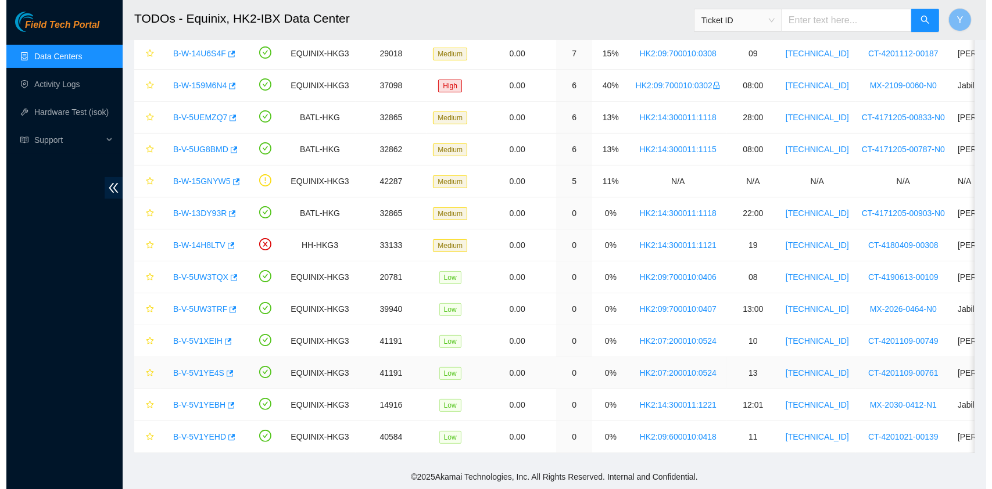
scroll to position [205, 0]
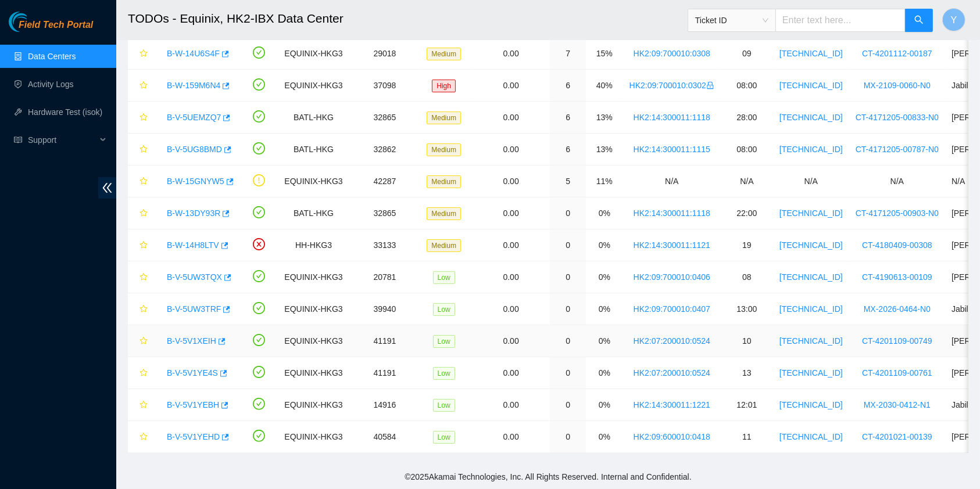
click at [196, 337] on link "B-V-5V1XEIH" at bounding box center [191, 341] width 49 height 9
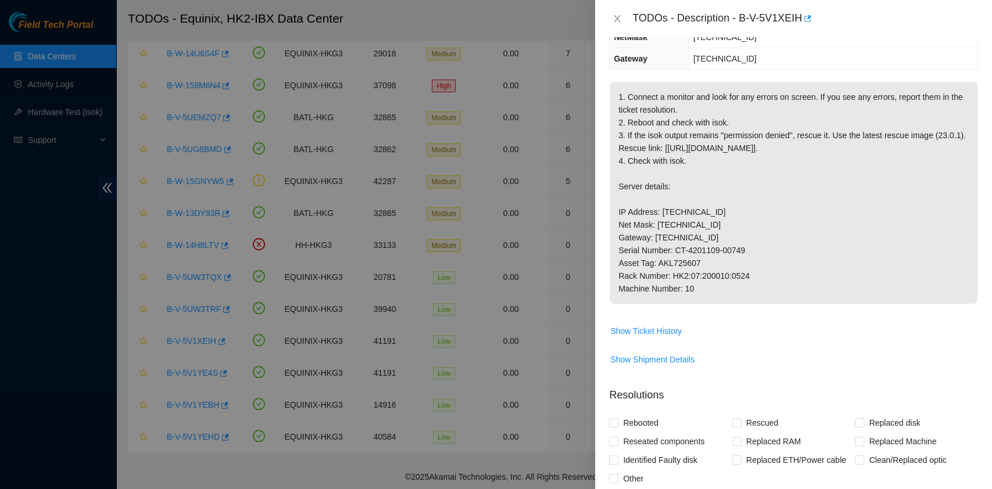
click at [709, 271] on p "1. Connect a monitor and look for any errors on screen. If you see any errors, …" at bounding box center [794, 193] width 368 height 222
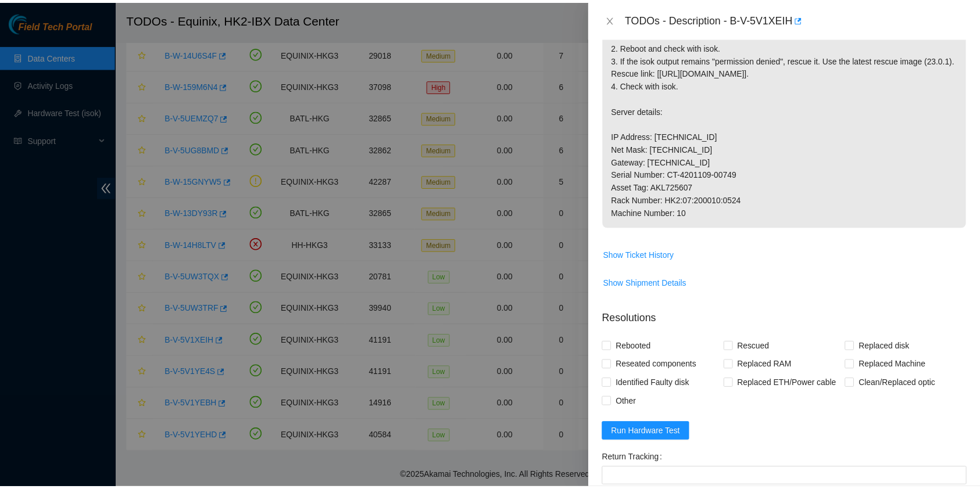
scroll to position [231, 0]
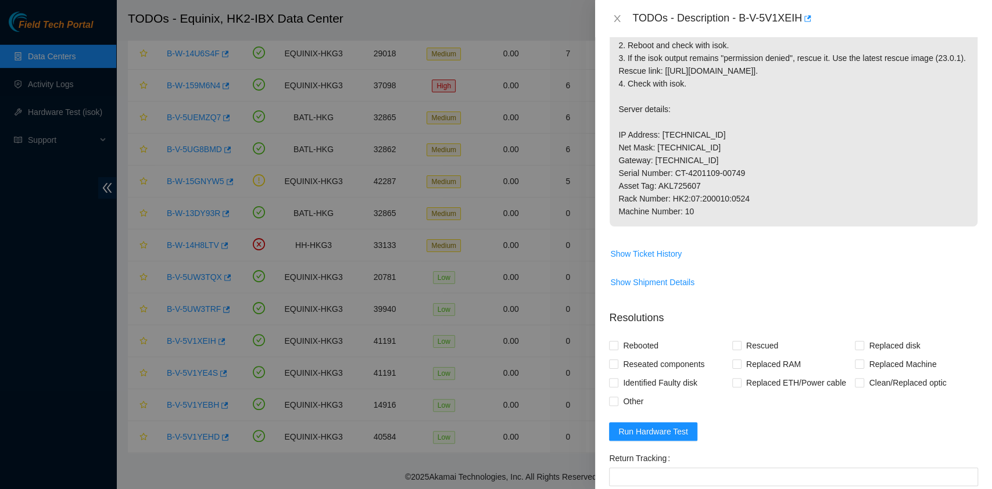
drag, startPoint x: 628, startPoint y: 17, endPoint x: 708, endPoint y: 242, distance: 238.6
click at [708, 242] on div "TODOs - Description - B-V-5V1XEIH Problem Type Hardware Sub Type Tier 1 Rack Nu…" at bounding box center [793, 244] width 397 height 489
click at [621, 19] on icon "close" at bounding box center [617, 18] width 9 height 9
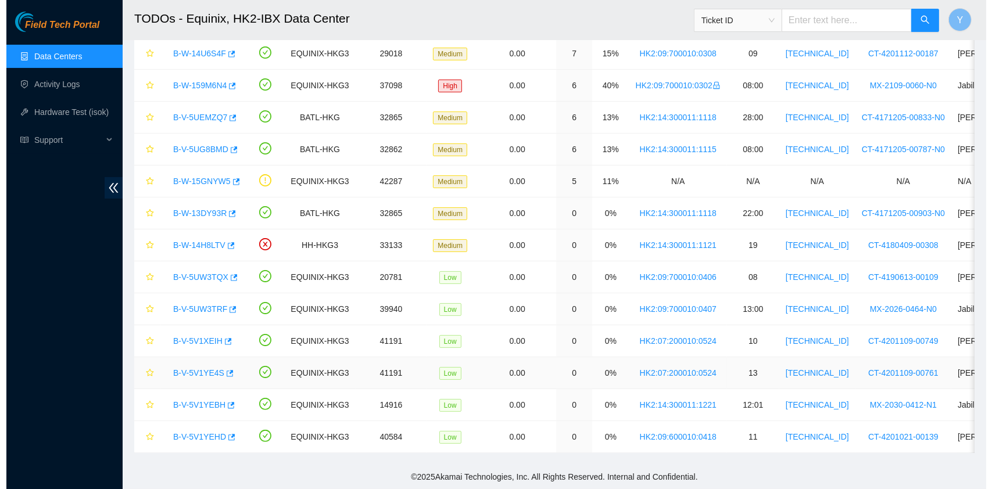
scroll to position [260, 0]
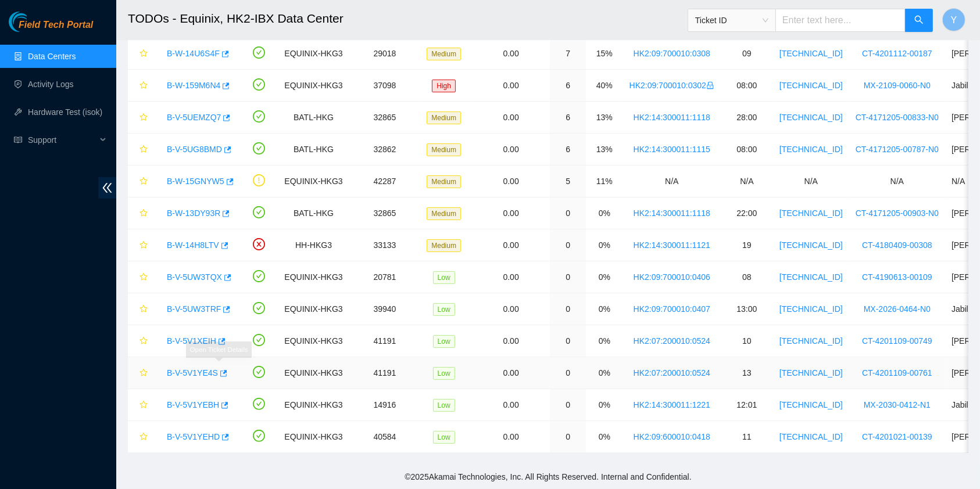
click at [191, 369] on link "B-V-5V1YE4S" at bounding box center [192, 373] width 51 height 9
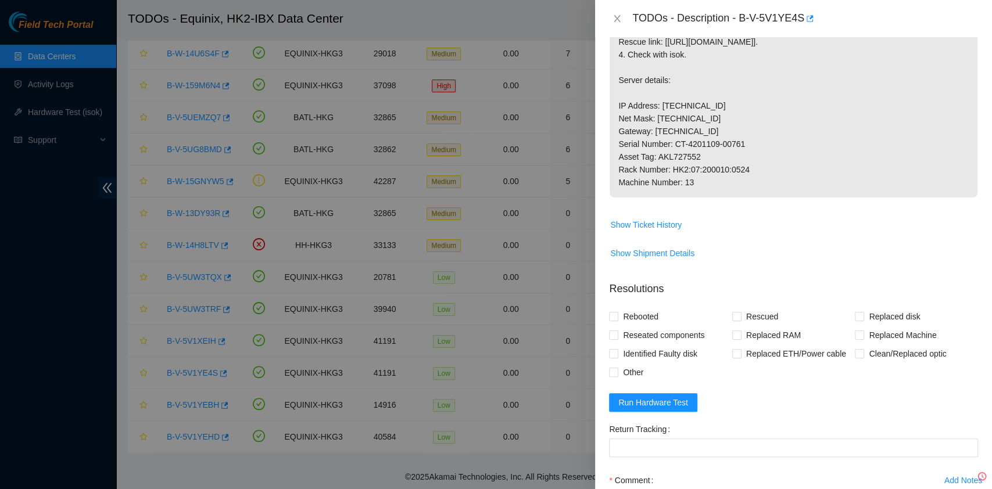
scroll to position [231, 0]
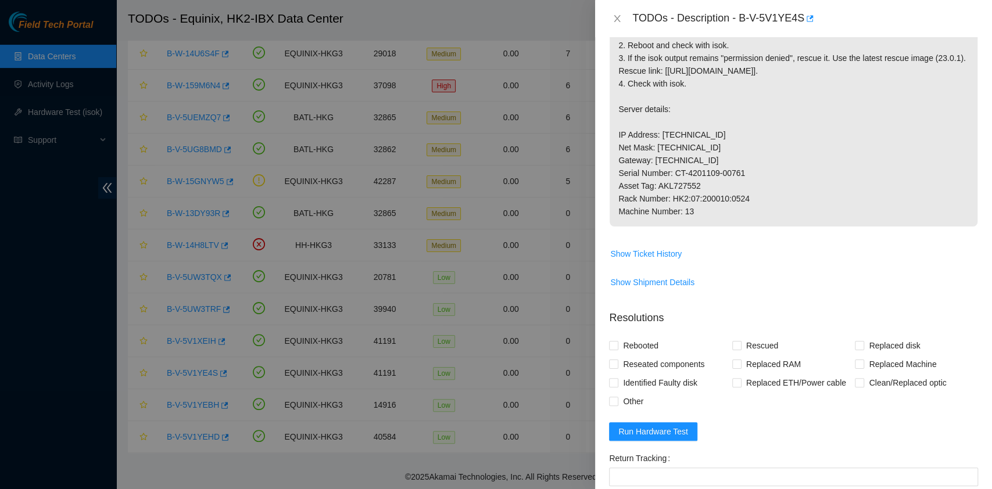
click at [822, 227] on p "1. Connect a monitor and look for any errors on screen. If you see any errors, …" at bounding box center [794, 116] width 368 height 222
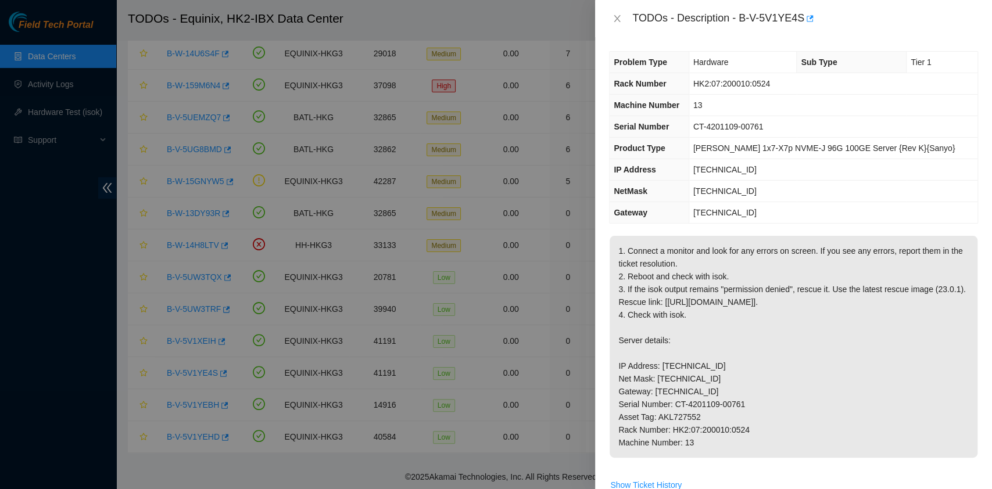
drag, startPoint x: 632, startPoint y: 12, endPoint x: 734, endPoint y: 455, distance: 454.5
click at [734, 455] on div "TODOs - Description - B-V-5V1YE4S Problem Type Hardware Sub Type Tier 1 Rack Nu…" at bounding box center [793, 244] width 397 height 489
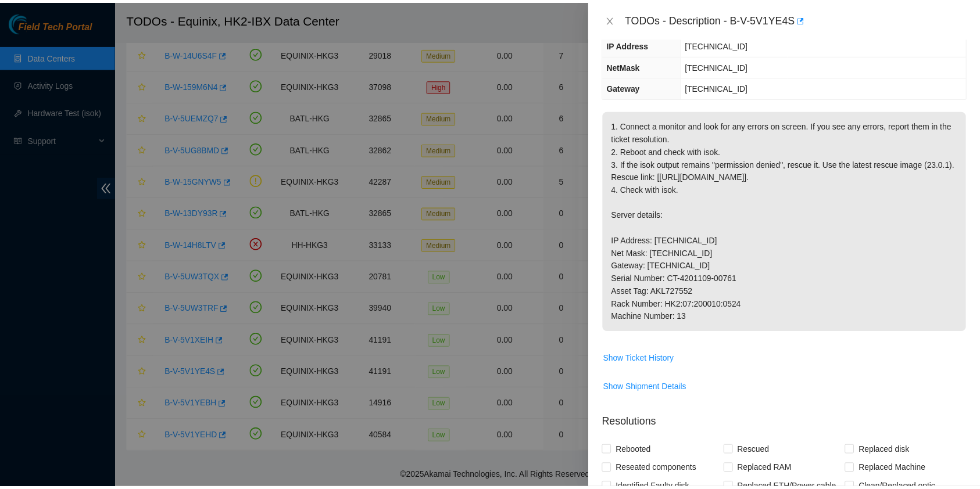
scroll to position [423, 0]
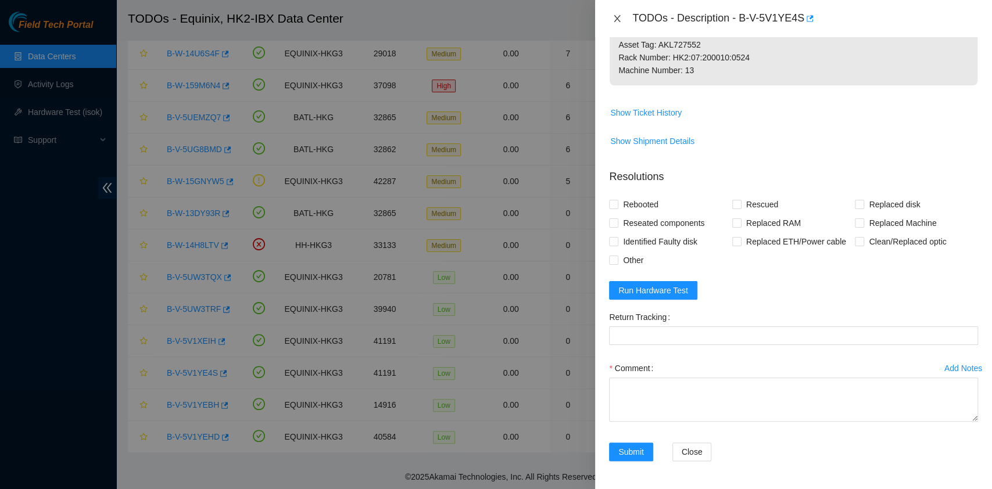
click at [621, 16] on icon "close" at bounding box center [617, 18] width 9 height 9
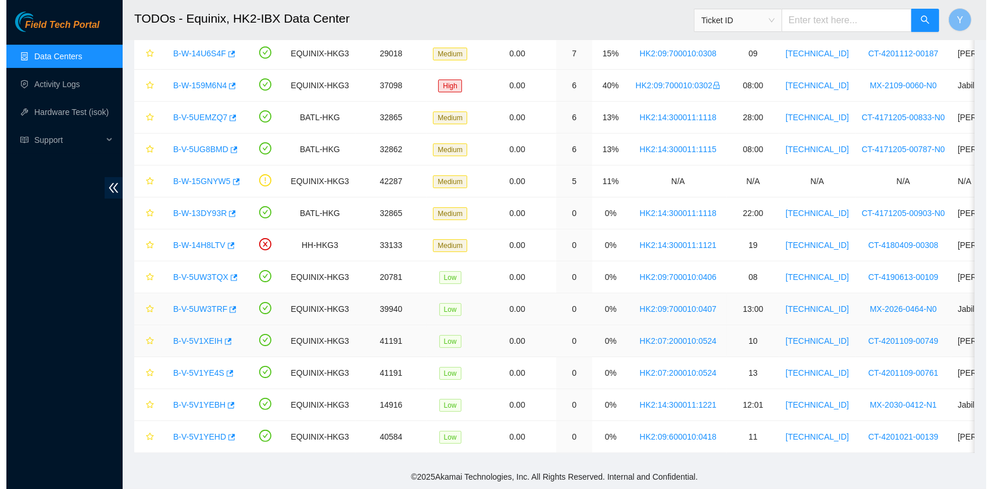
scroll to position [296, 0]
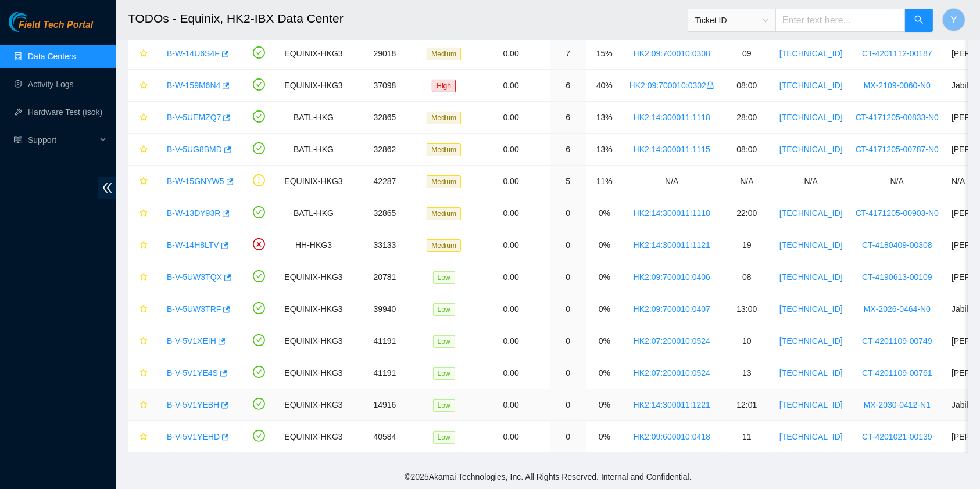
click at [195, 401] on link "B-V-5V1YEBH" at bounding box center [193, 405] width 52 height 9
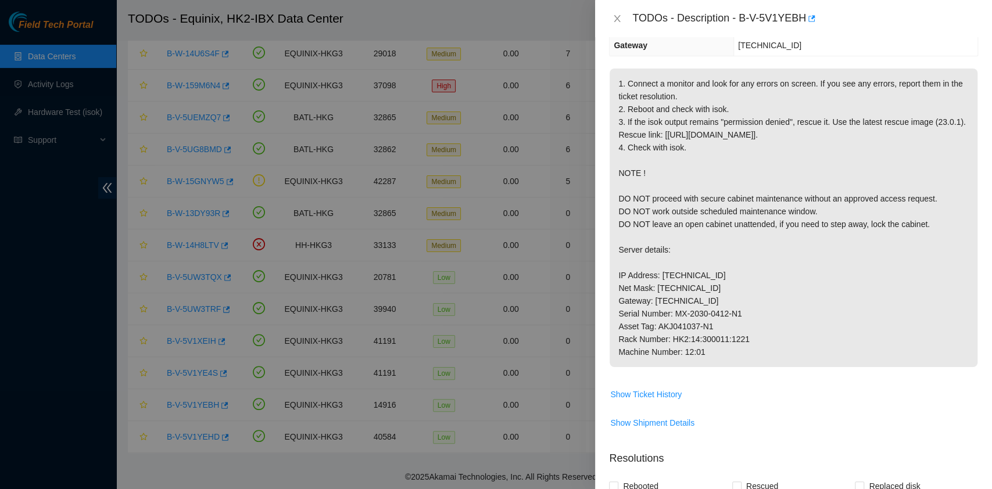
scroll to position [0, 0]
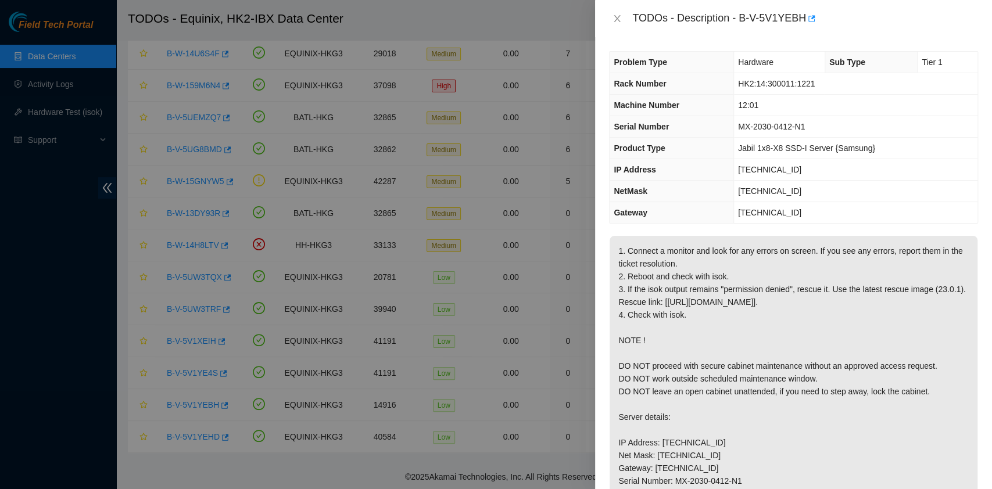
click at [753, 296] on p "1. Connect a monitor and look for any errors on screen. If you see any errors, …" at bounding box center [794, 385] width 368 height 299
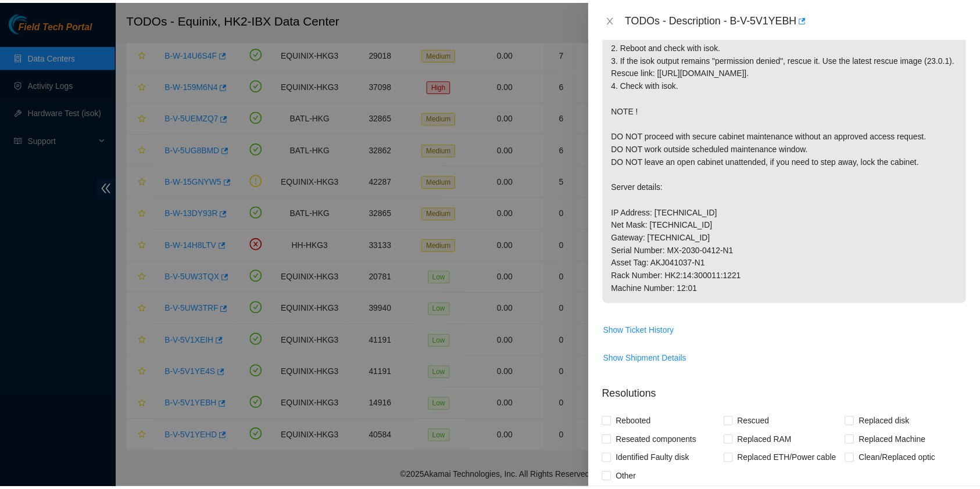
scroll to position [231, 0]
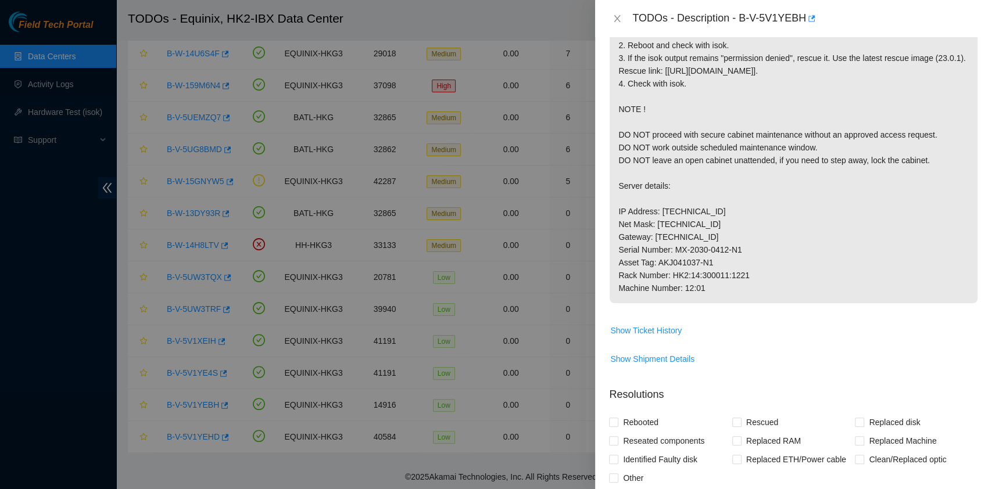
drag, startPoint x: 630, startPoint y: 15, endPoint x: 720, endPoint y: 303, distance: 301.5
click at [720, 303] on div "TODOs - Description - B-V-5V1YEBH Problem Type Hardware Sub Type Tier 1 Rack Nu…" at bounding box center [793, 244] width 397 height 489
click at [614, 16] on icon "close" at bounding box center [617, 18] width 6 height 7
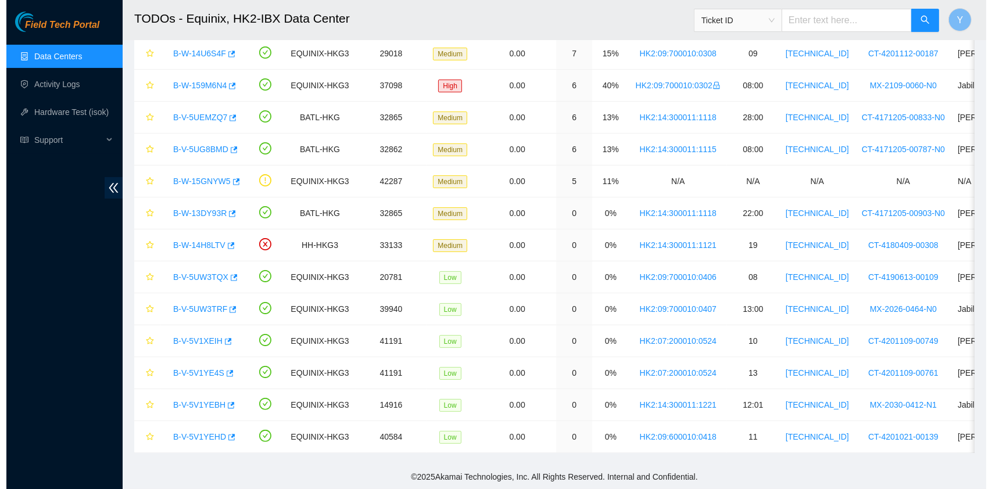
scroll to position [260, 0]
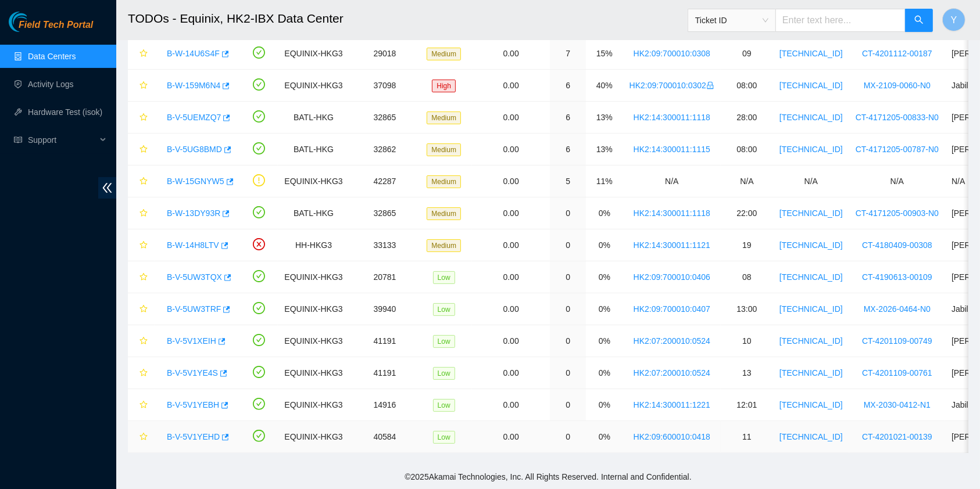
click at [181, 428] on div "B-V-5V1YEHD" at bounding box center [197, 437] width 73 height 19
click at [182, 432] on link "B-V-5V1YEHD" at bounding box center [193, 436] width 53 height 9
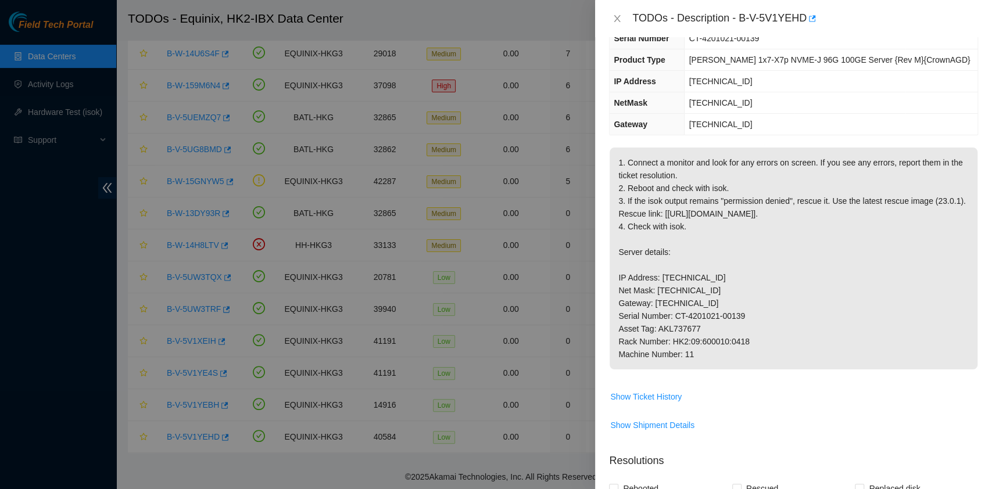
scroll to position [0, 0]
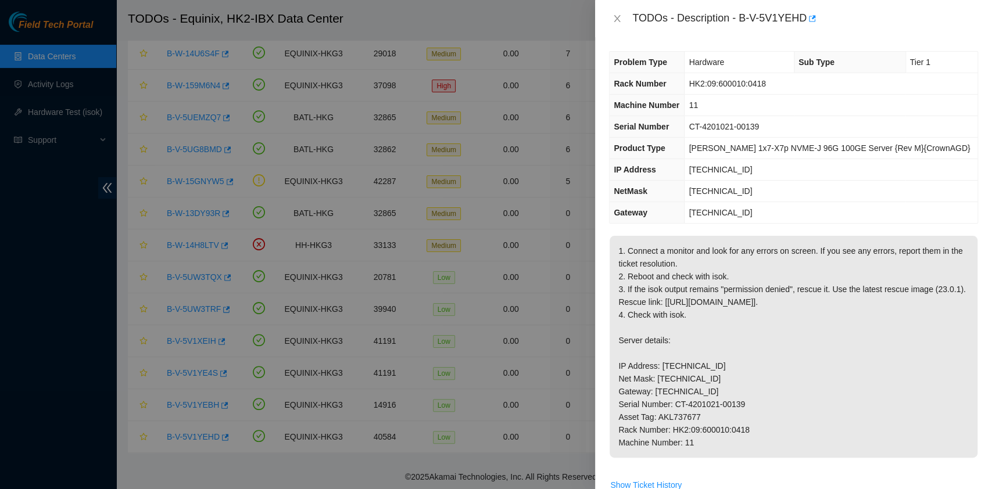
click at [749, 294] on p "1. Connect a monitor and look for any errors on screen. If you see any errors, …" at bounding box center [794, 347] width 368 height 222
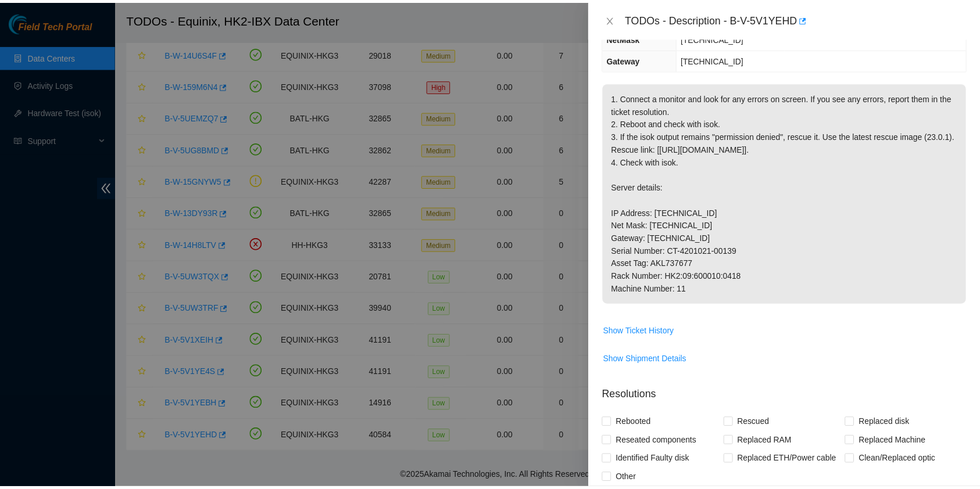
scroll to position [154, 0]
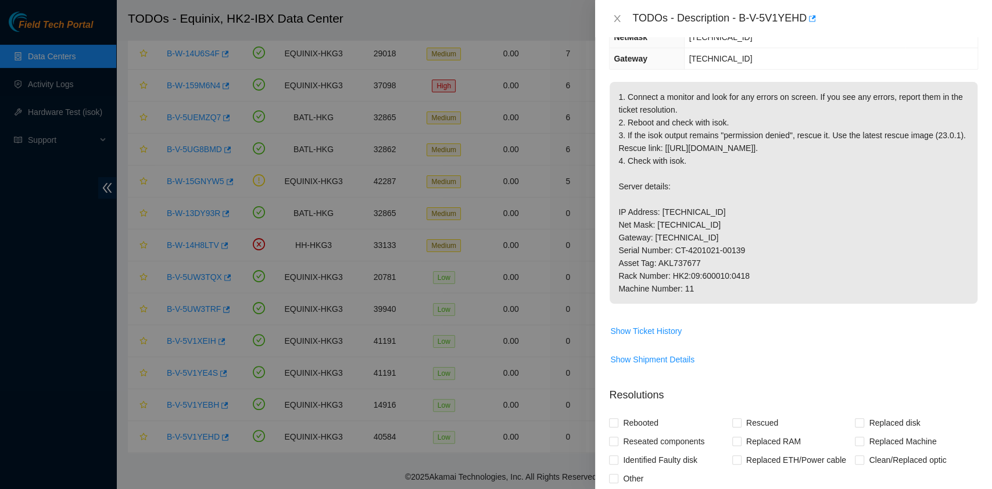
drag, startPoint x: 632, startPoint y: 20, endPoint x: 704, endPoint y: 305, distance: 293.1
click at [704, 305] on div "TODOs - Description - B-V-5V1YEHD Problem Type Hardware Sub Type Tier 1 Rack Nu…" at bounding box center [793, 244] width 397 height 489
click at [619, 17] on icon "close" at bounding box center [617, 18] width 9 height 9
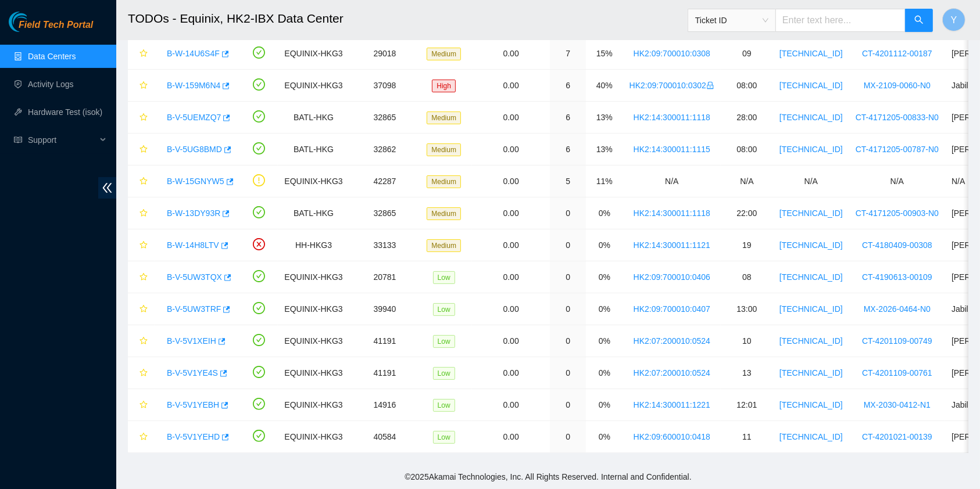
scroll to position [205, 0]
click at [35, 52] on link "Data Centers" at bounding box center [52, 56] width 48 height 9
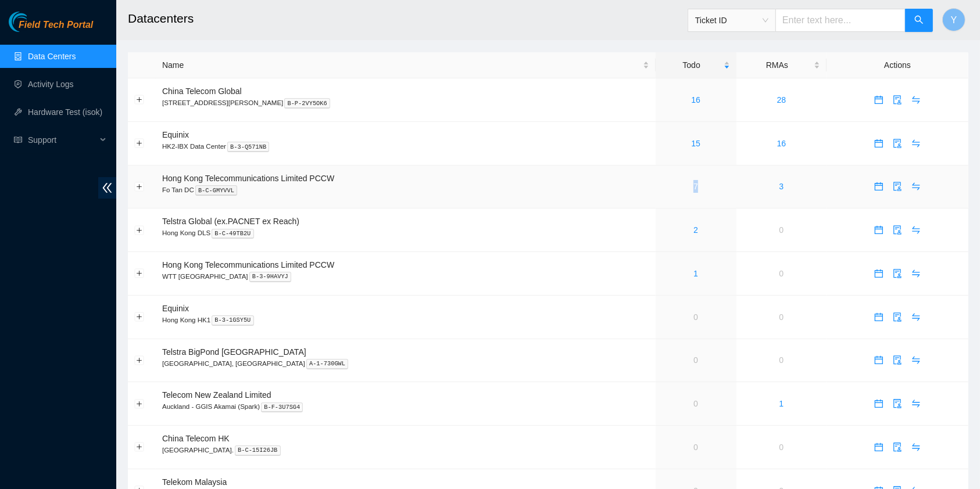
click at [674, 180] on div "7" at bounding box center [696, 186] width 68 height 13
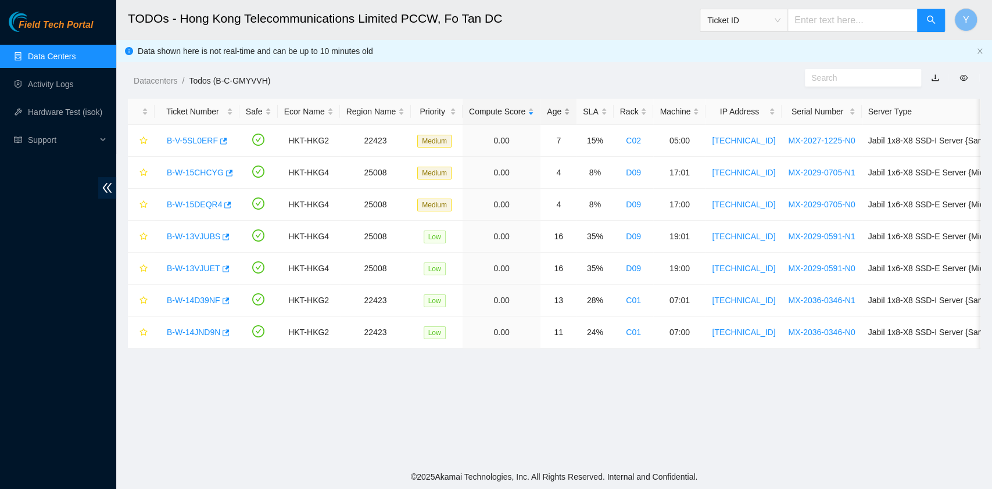
click at [557, 105] on div "Age" at bounding box center [558, 111] width 23 height 13
click at [556, 110] on div "Age" at bounding box center [558, 111] width 23 height 13
click at [169, 141] on link "B-W-13VJUBS" at bounding box center [193, 140] width 53 height 9
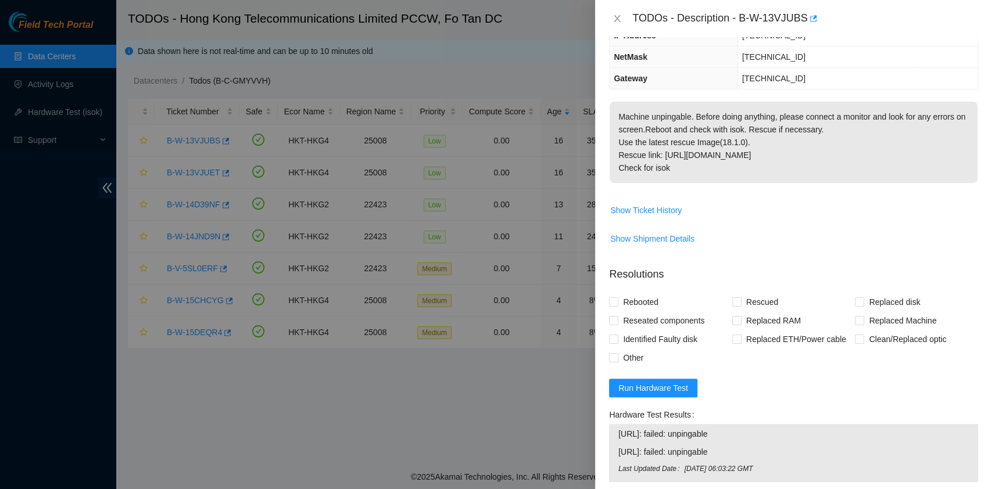
scroll to position [315, 0]
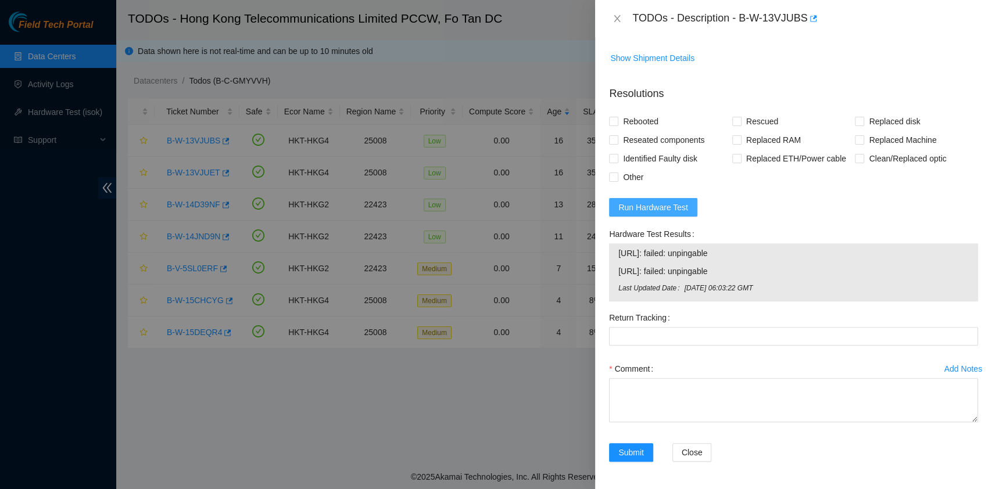
click at [666, 212] on span "Run Hardware Test" at bounding box center [654, 207] width 70 height 13
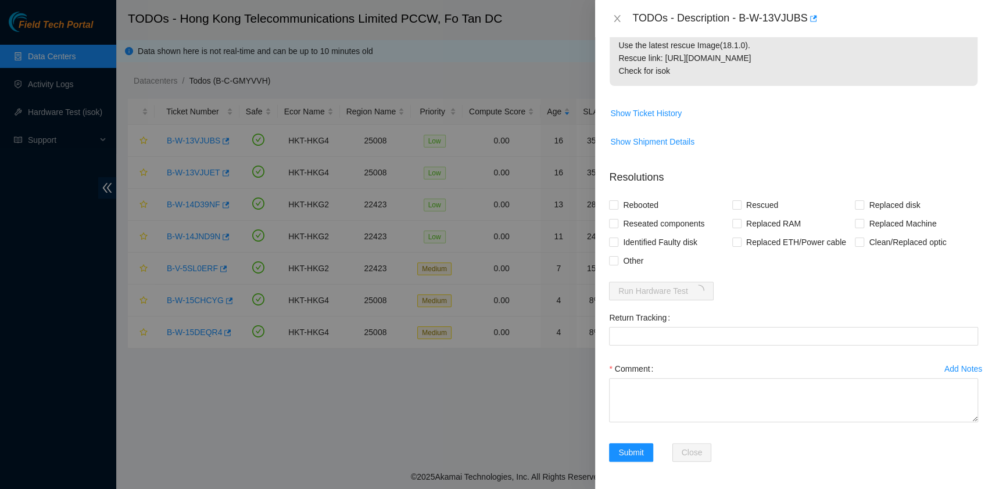
scroll to position [0, 0]
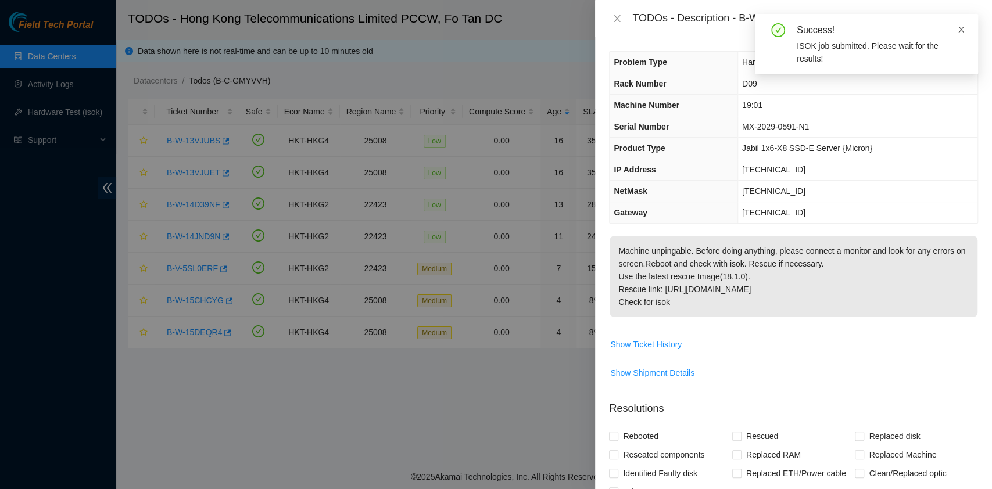
click at [963, 33] on icon "close" at bounding box center [961, 30] width 8 height 8
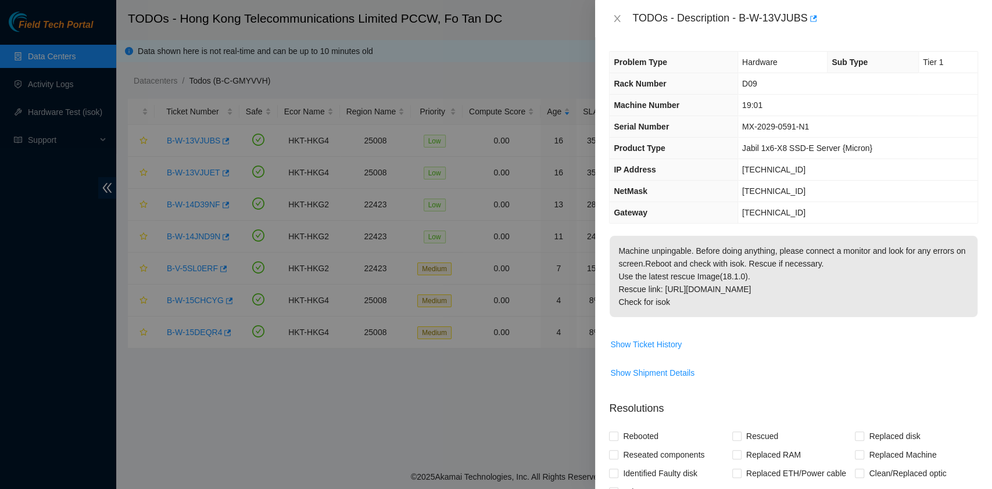
drag, startPoint x: 628, startPoint y: 18, endPoint x: 674, endPoint y: 308, distance: 293.8
click at [674, 308] on div "TODOs - Description - B-W-13VJUBS Problem Type Hardware Sub Type Tier 1 Rack Nu…" at bounding box center [793, 244] width 397 height 489
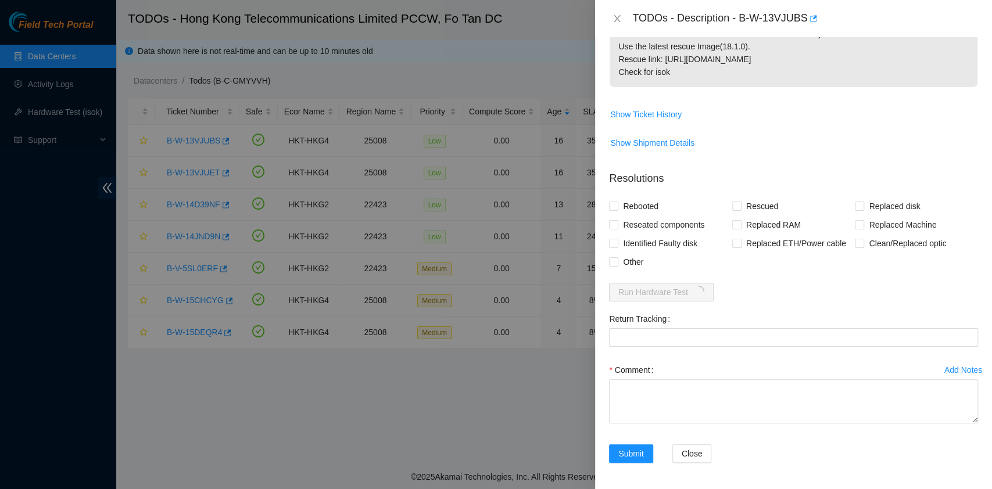
scroll to position [231, 0]
click at [781, 109] on span "Show Ticket History" at bounding box center [794, 113] width 368 height 19
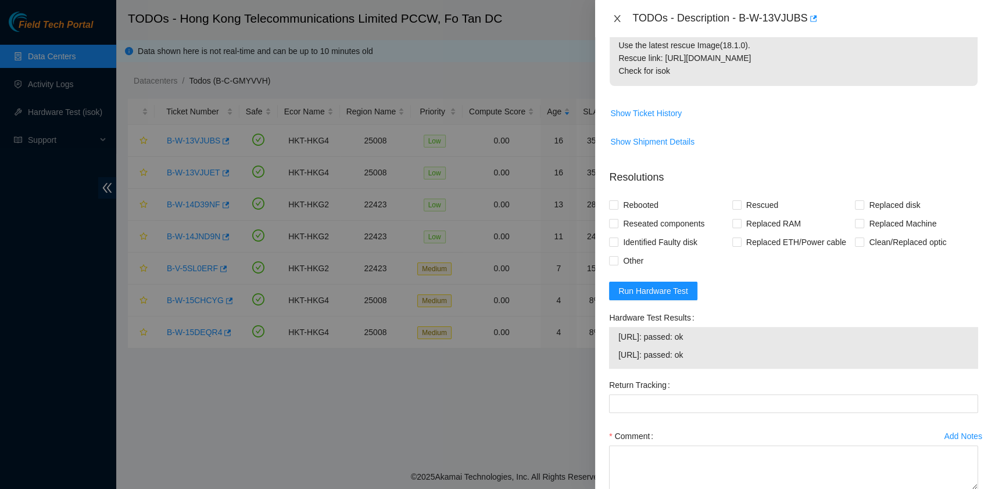
click at [617, 16] on icon "close" at bounding box center [617, 18] width 9 height 9
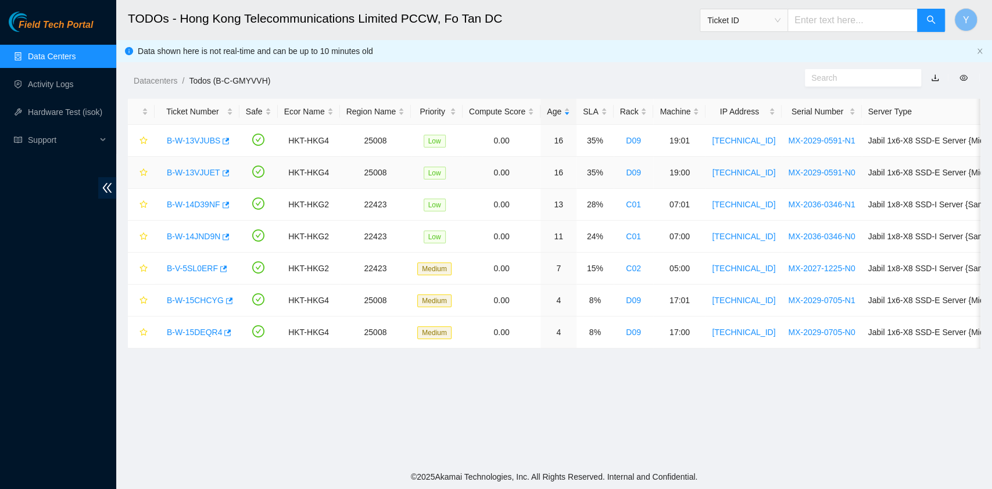
click at [169, 174] on link "B-W-13VJUET" at bounding box center [193, 172] width 53 height 9
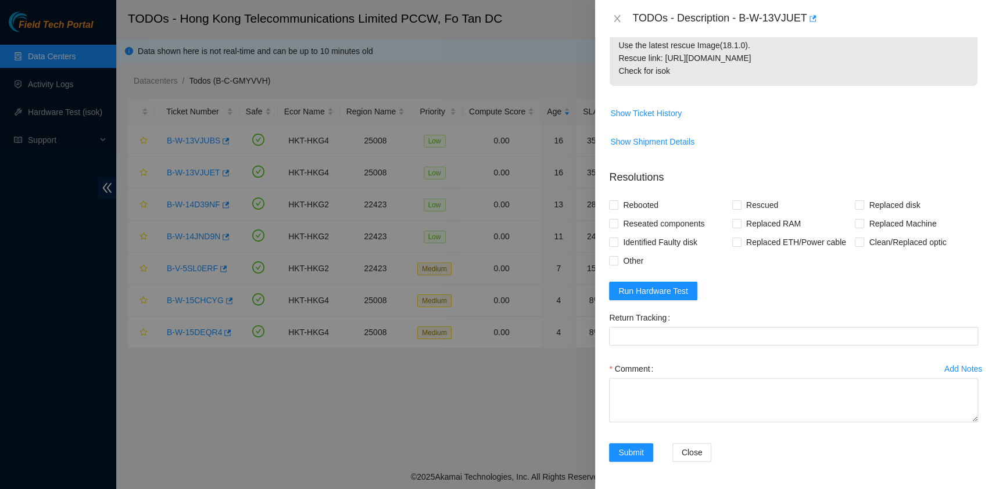
click at [692, 301] on form "Resolutions Rebooted Rescued Replaced disk Reseated components Replaced RAM Rep…" at bounding box center [793, 318] width 369 height 316
click at [686, 296] on button "Run Hardware Test" at bounding box center [653, 291] width 88 height 19
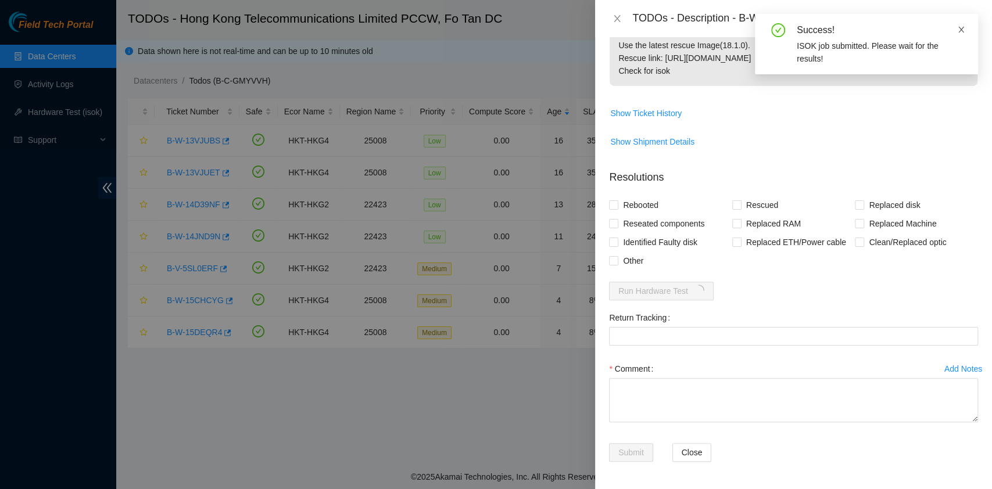
click at [962, 30] on icon "close" at bounding box center [961, 30] width 8 height 8
click at [619, 16] on icon "close" at bounding box center [617, 18] width 9 height 9
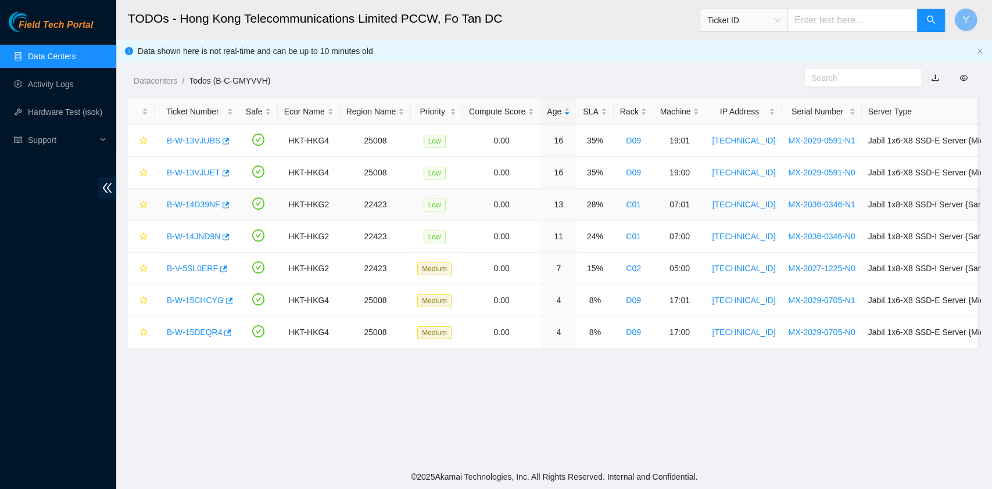
scroll to position [260, 0]
click at [208, 237] on link "B-W-14JND9N" at bounding box center [193, 236] width 53 height 9
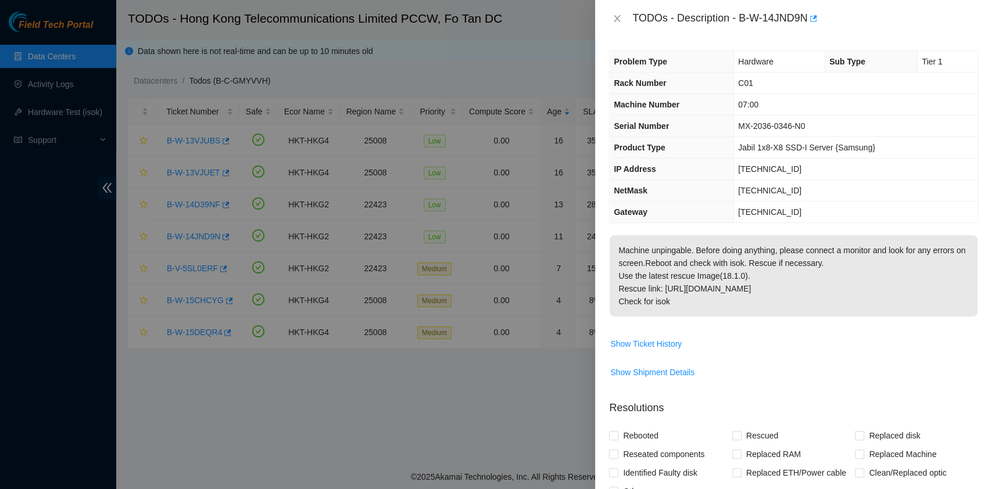
scroll to position [0, 0]
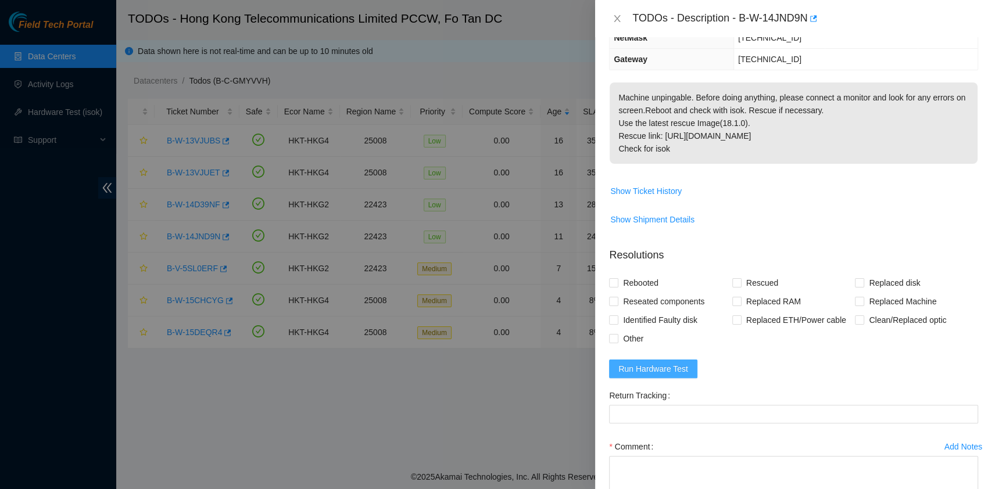
click at [670, 369] on span "Run Hardware Test" at bounding box center [654, 369] width 70 height 13
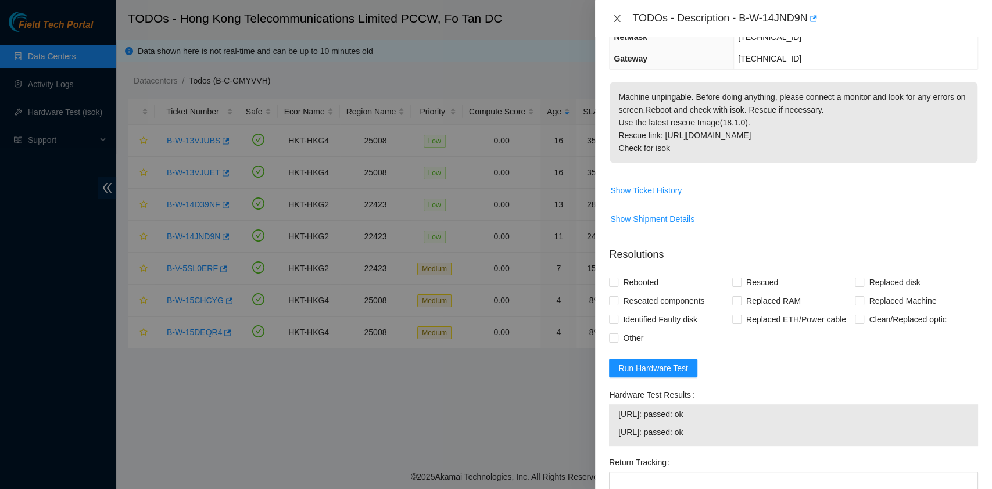
click at [619, 15] on icon "close" at bounding box center [617, 18] width 9 height 9
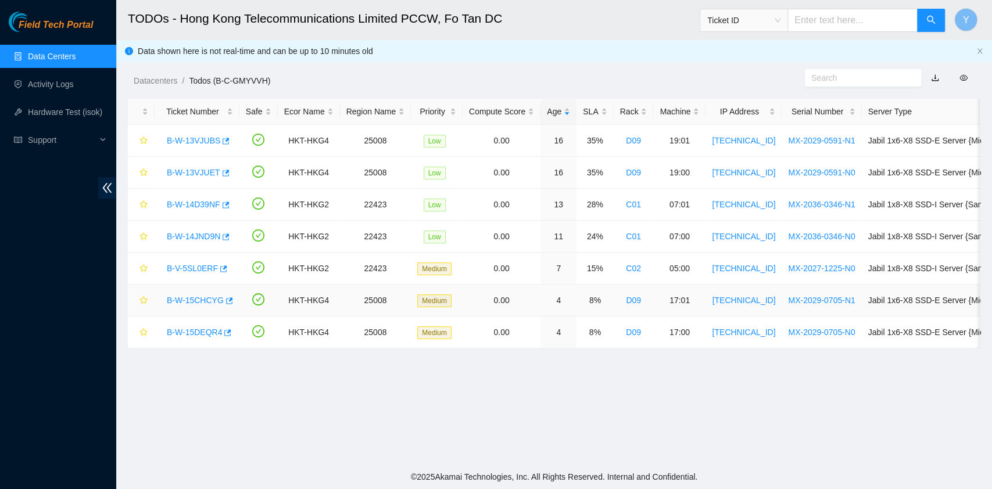
scroll to position [205, 0]
click at [205, 306] on div "B-W-15CHCYG" at bounding box center [197, 300] width 72 height 19
click at [203, 298] on link "B-W-15CHCYG" at bounding box center [195, 300] width 57 height 9
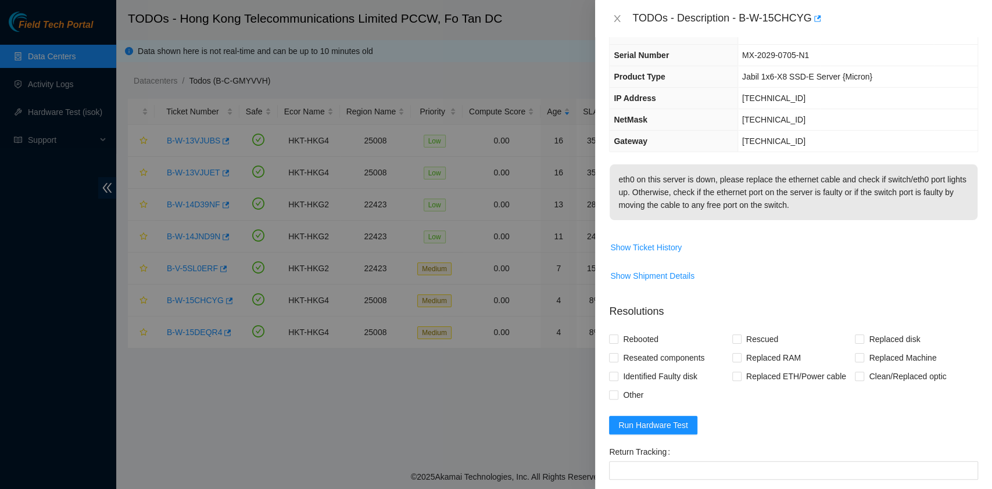
scroll to position [0, 0]
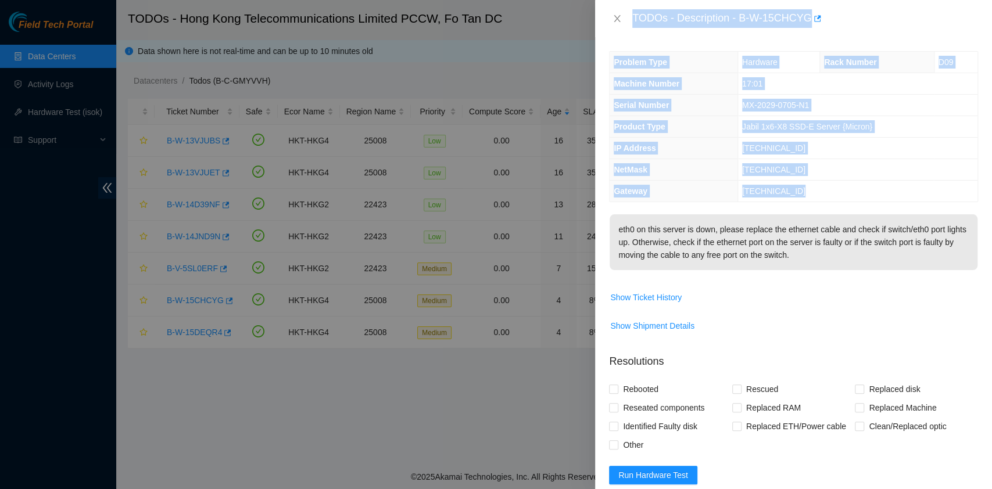
drag, startPoint x: 634, startPoint y: 17, endPoint x: 850, endPoint y: 312, distance: 365.9
click at [850, 312] on div "TODOs - Description - B-W-15CHCYG Problem Type Hardware Rack Number D09 Machine…" at bounding box center [793, 244] width 397 height 489
click at [616, 22] on icon "close" at bounding box center [617, 18] width 9 height 9
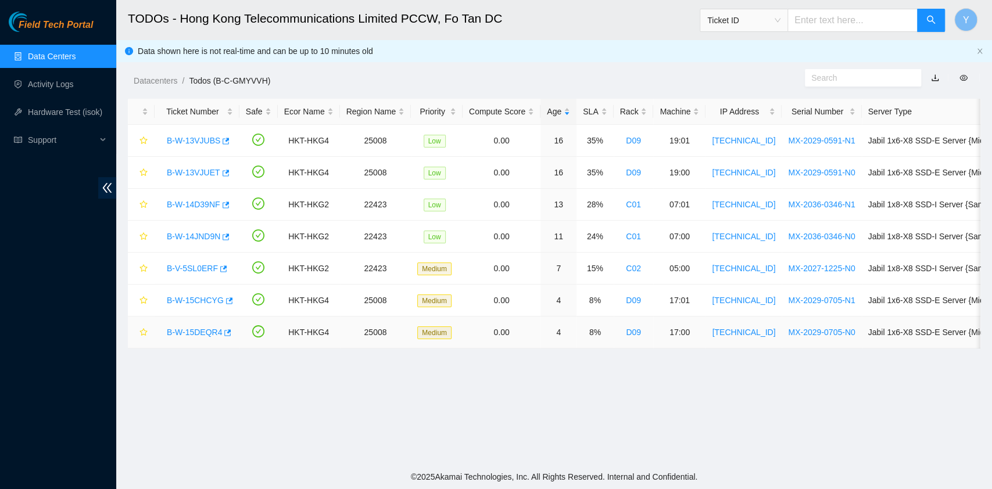
click at [184, 335] on link "B-W-15DEQR4" at bounding box center [194, 332] width 55 height 9
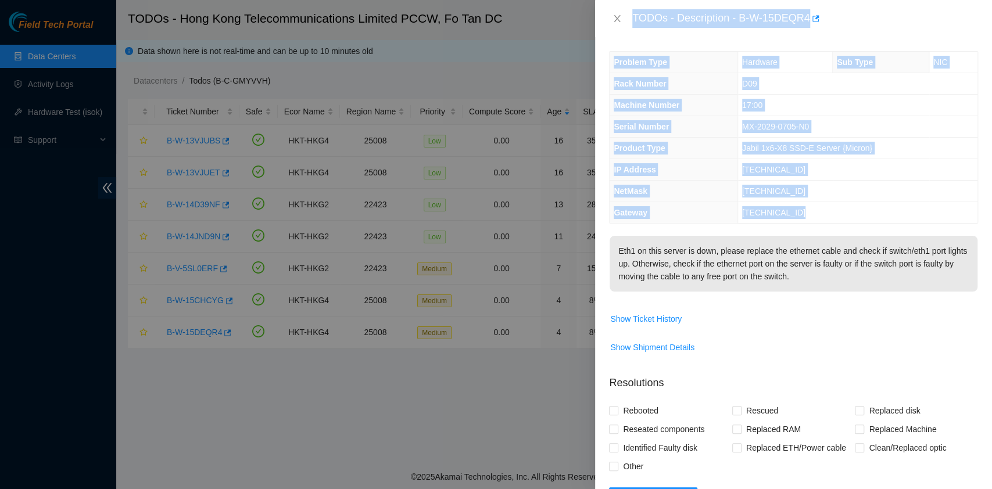
click at [660, 292] on p "Eth1 on this server is down, please replace the ethernet cable and check if swi…" at bounding box center [794, 264] width 368 height 56
drag, startPoint x: 632, startPoint y: 15, endPoint x: 775, endPoint y: 346, distance: 360.7
click at [775, 346] on div "TODOs - Description - B-W-15DEQR4 Problem Type Hardware Sub Type NIC Rack Numbe…" at bounding box center [793, 244] width 397 height 489
click at [618, 21] on icon "close" at bounding box center [617, 18] width 9 height 9
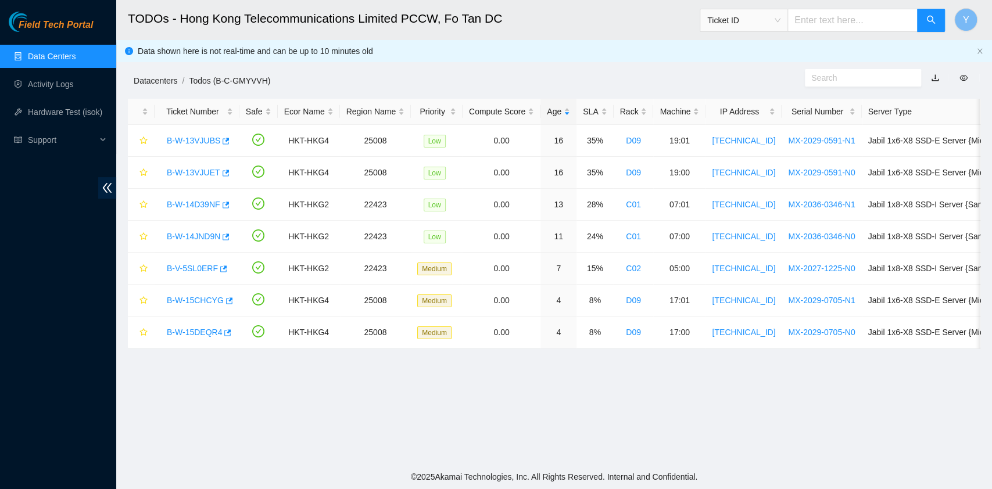
click at [145, 76] on link "Datacenters" at bounding box center [156, 80] width 44 height 9
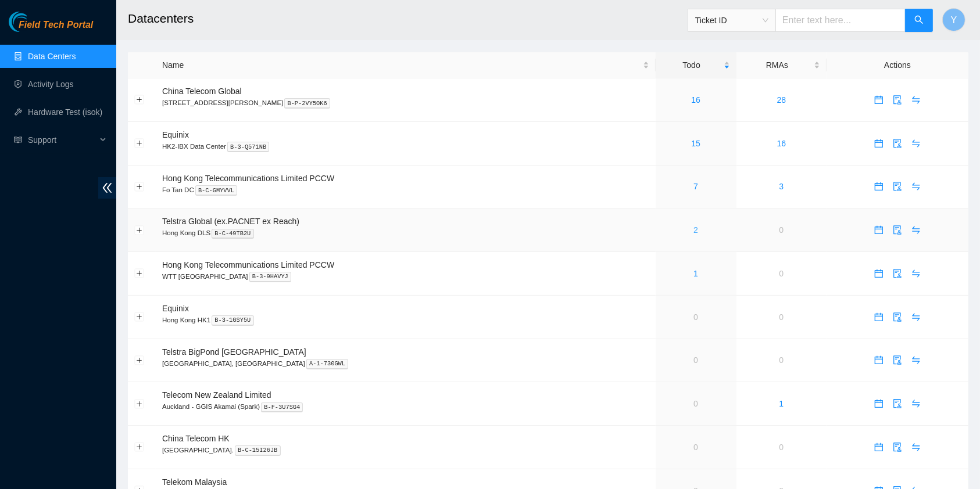
click at [693, 230] on link "2" at bounding box center [695, 230] width 5 height 9
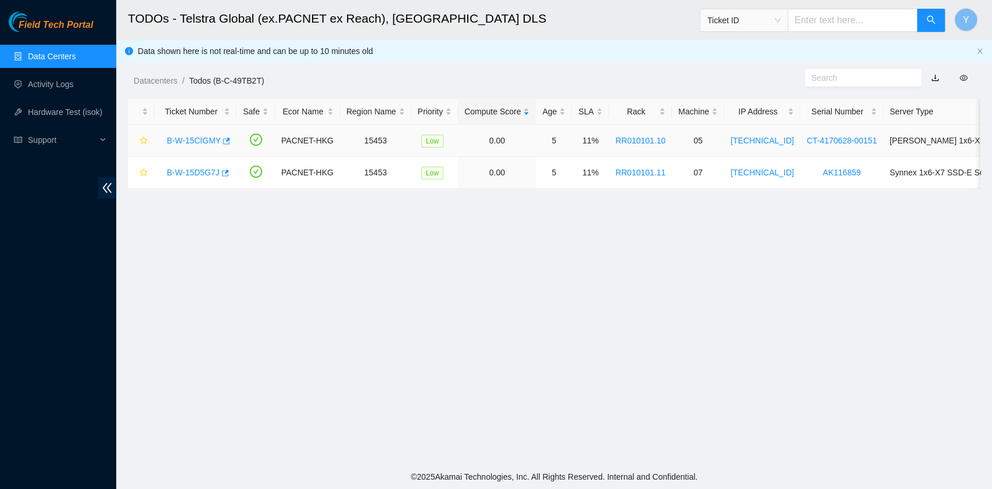
click at [195, 138] on link "B-W-15CIGMY" at bounding box center [194, 140] width 54 height 9
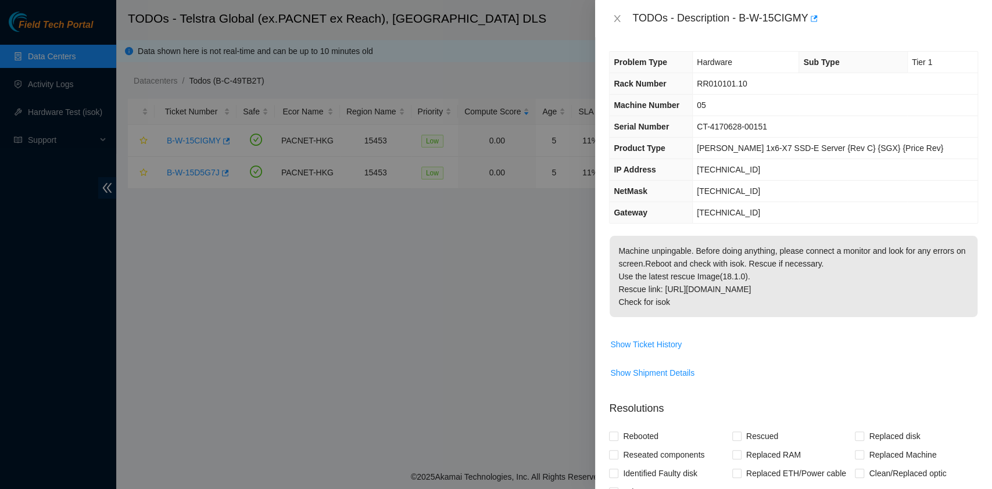
drag, startPoint x: 632, startPoint y: 16, endPoint x: 668, endPoint y: 306, distance: 292.9
click at [668, 306] on div "TODOs - Description - B-W-15CIGMY Problem Type Hardware Sub Type Tier 1 Rack Nu…" at bounding box center [793, 244] width 397 height 489
click at [620, 16] on icon "close" at bounding box center [617, 18] width 9 height 9
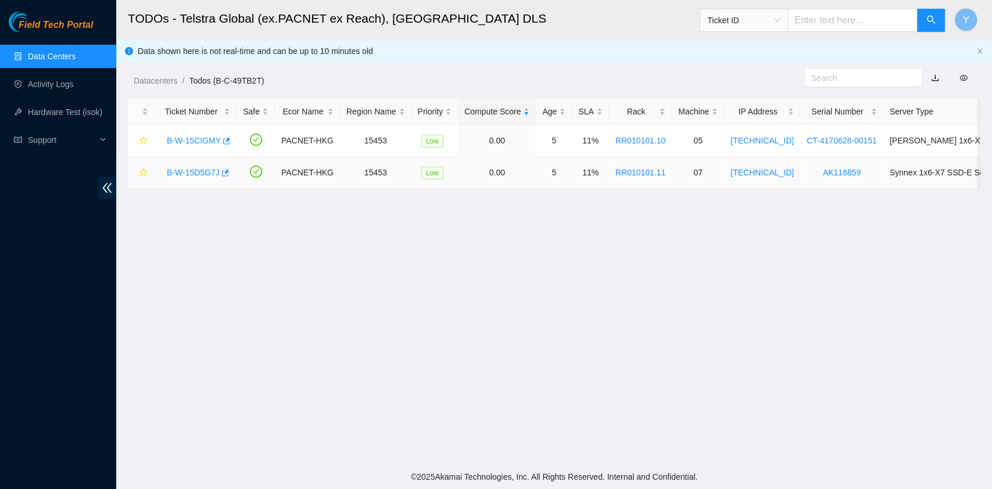
click at [187, 169] on link "B-W-15D5G7J" at bounding box center [193, 172] width 53 height 9
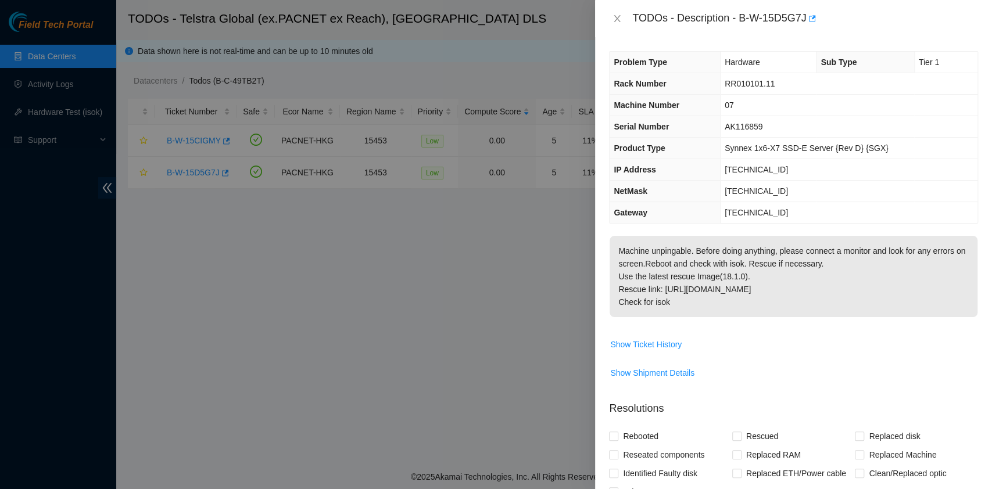
click at [727, 286] on p "Machine unpingable. Before doing anything, please connect a monitor and look fo…" at bounding box center [794, 276] width 368 height 81
drag, startPoint x: 683, startPoint y: 313, endPoint x: 636, endPoint y: 22, distance: 295.6
click at [636, 22] on div "TODOs - Description - B-W-15D5G7J Problem Type Hardware Sub Type Tier 1 Rack Nu…" at bounding box center [793, 244] width 397 height 489
click at [628, 13] on div "TODOs - Description - B-W-15D5G7J" at bounding box center [793, 18] width 369 height 19
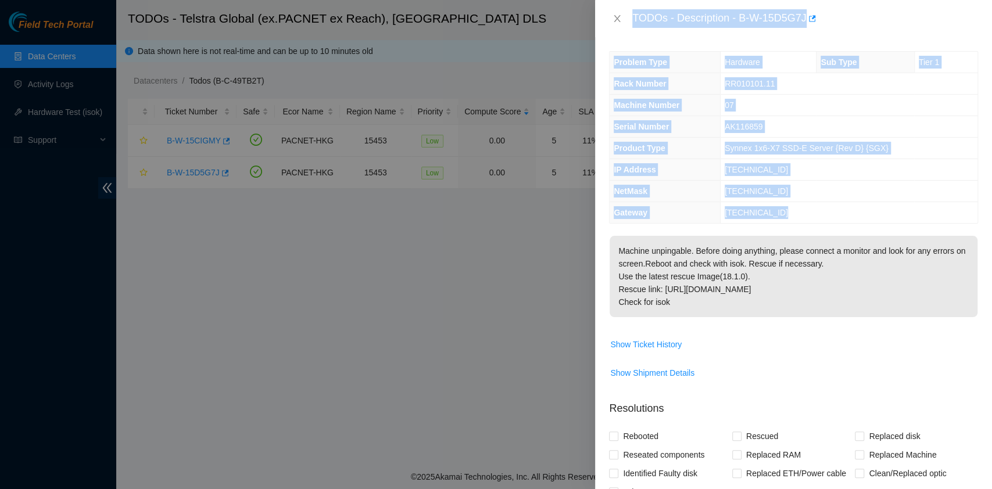
drag, startPoint x: 632, startPoint y: 15, endPoint x: 724, endPoint y: 356, distance: 353.4
click at [724, 356] on div "TODOs - Description - B-W-15D5G7J Problem Type Hardware Sub Type Tier 1 Rack Nu…" at bounding box center [793, 244] width 397 height 489
click at [623, 17] on button "Close" at bounding box center [617, 18] width 16 height 11
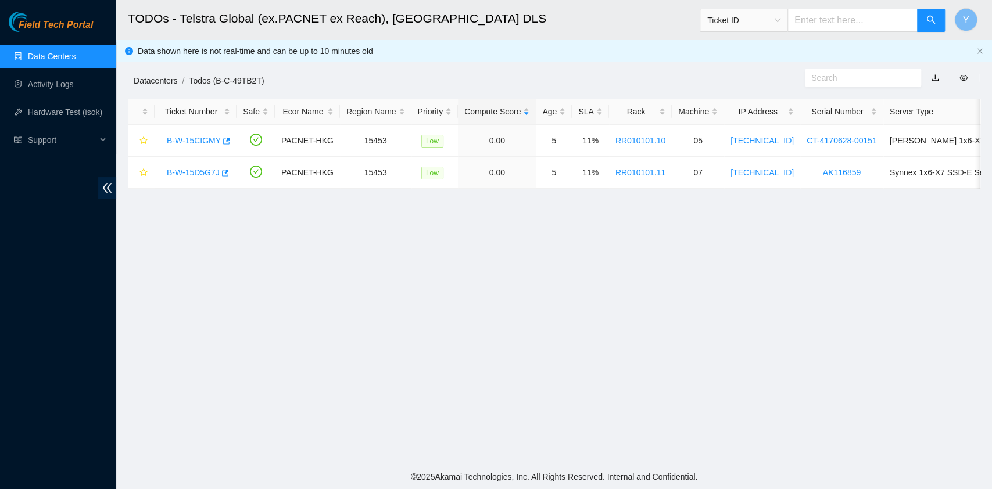
click at [167, 73] on div "Datacenters / Todos (B-C-49TB2T) /" at bounding box center [444, 54] width 657 height 65
click at [163, 81] on link "Datacenters" at bounding box center [156, 80] width 44 height 9
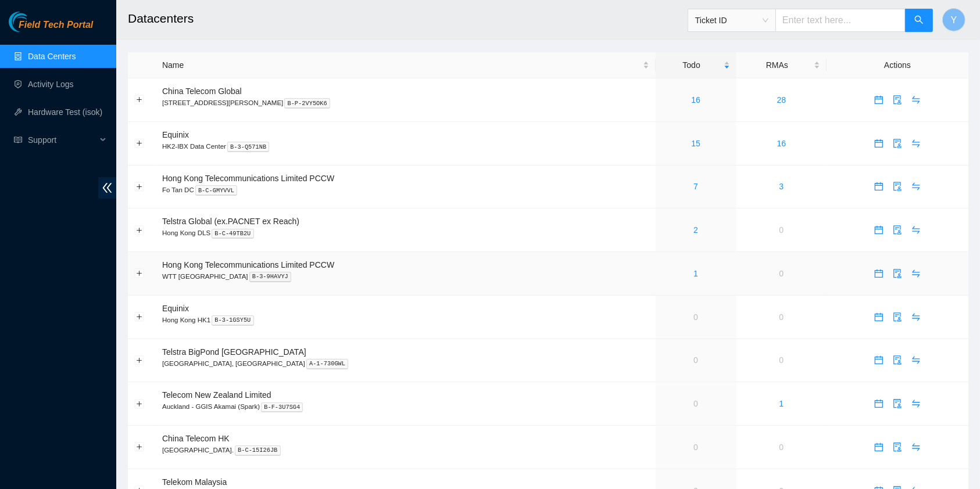
click at [679, 267] on div "1" at bounding box center [696, 273] width 68 height 13
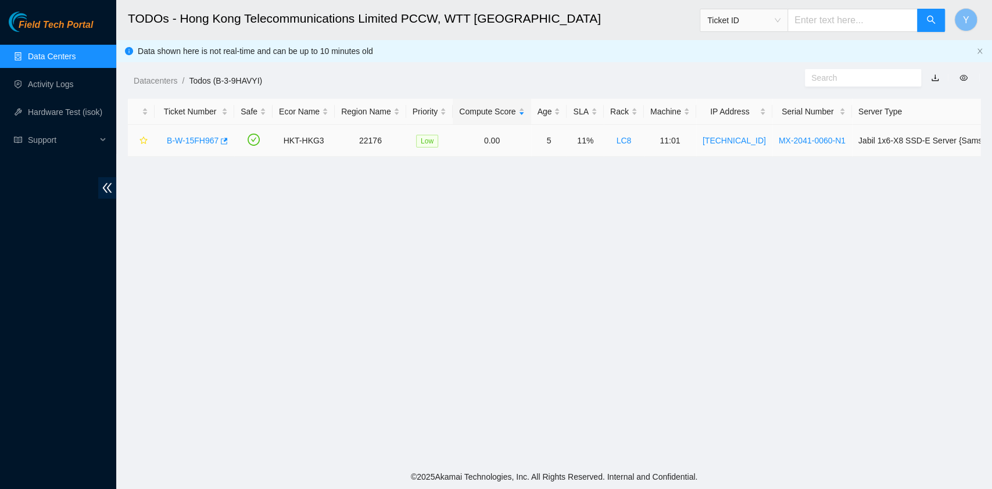
click at [177, 137] on link "B-W-15FH967" at bounding box center [193, 140] width 52 height 9
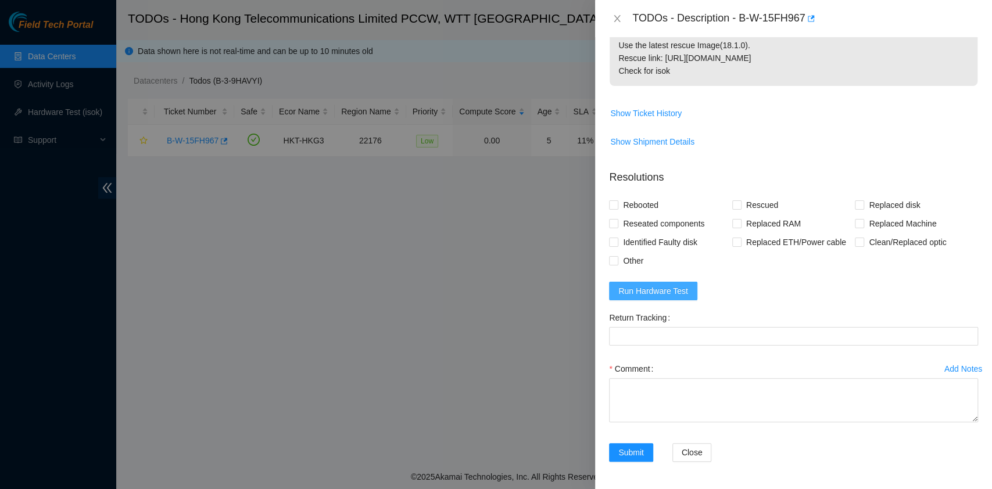
click at [664, 294] on span "Run Hardware Test" at bounding box center [654, 291] width 70 height 13
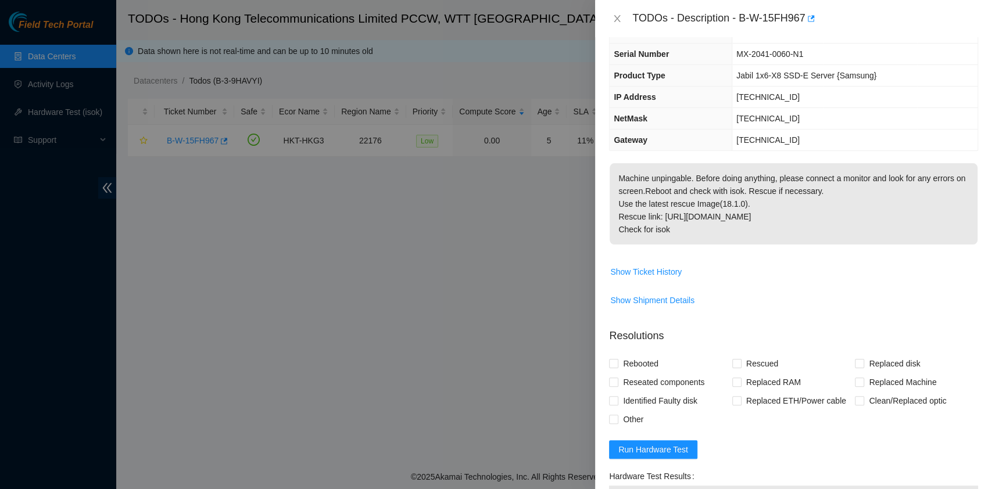
scroll to position [299, 0]
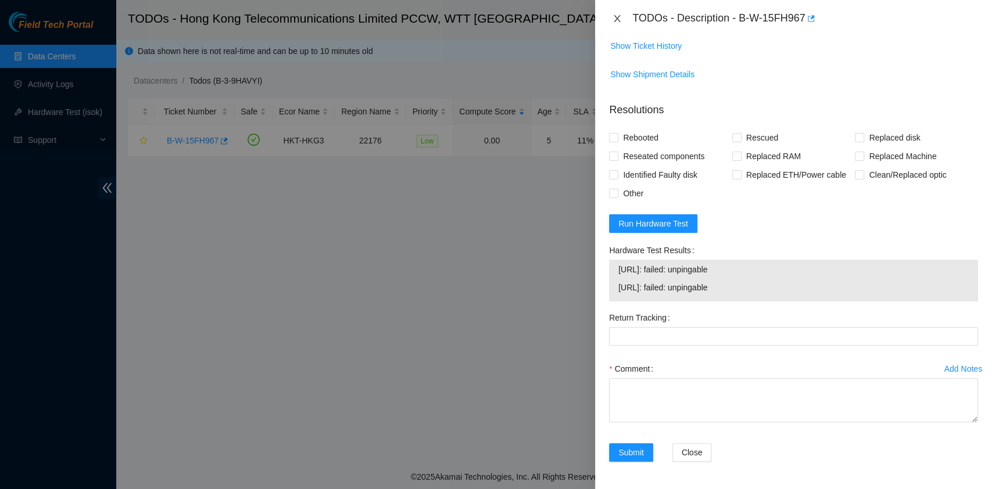
click at [623, 16] on button "Close" at bounding box center [617, 18] width 16 height 11
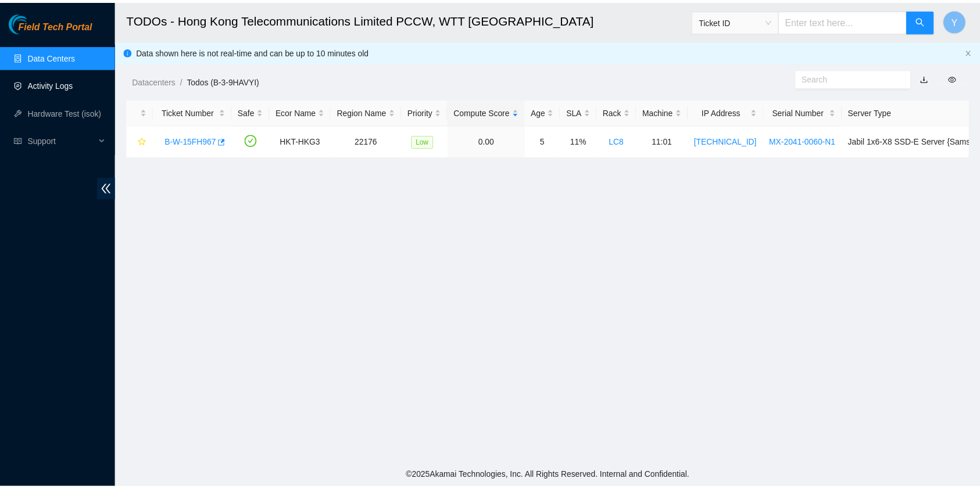
scroll to position [264, 0]
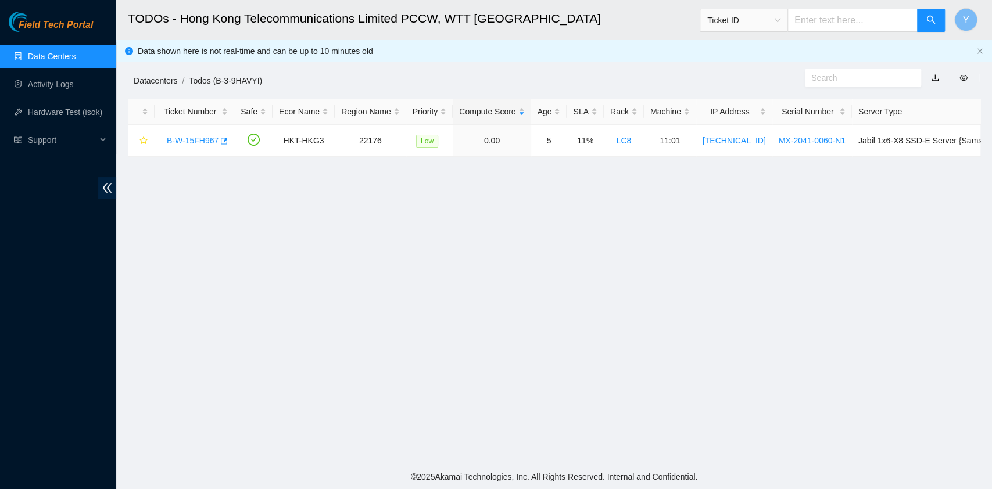
click at [149, 81] on link "Datacenters" at bounding box center [156, 80] width 44 height 9
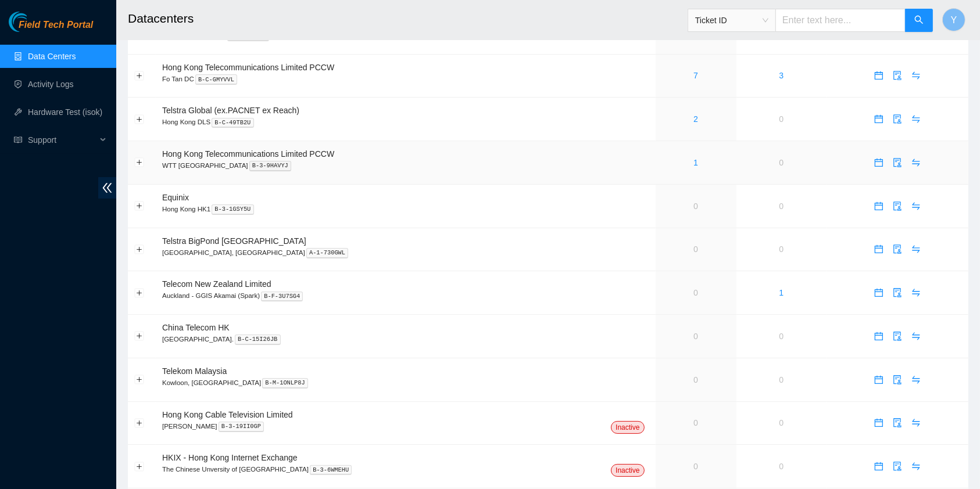
scroll to position [110, 0]
click at [679, 165] on div "1" at bounding box center [696, 163] width 68 height 13
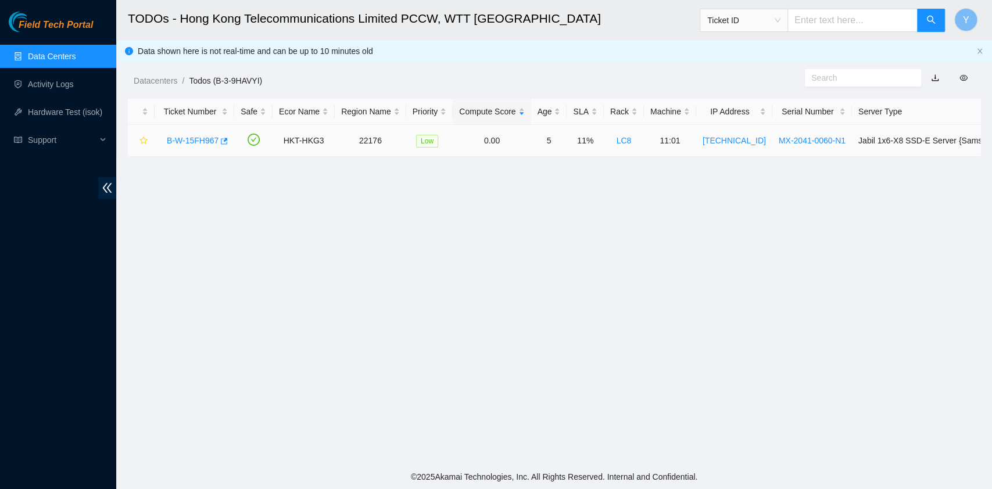
click at [190, 137] on link "B-W-15FH967" at bounding box center [193, 140] width 52 height 9
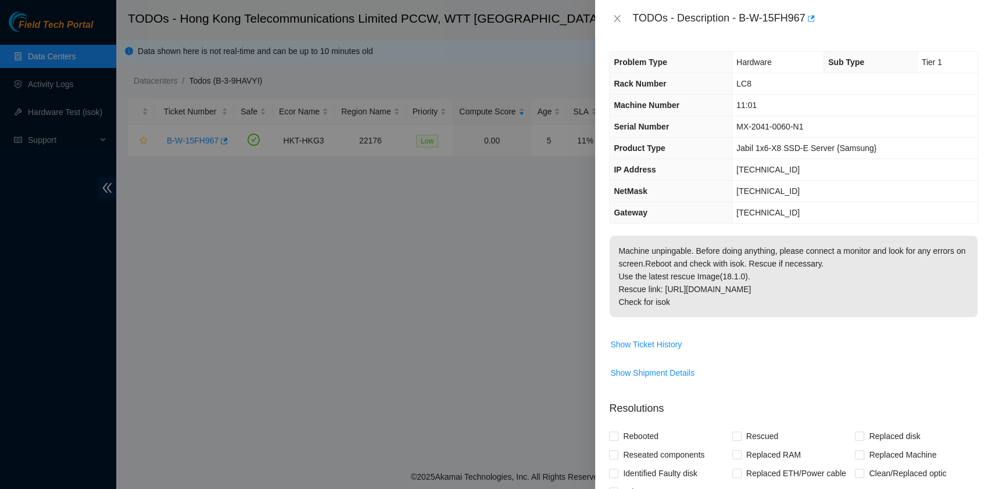
click at [710, 249] on p "Machine unpingable. Before doing anything, please connect a monitor and look fo…" at bounding box center [794, 276] width 368 height 81
drag, startPoint x: 657, startPoint y: 296, endPoint x: 634, endPoint y: 13, distance: 283.4
click at [634, 13] on div "TODOs - Description - B-W-15FH967 Problem Type Hardware Sub Type Tier 1 Rack Nu…" at bounding box center [793, 244] width 397 height 489
click at [623, 15] on button "Close" at bounding box center [617, 18] width 16 height 11
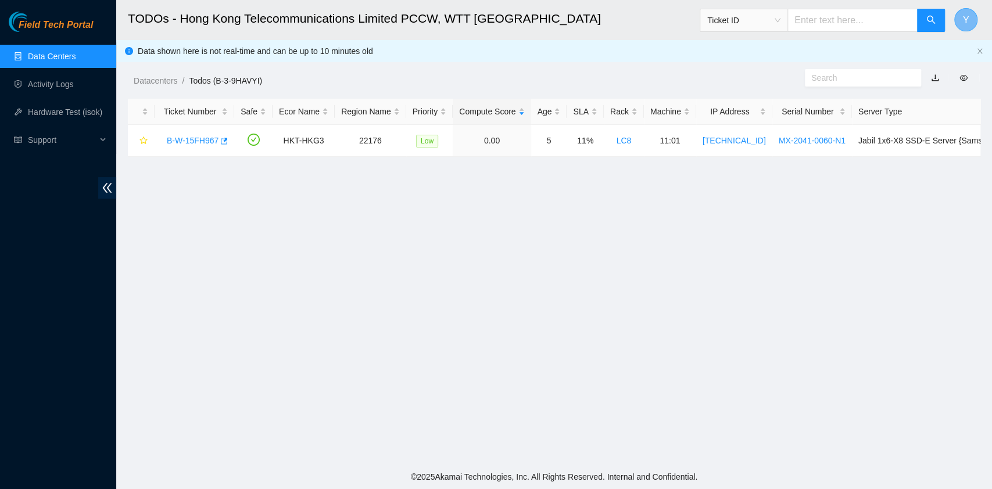
click at [964, 15] on span "Y" at bounding box center [966, 20] width 6 height 15
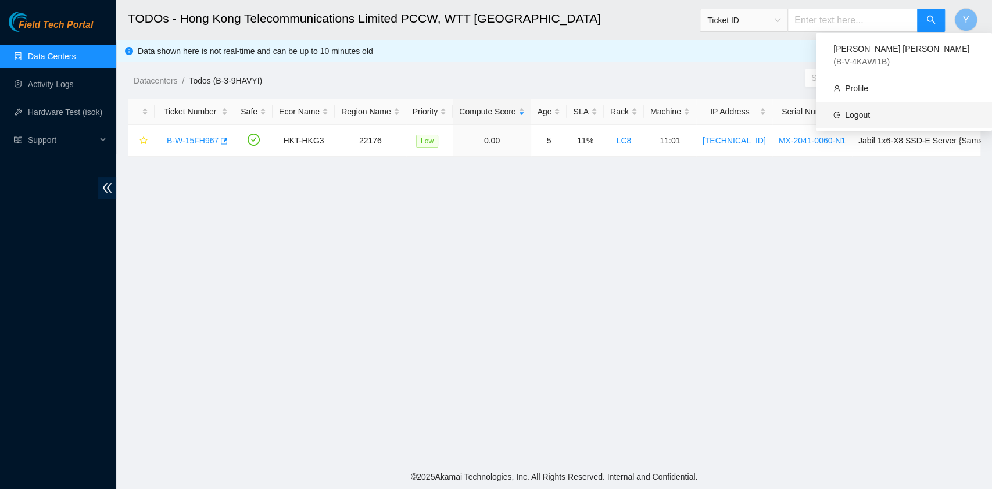
click at [870, 110] on link "Logout" at bounding box center [857, 114] width 25 height 9
